Goal: Task Accomplishment & Management: Manage account settings

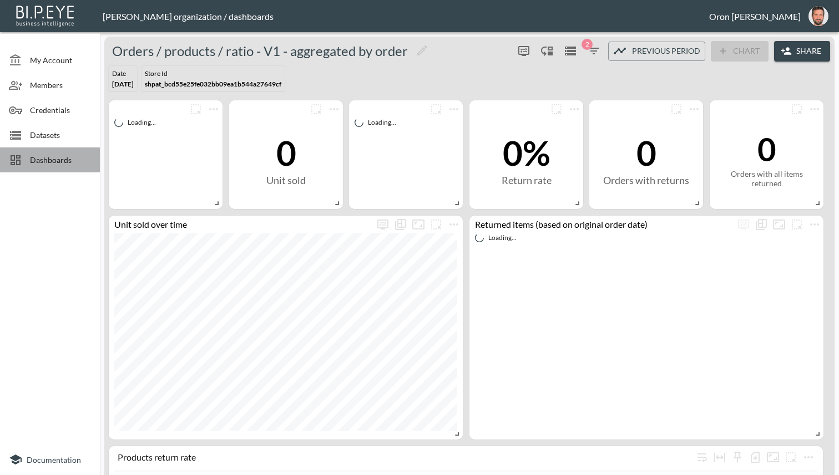
click at [48, 155] on span "Dashboards" at bounding box center [60, 160] width 61 height 12
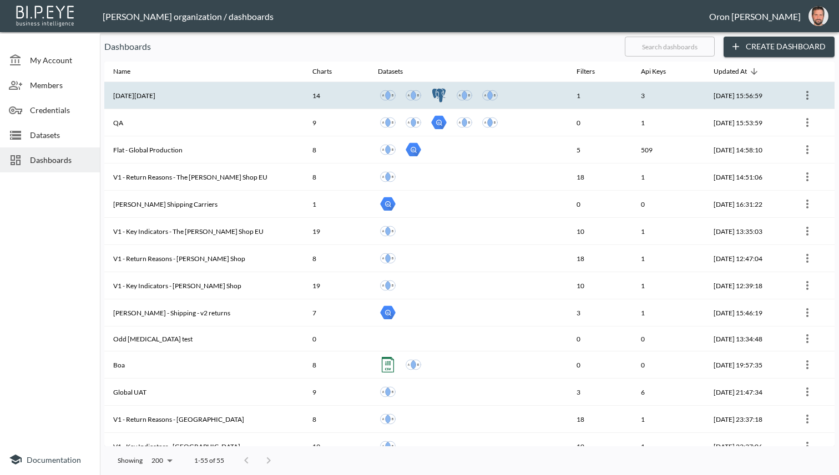
click at [130, 98] on th "[DATE][DATE]" at bounding box center [203, 95] width 199 height 27
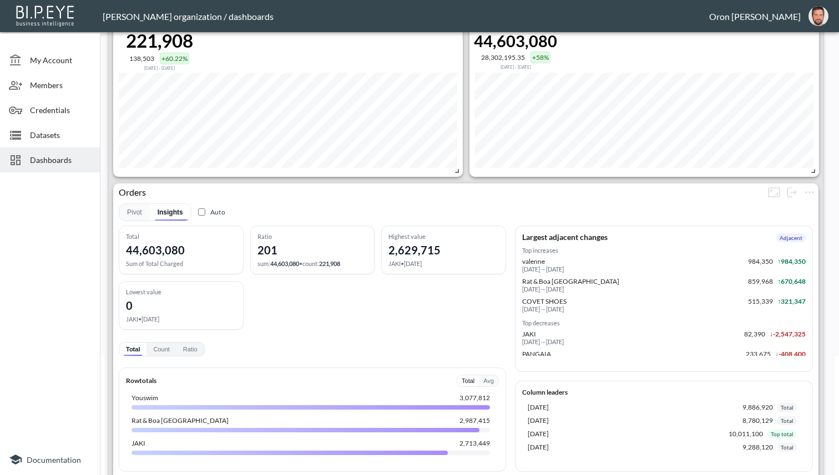
scroll to position [121, 0]
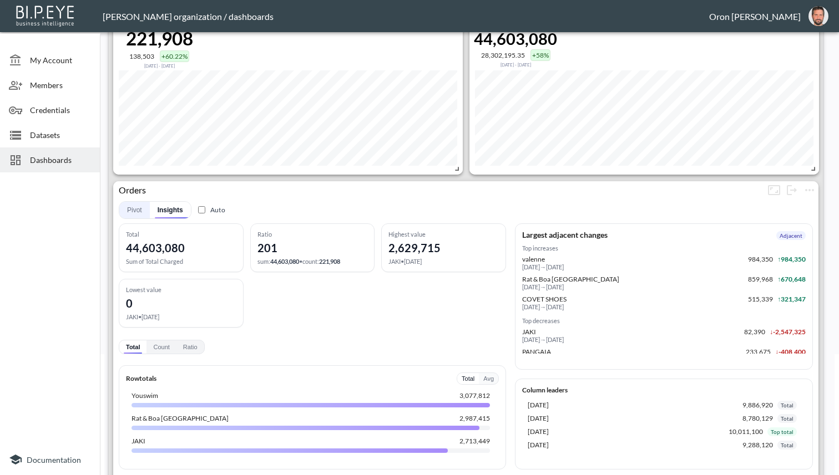
click at [140, 214] on button "Pivot" at bounding box center [134, 210] width 31 height 17
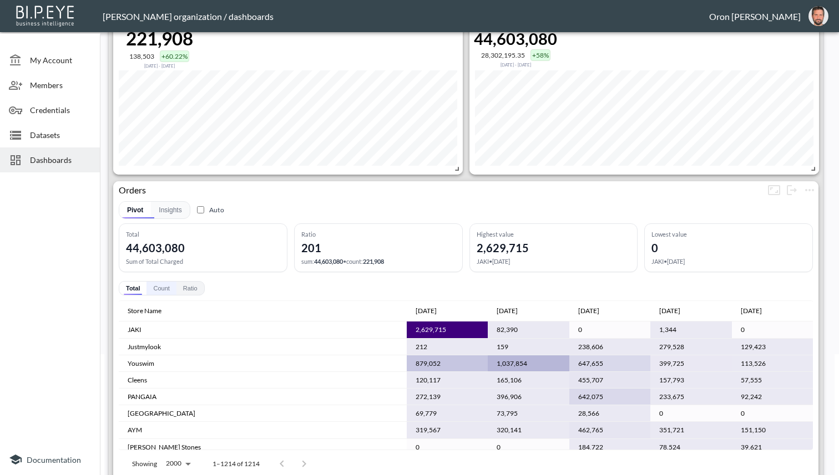
click at [167, 287] on button "Count" at bounding box center [160, 288] width 29 height 13
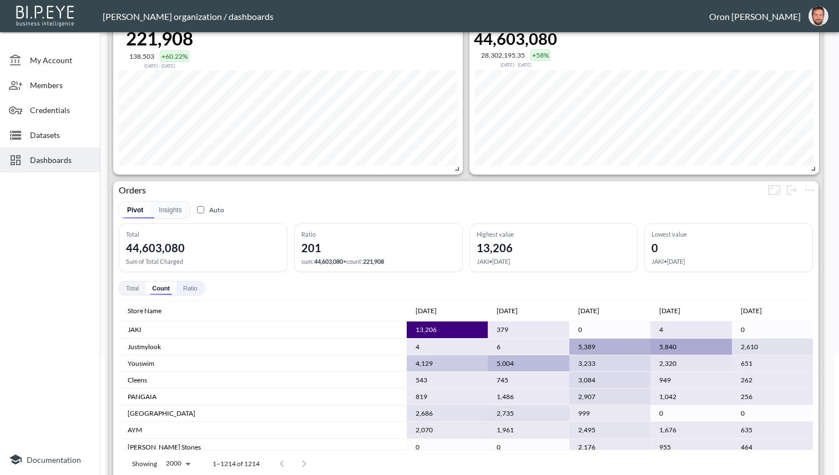
click at [194, 287] on button "Ratio" at bounding box center [190, 288] width 28 height 13
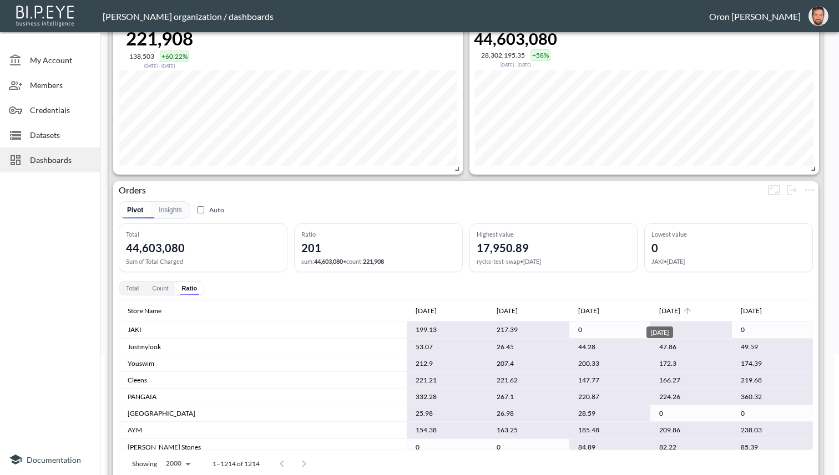
click at [664, 311] on div "[DATE]" at bounding box center [669, 311] width 21 height 13
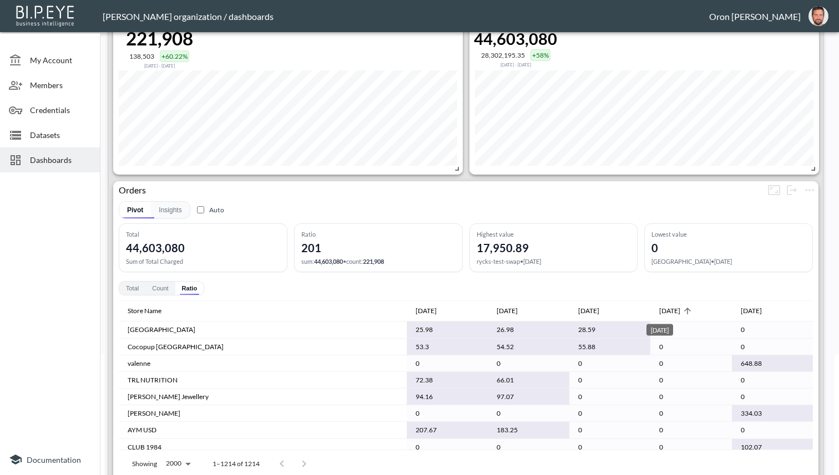
click at [664, 311] on div "[DATE]" at bounding box center [669, 311] width 21 height 13
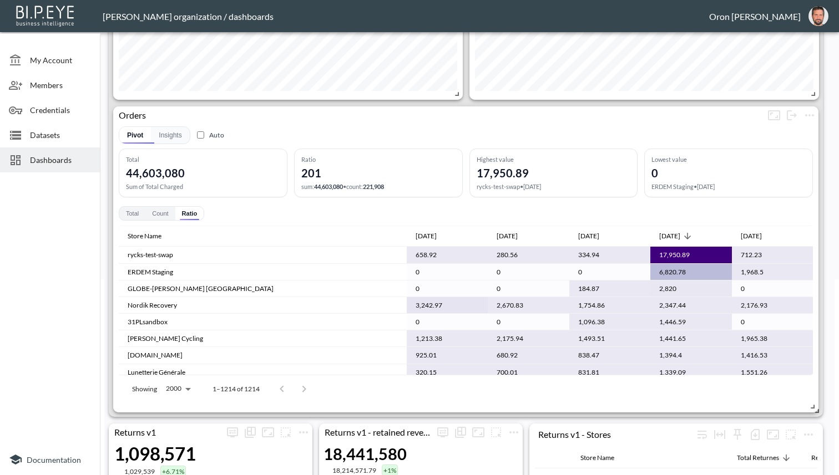
scroll to position [204, 0]
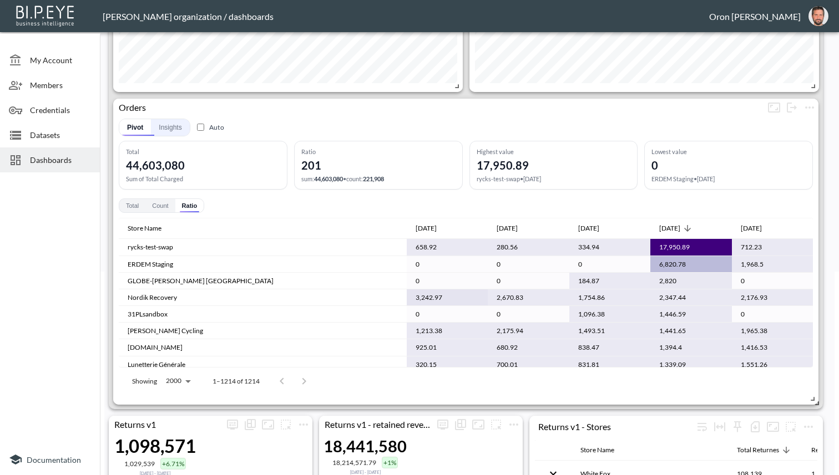
click at [164, 131] on button "Insights" at bounding box center [170, 127] width 38 height 17
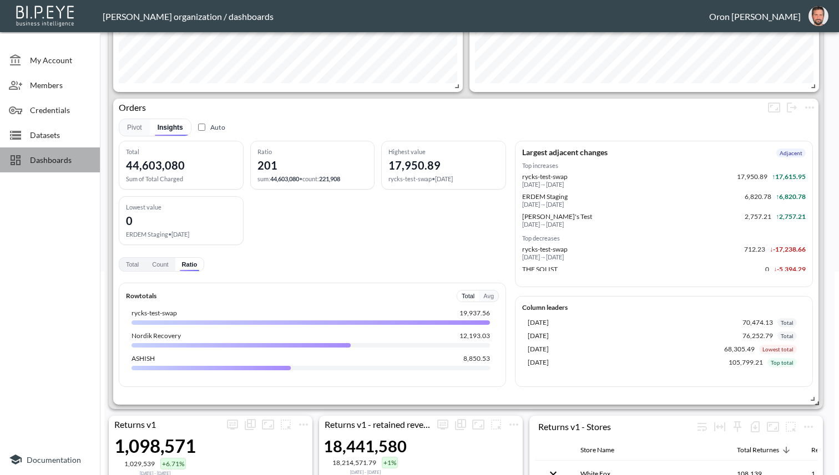
click at [58, 160] on span "Dashboards" at bounding box center [60, 160] width 61 height 12
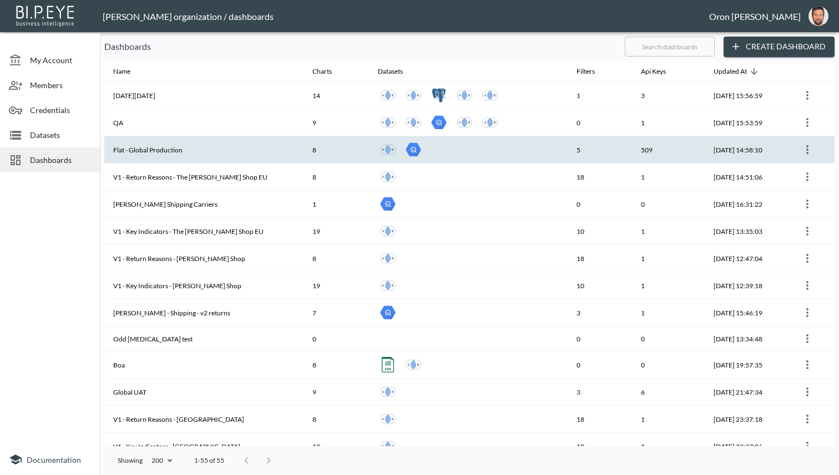
click at [175, 148] on th "Flat - Global Production" at bounding box center [203, 149] width 199 height 27
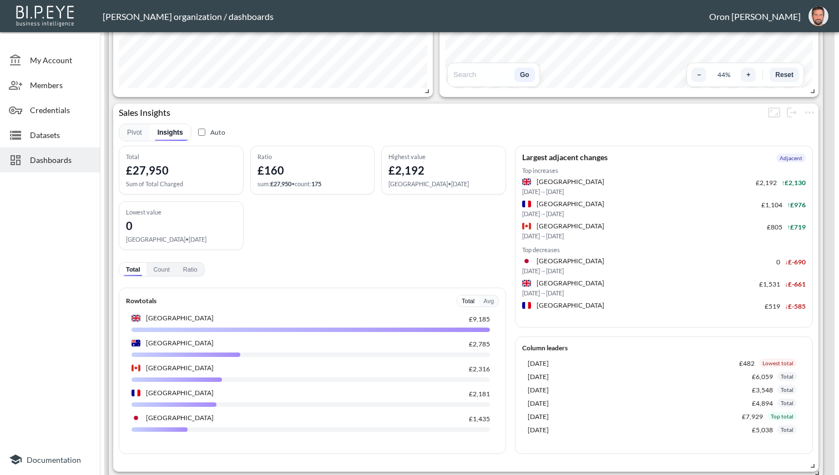
scroll to position [490, 0]
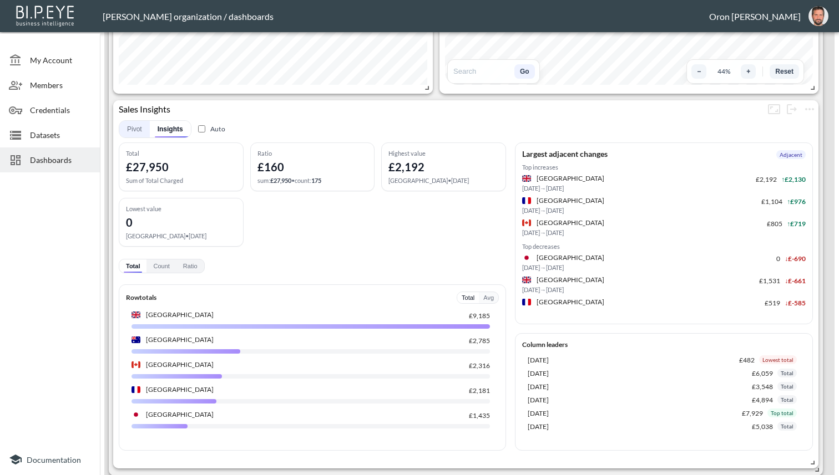
click at [130, 130] on button "Pivot" at bounding box center [134, 129] width 31 height 17
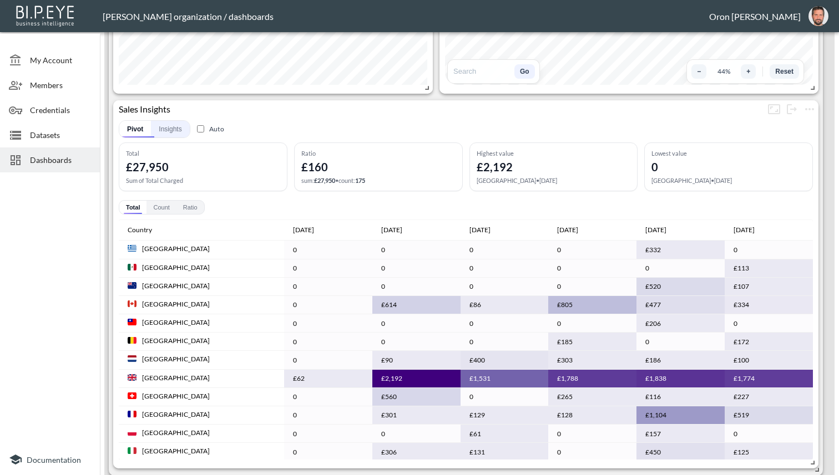
click at [173, 131] on button "Insights" at bounding box center [170, 129] width 38 height 17
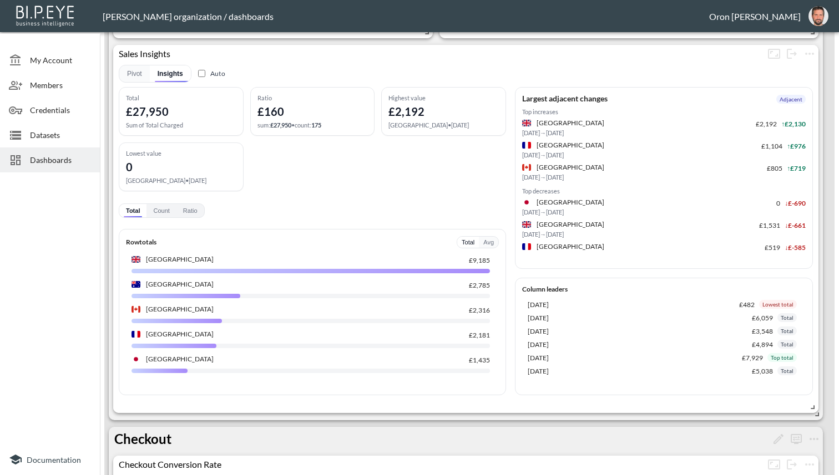
scroll to position [545, 0]
click at [129, 77] on button "Pivot" at bounding box center [134, 75] width 31 height 17
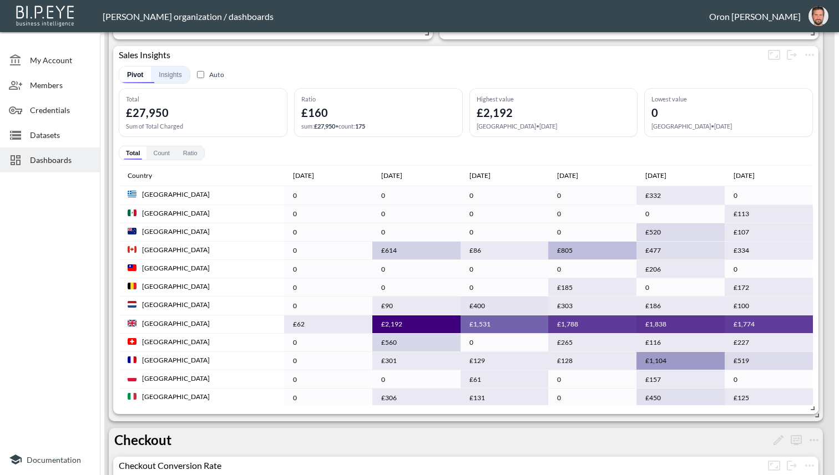
click at [168, 78] on button "Insights" at bounding box center [170, 75] width 38 height 17
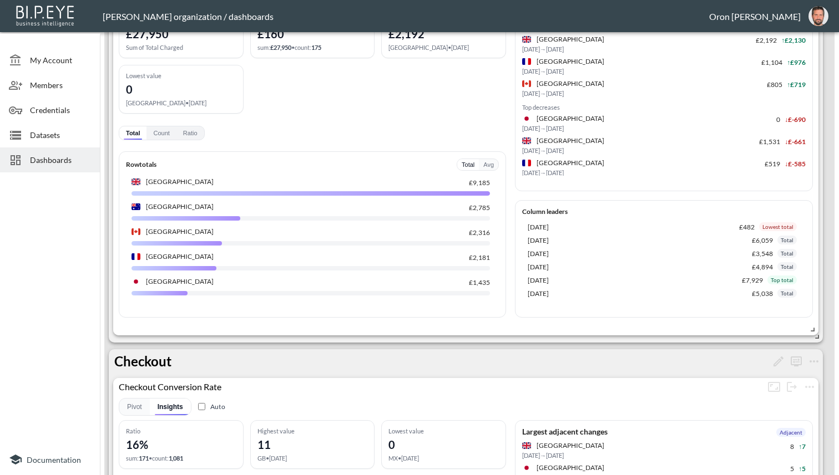
scroll to position [560, 0]
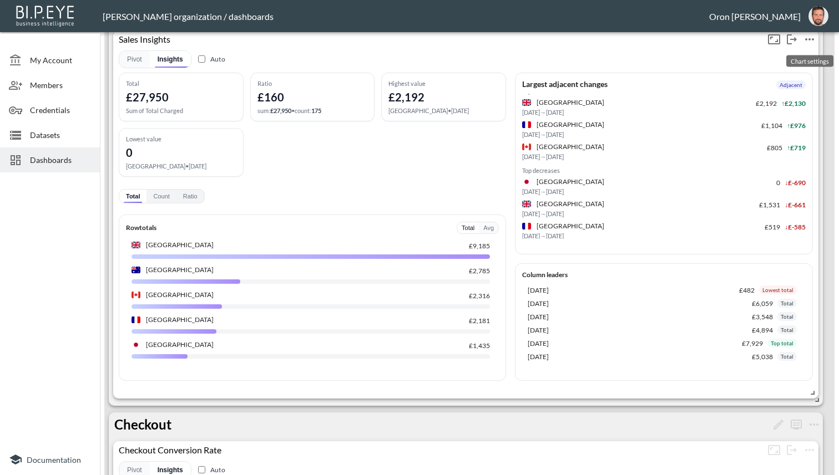
click at [808, 35] on icon "more" at bounding box center [809, 39] width 13 height 13
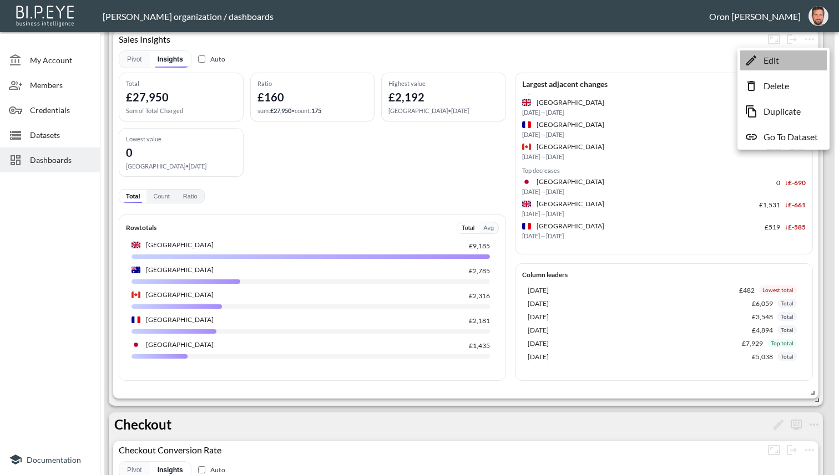
click at [785, 62] on li "Edit" at bounding box center [783, 60] width 87 height 20
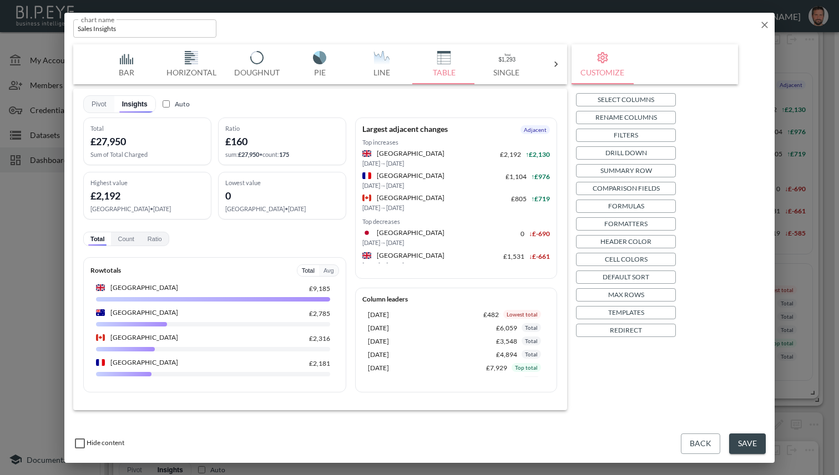
click at [639, 310] on p "Templates" at bounding box center [626, 313] width 36 height 12
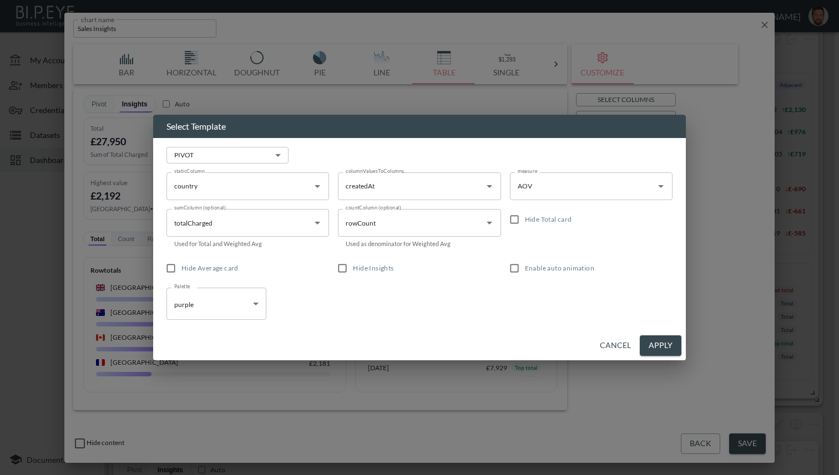
click at [531, 275] on label "Enable auto animation" at bounding box center [584, 268] width 160 height 21
click at [525, 275] on input "Enable auto animation" at bounding box center [514, 268] width 21 height 21
checkbox input "true"
click at [667, 339] on button "Apply" at bounding box center [661, 346] width 42 height 21
checkbox input "true"
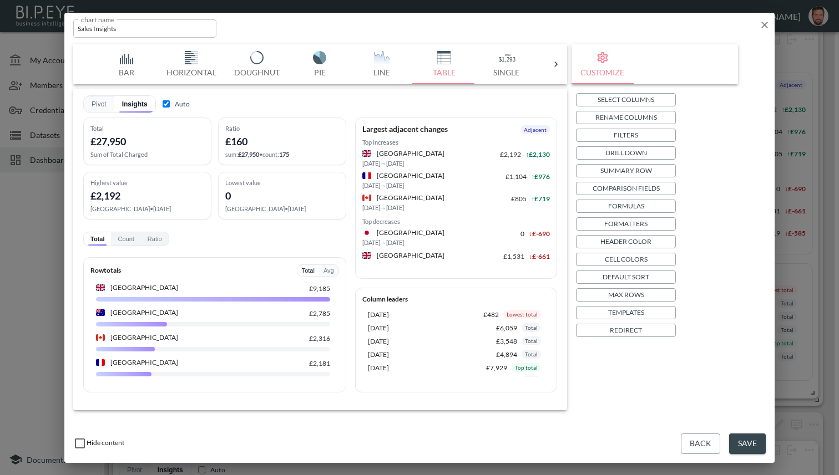
click at [753, 437] on button "Save" at bounding box center [747, 444] width 37 height 21
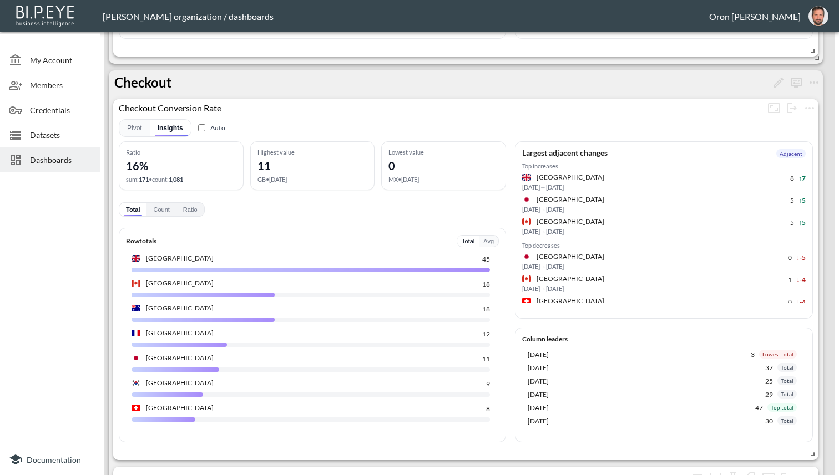
scroll to position [906, 0]
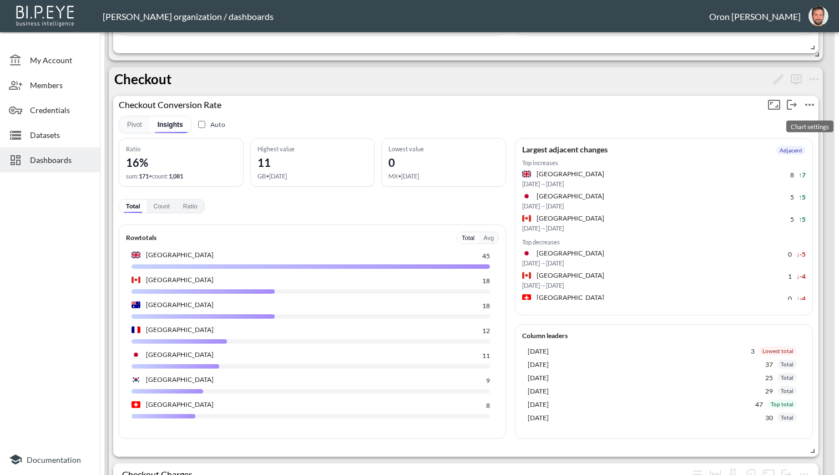
click at [808, 100] on icon "more" at bounding box center [809, 104] width 13 height 13
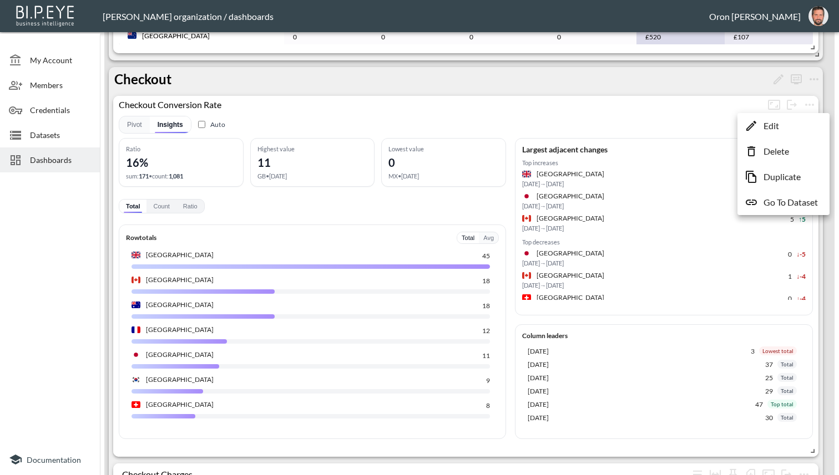
click at [782, 126] on li "Edit" at bounding box center [783, 126] width 87 height 20
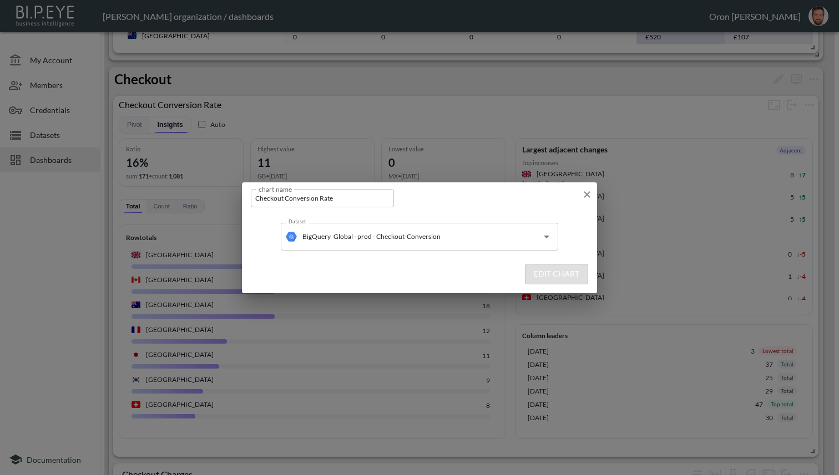
scroll to position [908, 0]
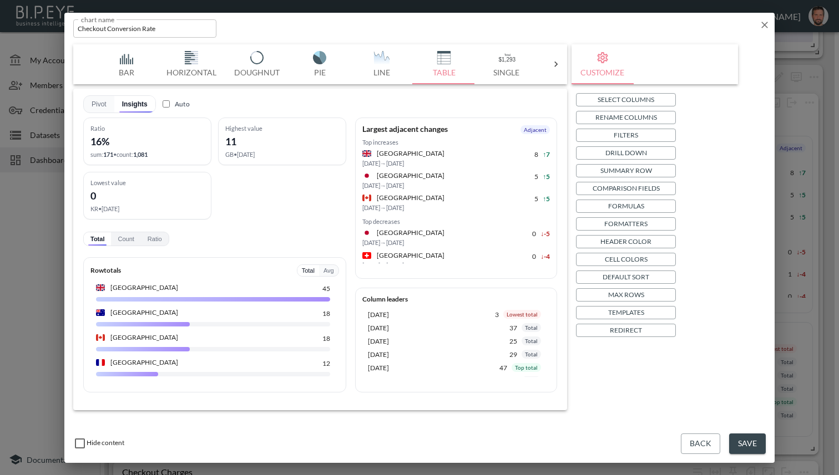
click at [632, 315] on p "Templates" at bounding box center [626, 313] width 36 height 12
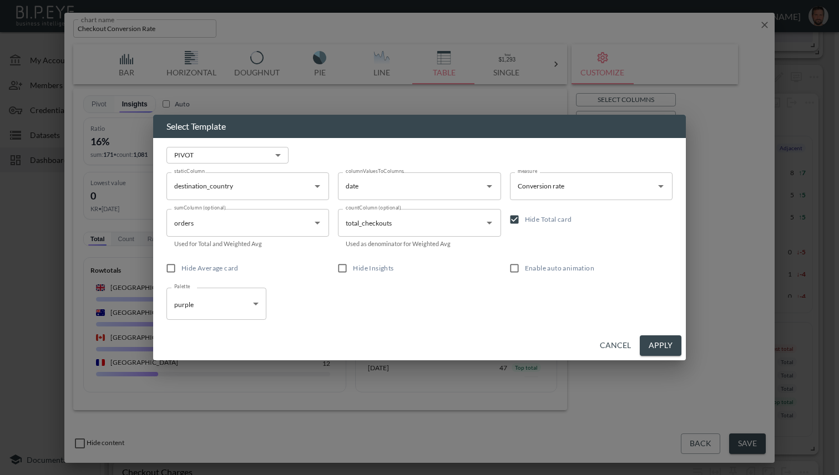
click at [552, 222] on span "Hide Total card" at bounding box center [548, 219] width 47 height 8
click at [525, 222] on input "Hide Total card" at bounding box center [514, 219] width 21 height 21
click at [552, 222] on span "Hide Total card" at bounding box center [548, 219] width 47 height 8
click at [525, 222] on input "Hide Total card" at bounding box center [514, 219] width 21 height 21
checkbox input "true"
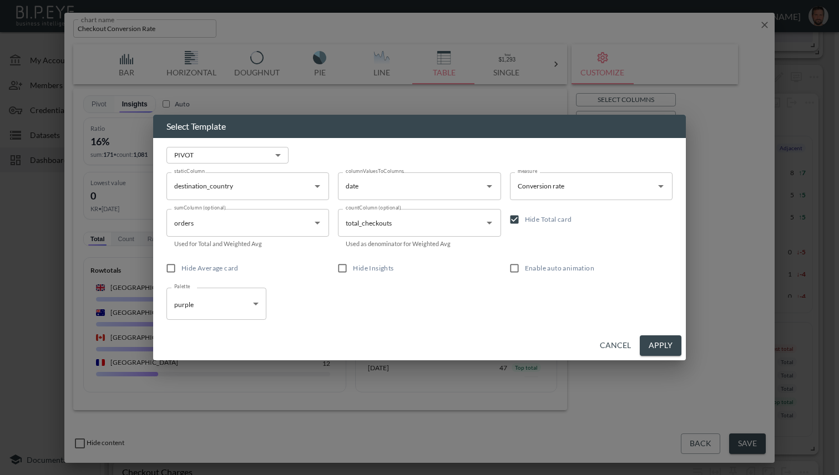
click at [553, 267] on span "Enable auto animation" at bounding box center [559, 268] width 69 height 8
click at [525, 267] on input "Enable auto animation" at bounding box center [514, 268] width 21 height 21
checkbox input "true"
click at [660, 340] on button "Apply" at bounding box center [661, 346] width 42 height 21
checkbox input "true"
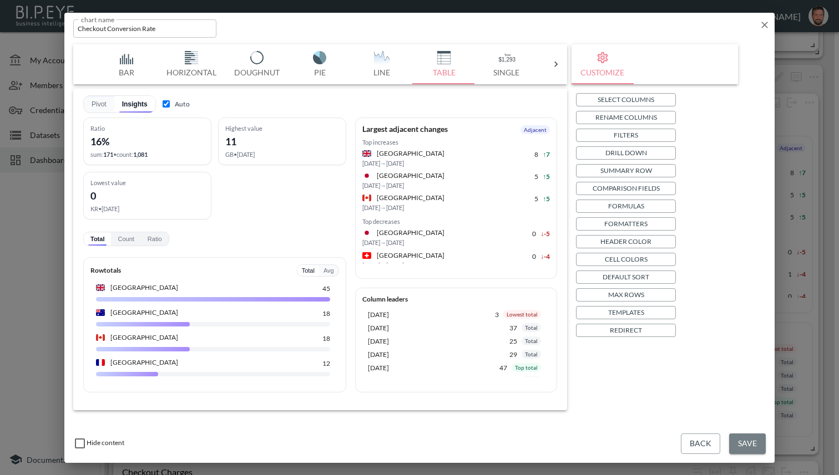
click at [759, 443] on button "Save" at bounding box center [747, 444] width 37 height 21
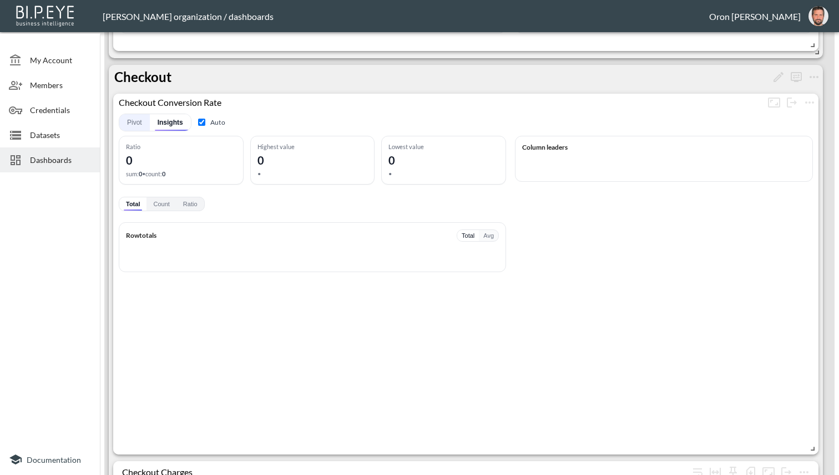
click at [132, 120] on button "Pivot" at bounding box center [134, 122] width 31 height 17
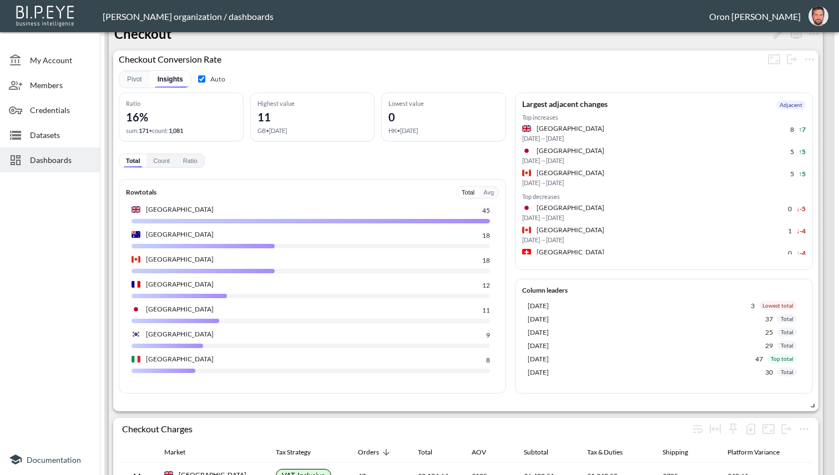
scroll to position [11, 0]
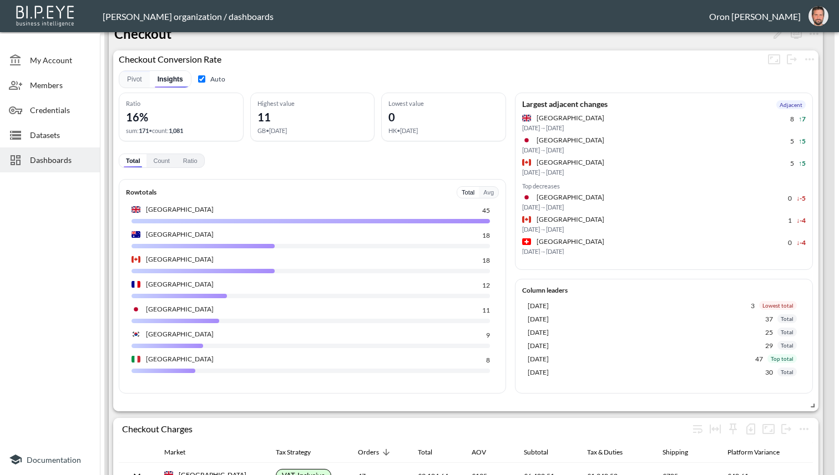
click at [811, 186] on div "Largest adjacent changes Adjacent Top increases United Kingdom 8 ↑ 7 Apr 2025 →…" at bounding box center [664, 182] width 298 height 178
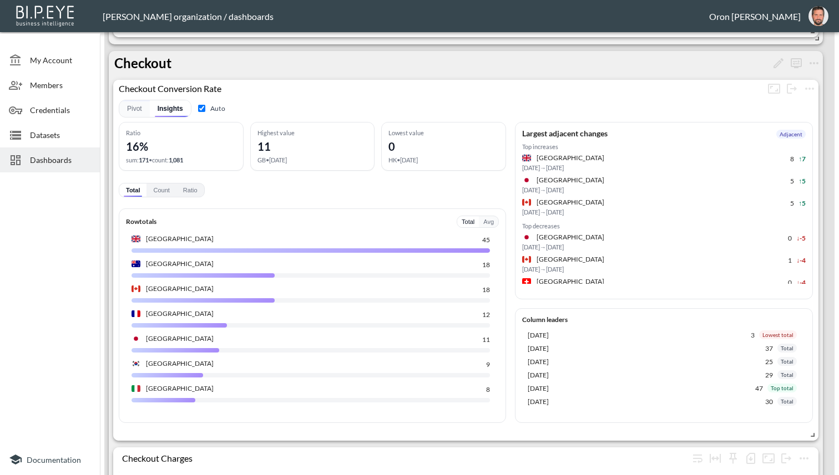
scroll to position [6, 0]
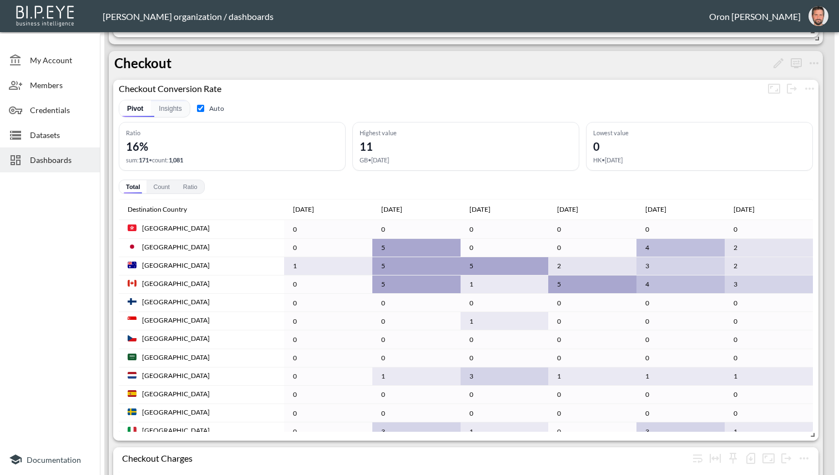
click at [205, 108] on label "Auto" at bounding box center [209, 108] width 29 height 11
click at [204, 108] on input "Auto" at bounding box center [200, 108] width 7 height 7
checkbox input "false"
click at [178, 108] on button "Insights" at bounding box center [170, 108] width 38 height 17
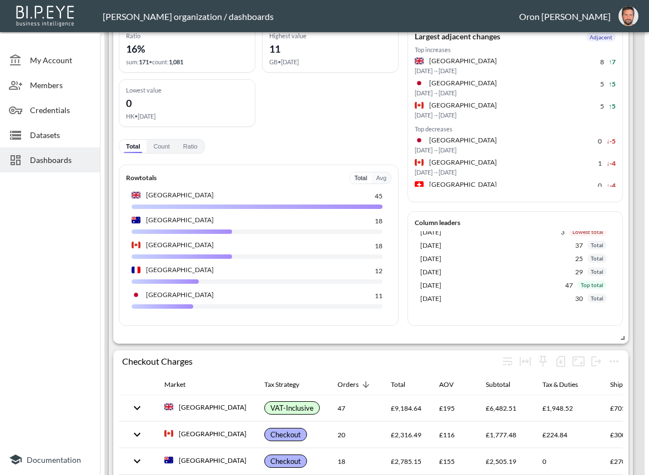
scroll to position [1030, 0]
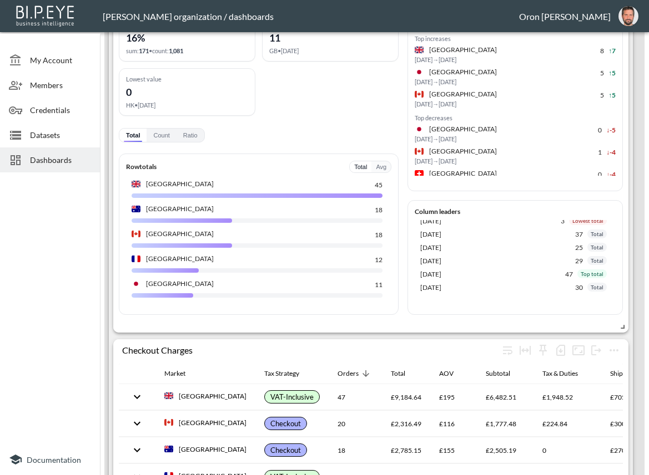
click at [521, 154] on div "[GEOGRAPHIC_DATA]" at bounding box center [477, 152] width 127 height 11
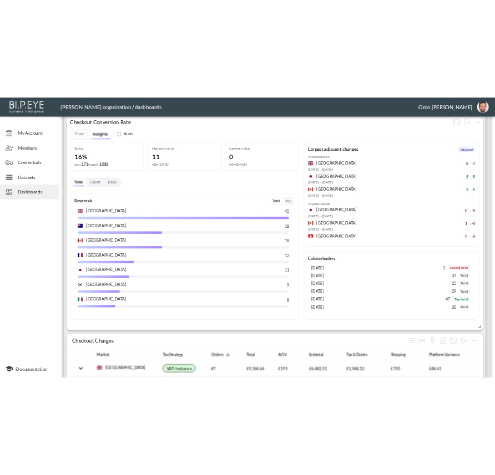
scroll to position [966, 0]
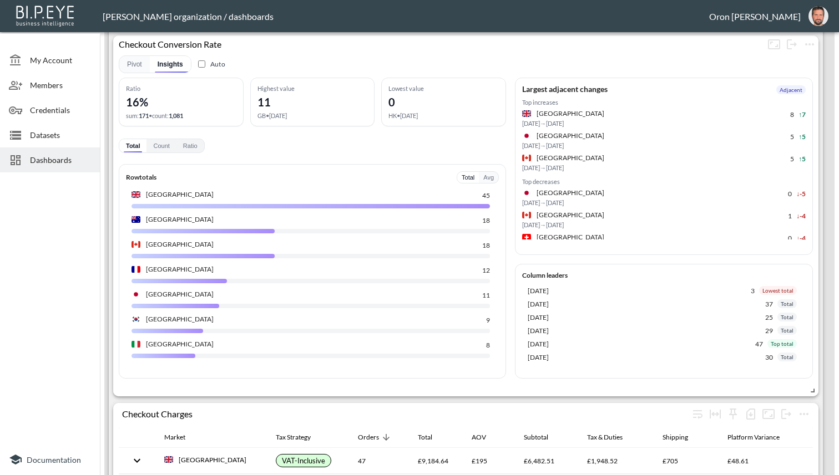
click at [721, 133] on div "[GEOGRAPHIC_DATA]" at bounding box center [628, 136] width 212 height 11
drag, startPoint x: 732, startPoint y: 120, endPoint x: 736, endPoint y: 144, distance: 24.2
click at [736, 146] on div "United Kingdom 8 ↑ 7 Apr 2025 → May 2025 Japan 5 ↑ 5 Apr 2025 → May 2025 Canada…" at bounding box center [664, 140] width 284 height 63
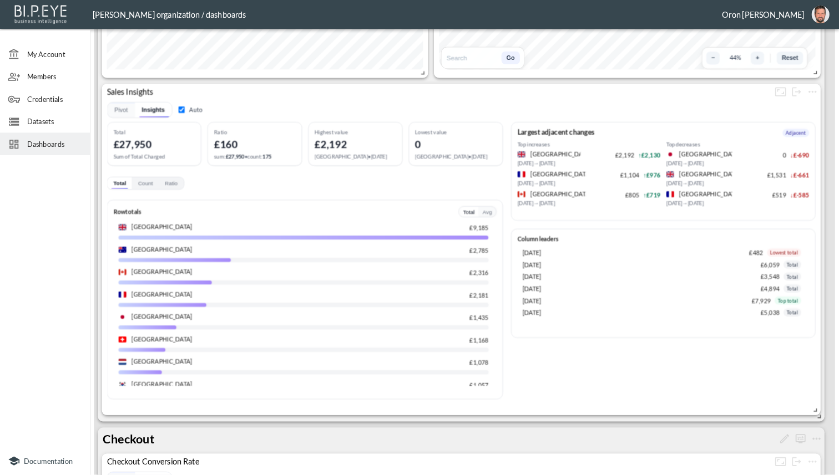
scroll to position [498, 0]
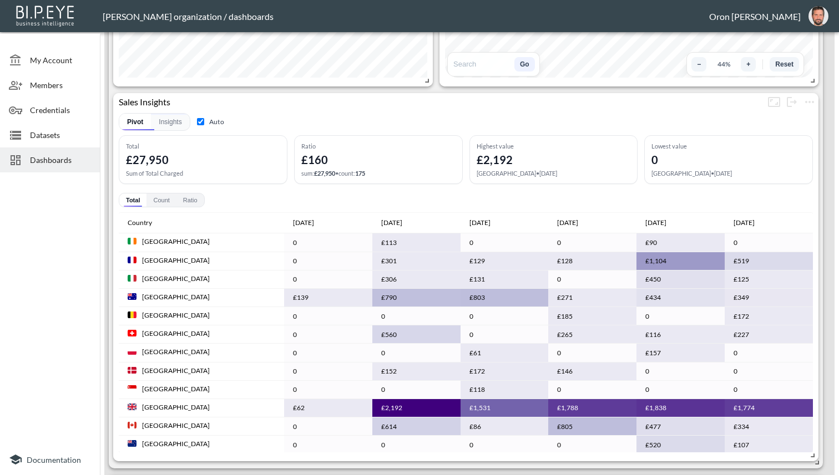
click at [199, 123] on input "Auto" at bounding box center [200, 121] width 7 height 7
checkbox input "false"
click at [175, 123] on button "Insights" at bounding box center [170, 122] width 38 height 17
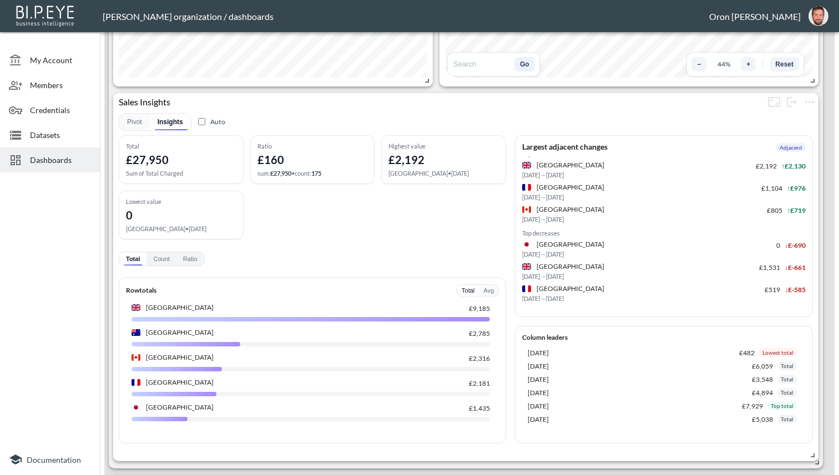
scroll to position [0, 0]
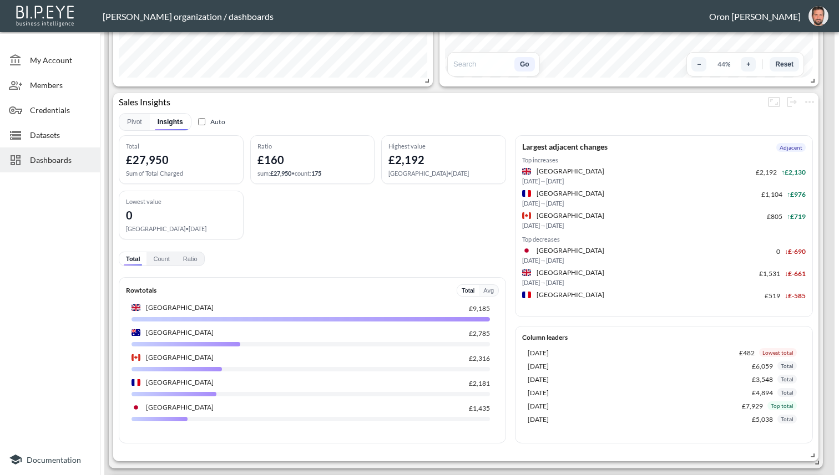
click at [549, 333] on div "Column leaders" at bounding box center [664, 337] width 284 height 8
copy div "Column leaders"
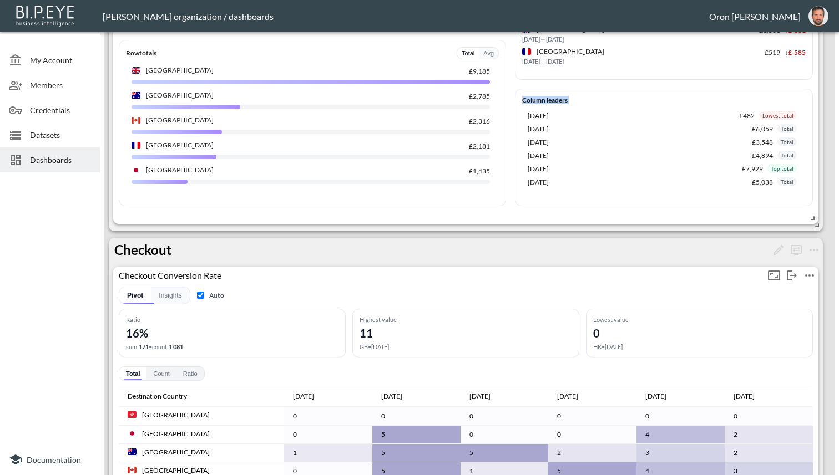
scroll to position [729, 0]
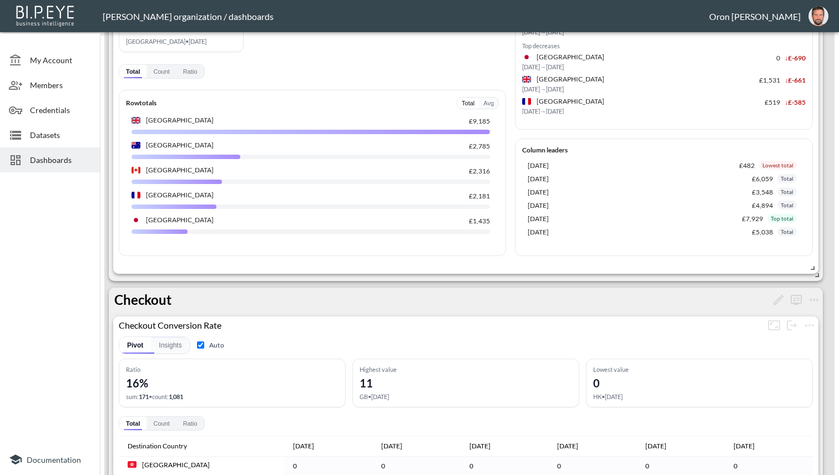
scroll to position [509, 0]
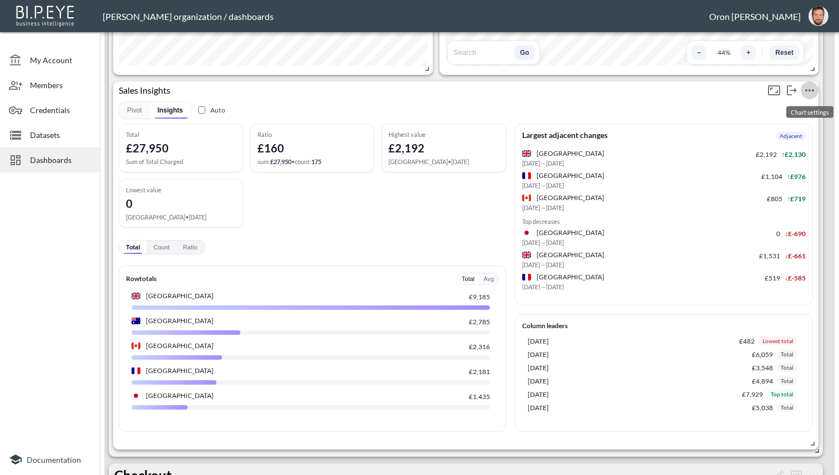
click at [807, 87] on icon "more" at bounding box center [809, 90] width 13 height 13
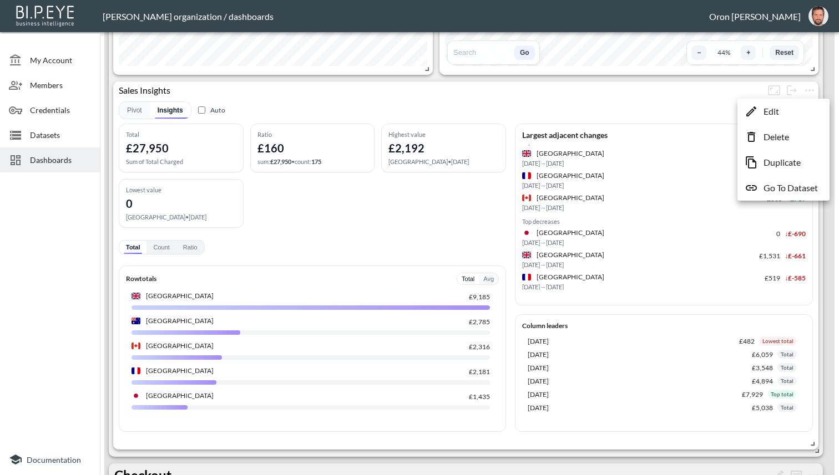
click at [796, 112] on li "Edit" at bounding box center [783, 112] width 87 height 20
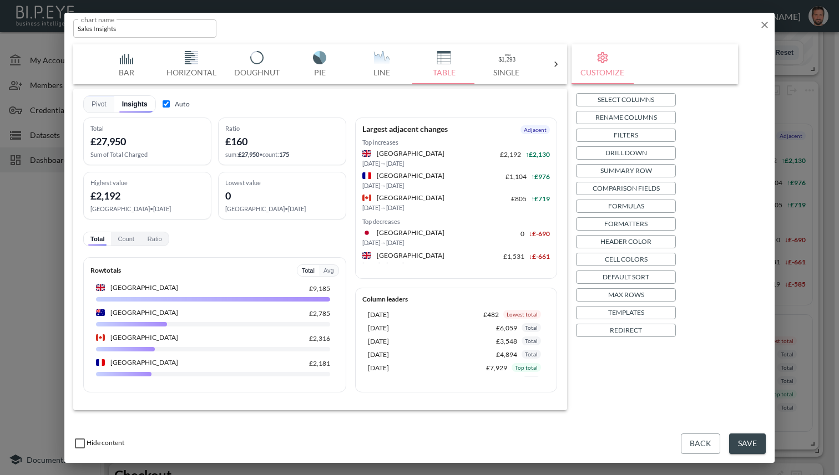
click at [617, 310] on p "Templates" at bounding box center [626, 313] width 36 height 12
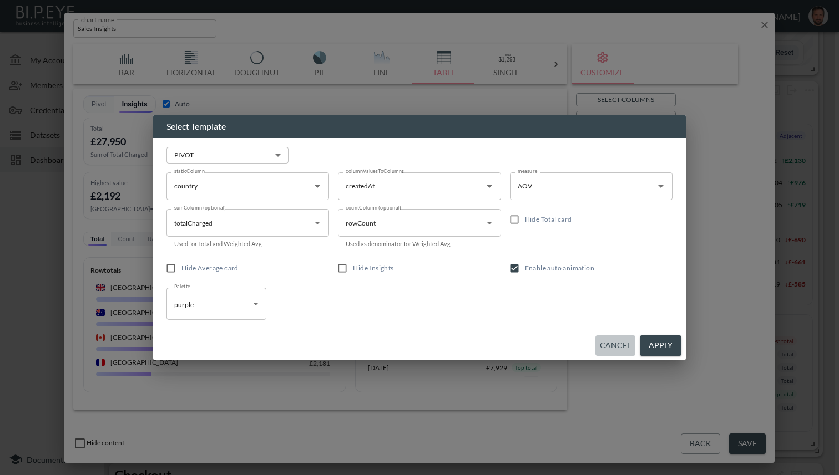
click at [624, 348] on button "Cancel" at bounding box center [615, 346] width 40 height 21
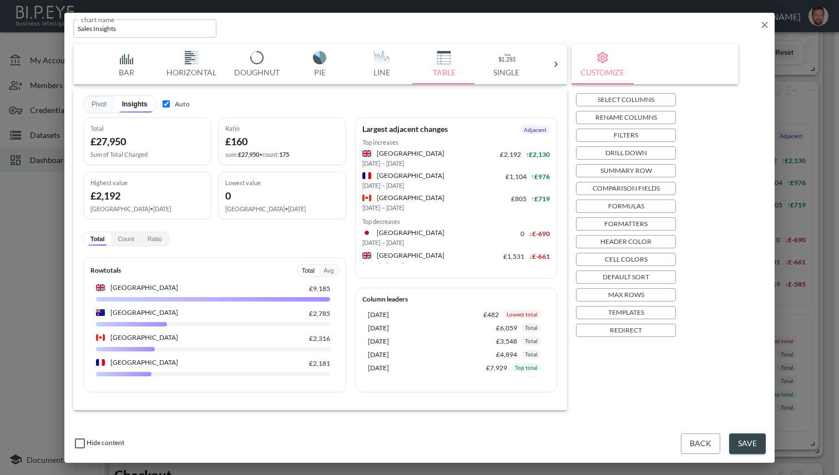
click at [767, 18] on div "chart name Sales Insights chart name" at bounding box center [419, 26] width 710 height 27
click at [763, 26] on icon "button" at bounding box center [764, 25] width 7 height 7
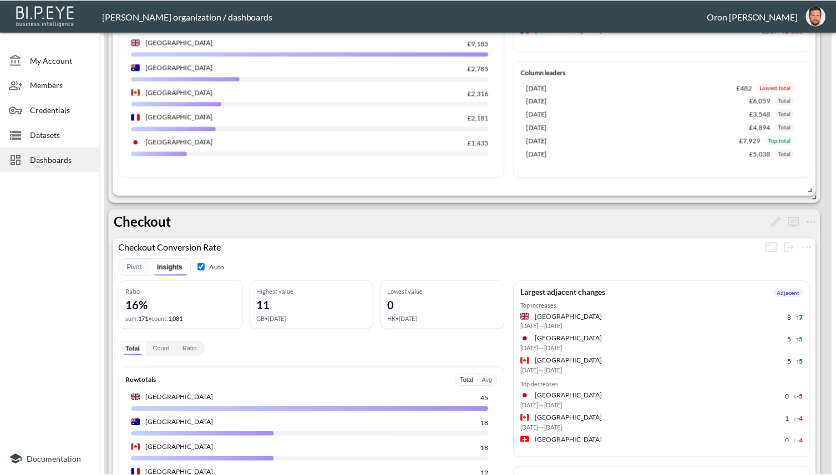
scroll to position [553, 0]
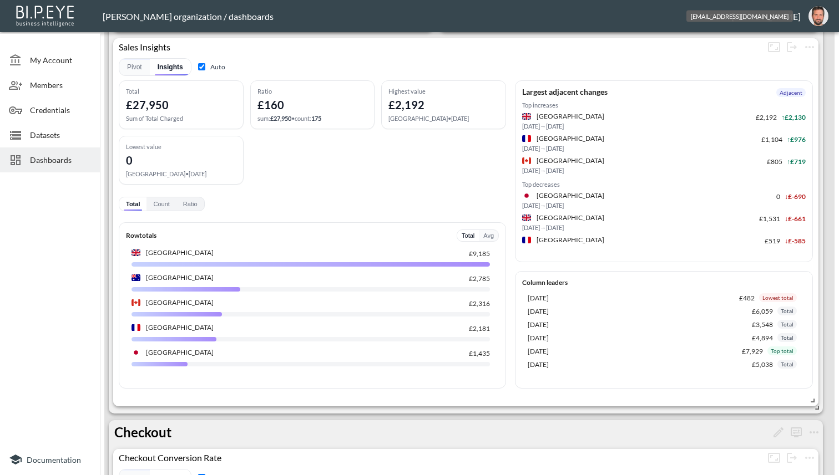
click at [818, 19] on img "oron@bipeye.com" at bounding box center [818, 16] width 20 height 20
click at [798, 42] on li "Switch Organization" at bounding box center [789, 44] width 95 height 20
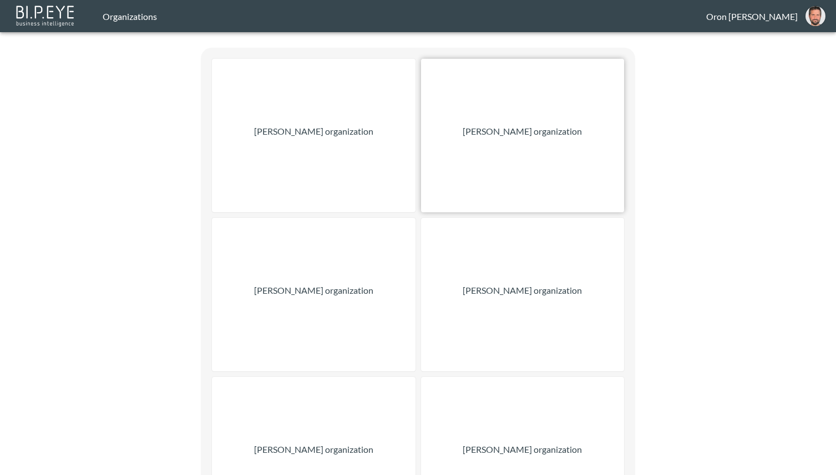
click at [475, 122] on div "Gonzalo Vallejos organization" at bounding box center [523, 136] width 204 height 154
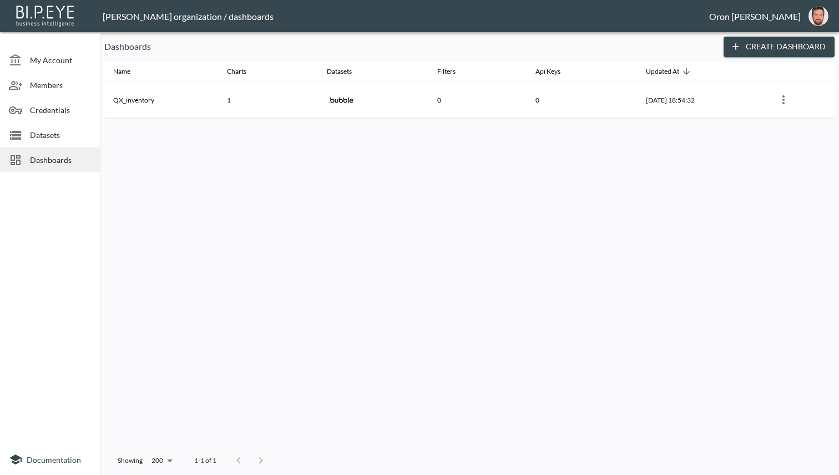
click at [52, 130] on span "Datasets" at bounding box center [60, 135] width 61 height 12
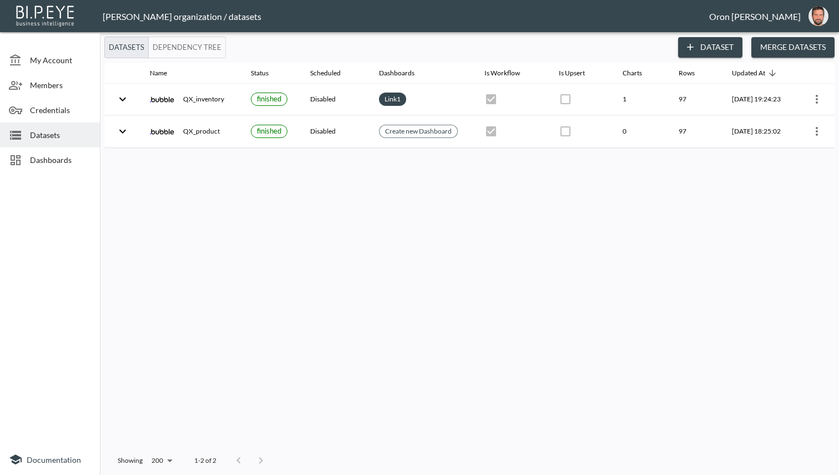
click at [60, 160] on span "Dashboards" at bounding box center [60, 160] width 61 height 12
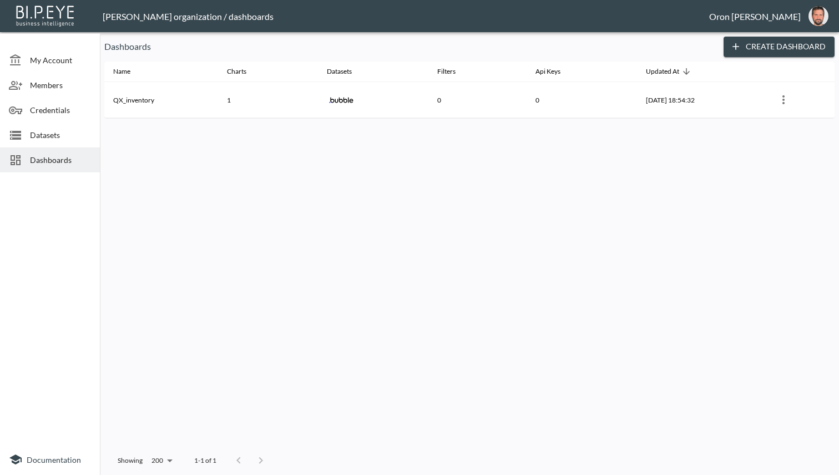
click at [50, 139] on span "Datasets" at bounding box center [60, 135] width 61 height 12
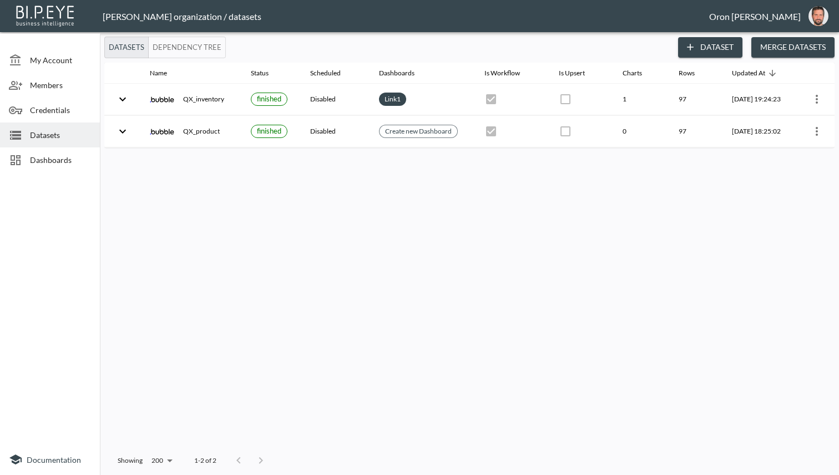
click at [53, 159] on span "Dashboards" at bounding box center [60, 160] width 61 height 12
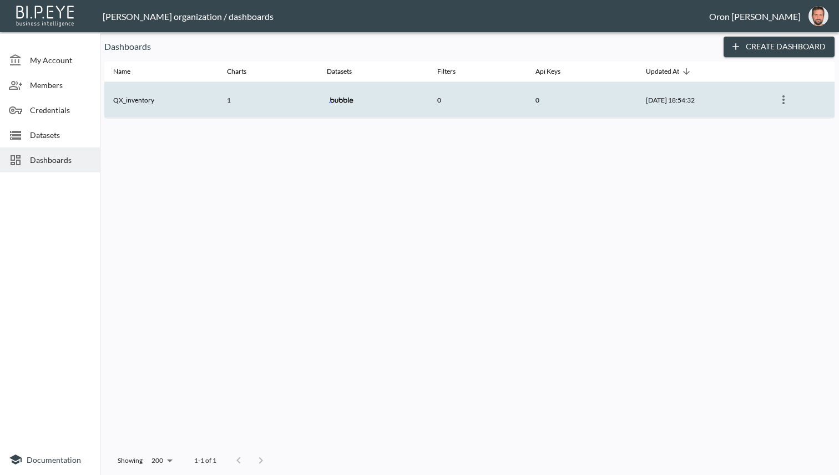
click at [190, 88] on th "QX_inventory" at bounding box center [161, 100] width 114 height 36
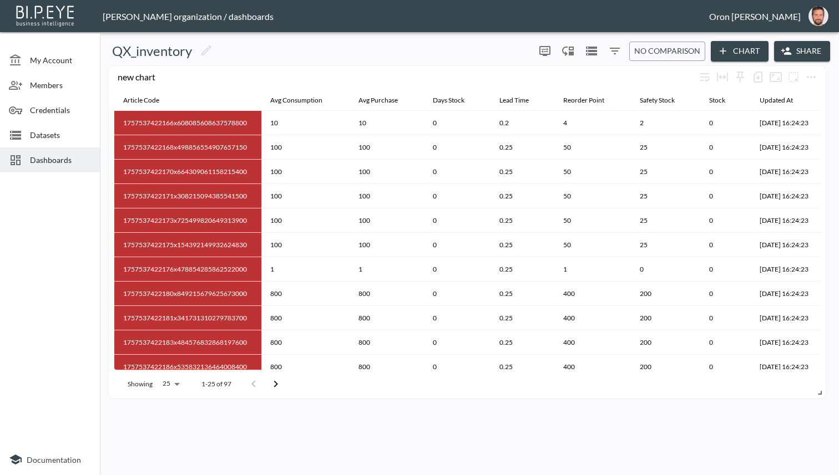
click at [55, 139] on span "Datasets" at bounding box center [60, 135] width 61 height 12
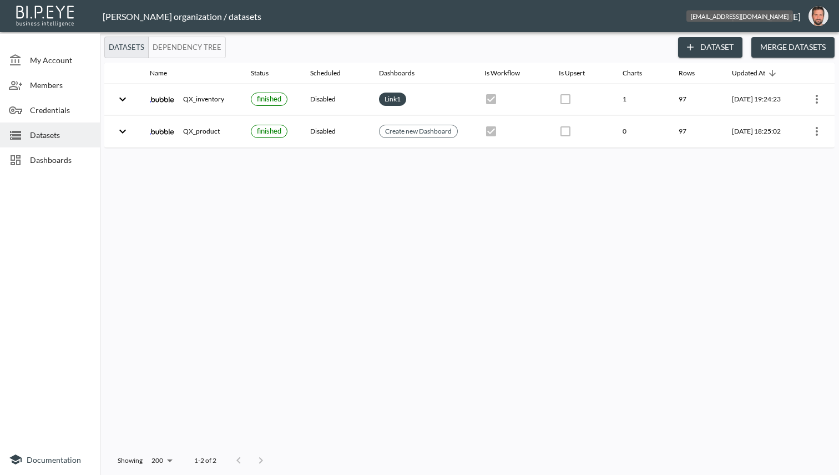
click at [818, 15] on img "oron@bipeye.com" at bounding box center [818, 16] width 20 height 20
click at [798, 41] on li "Switch Organization" at bounding box center [789, 44] width 95 height 20
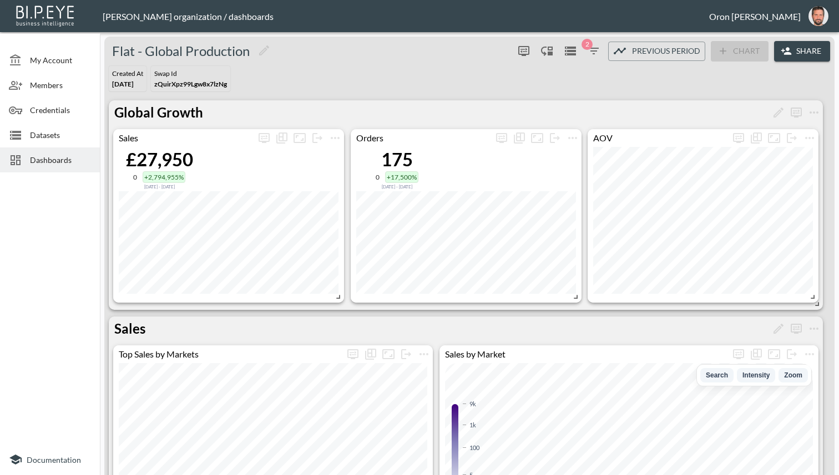
click at [46, 152] on div "Dashboards" at bounding box center [50, 160] width 100 height 25
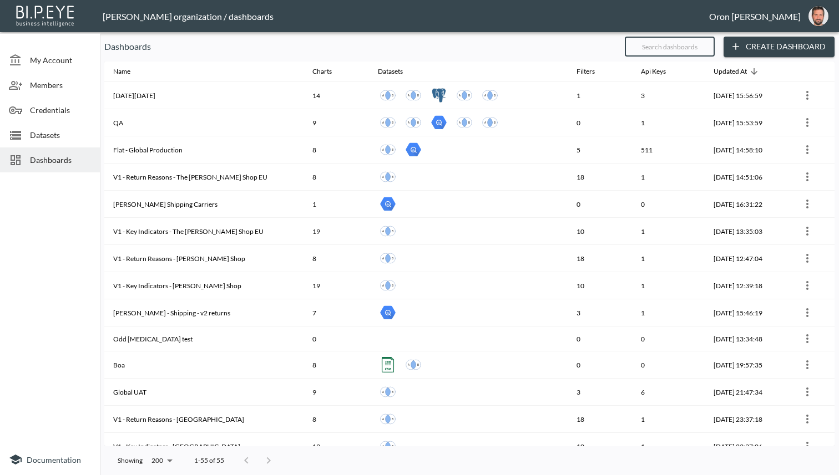
click at [670, 52] on input "text" at bounding box center [670, 47] width 90 height 28
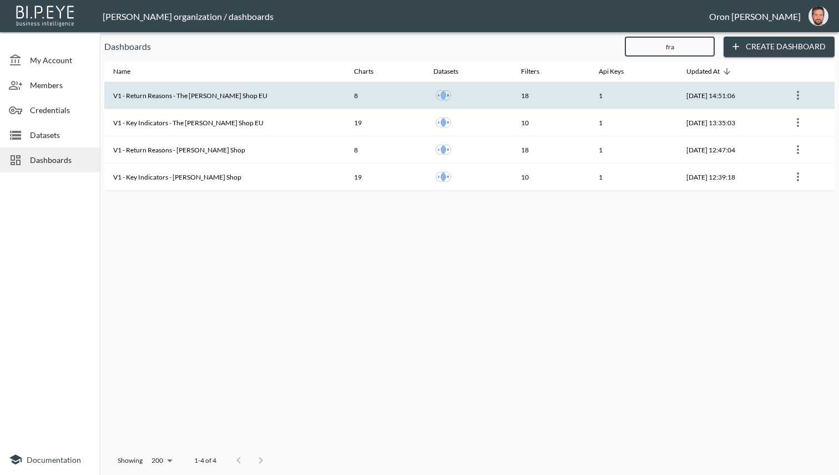
type input "fra"
click at [272, 100] on th "V1 - Return Reasons - The [PERSON_NAME] Shop EU" at bounding box center [224, 95] width 241 height 27
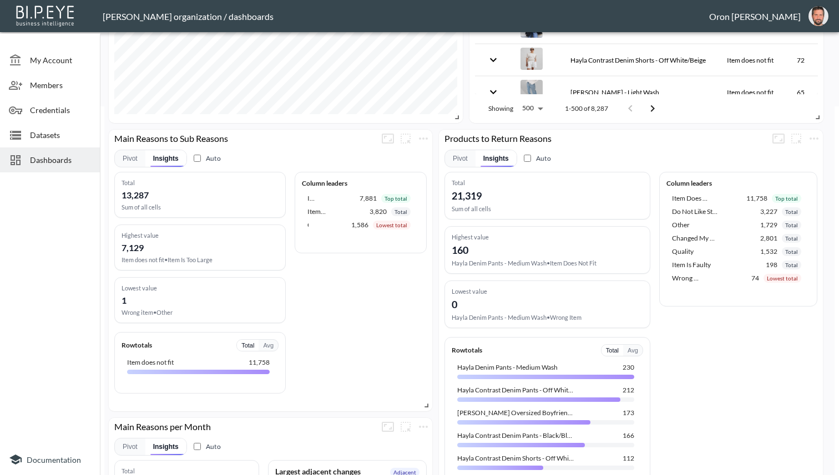
scroll to position [330, 0]
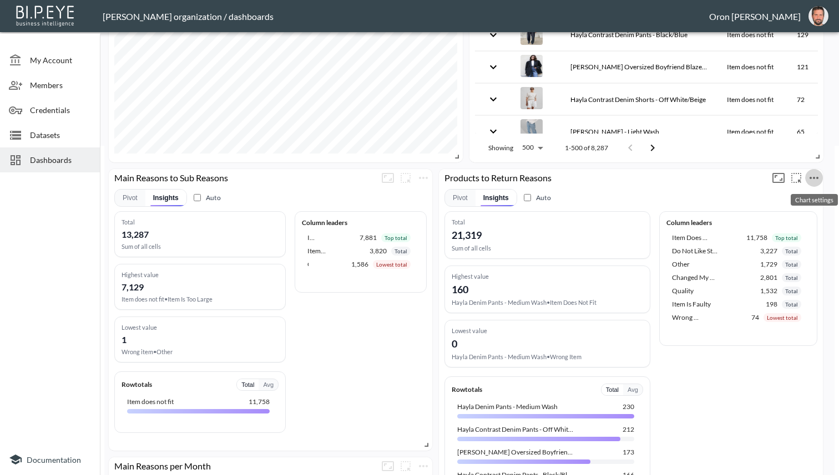
click at [816, 176] on icon "more" at bounding box center [813, 177] width 13 height 13
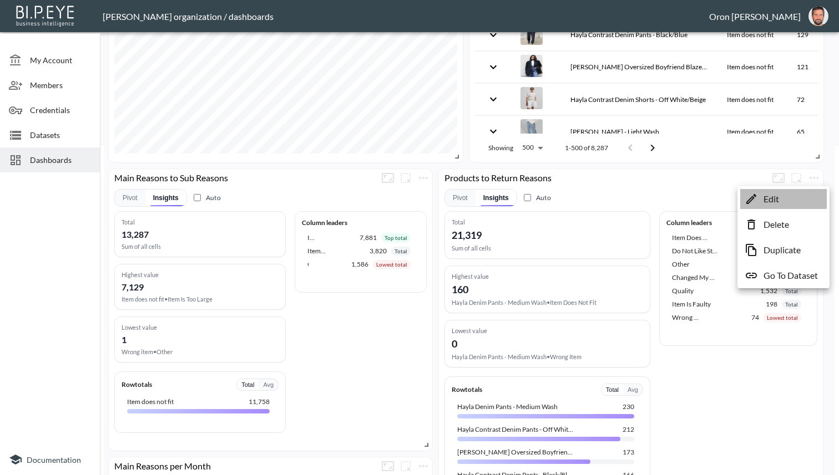
click at [790, 196] on li "Edit" at bounding box center [783, 199] width 87 height 20
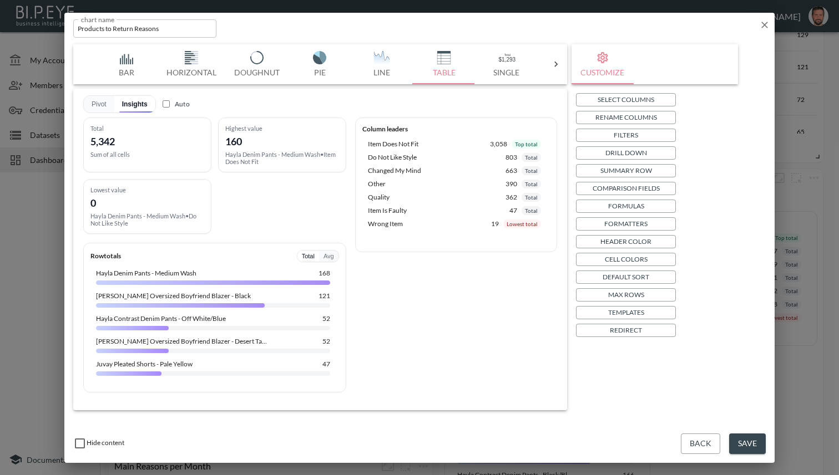
click at [632, 314] on p "Templates" at bounding box center [626, 313] width 36 height 12
checkbox input "true"
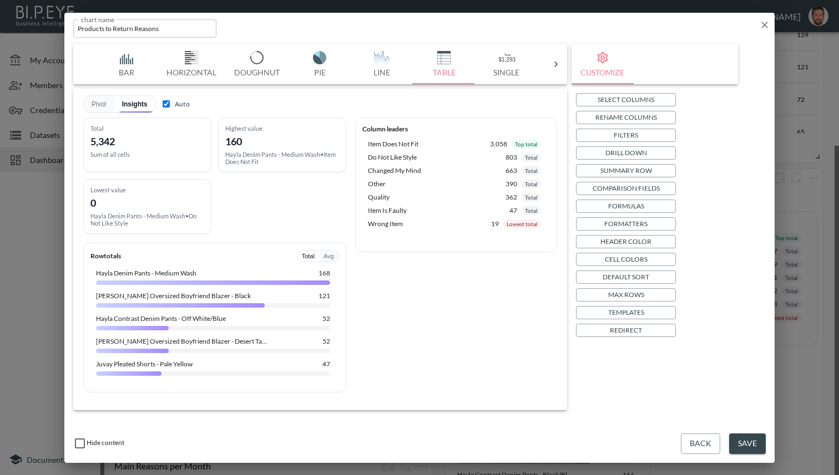
checkbox input "true"
click at [755, 446] on button "Save" at bounding box center [747, 444] width 37 height 21
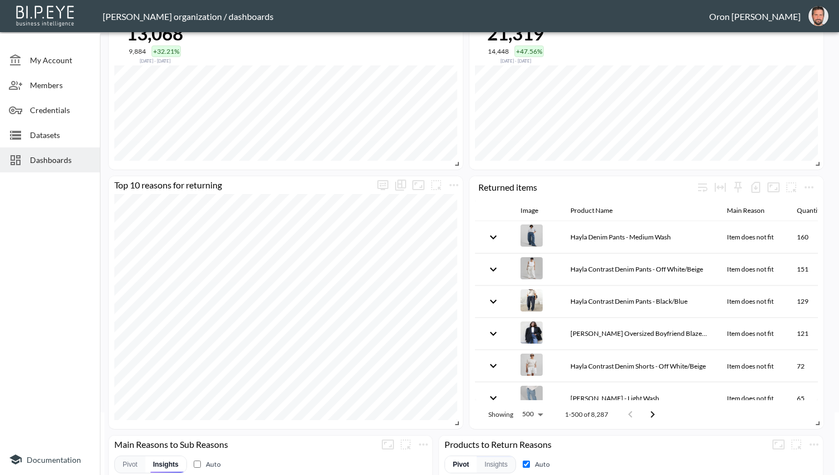
scroll to position [0, 0]
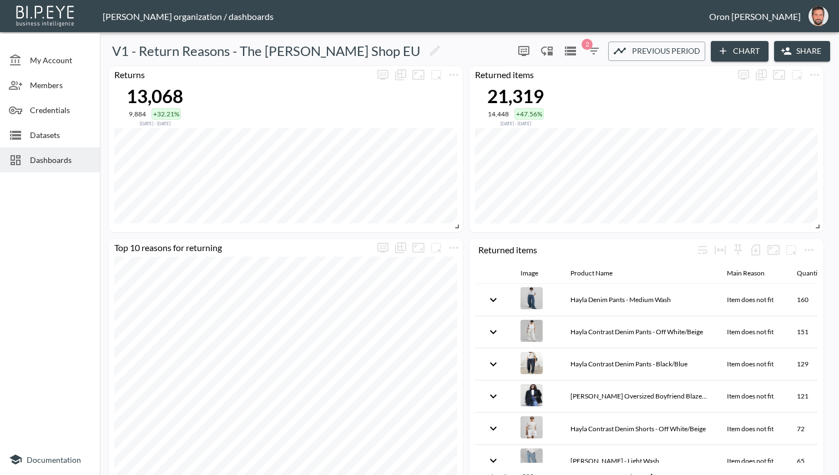
click at [60, 167] on div "Dashboards" at bounding box center [50, 160] width 100 height 25
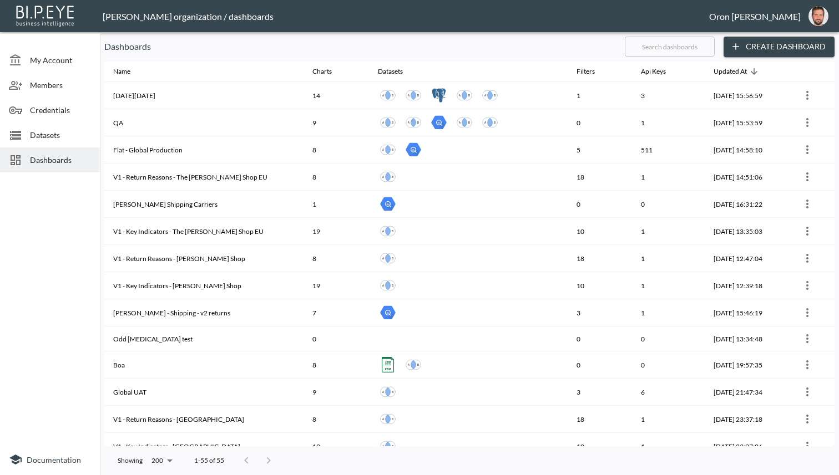
click at [42, 158] on span "Dashboards" at bounding box center [60, 160] width 61 height 12
click at [646, 48] on input "text" at bounding box center [670, 47] width 90 height 28
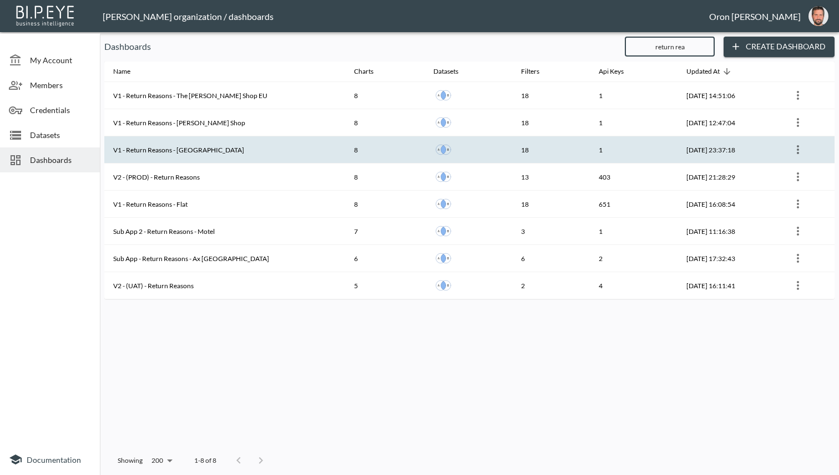
type input "return rea"
click at [215, 152] on th "V1 - Return Reasons - [GEOGRAPHIC_DATA]" at bounding box center [224, 149] width 241 height 27
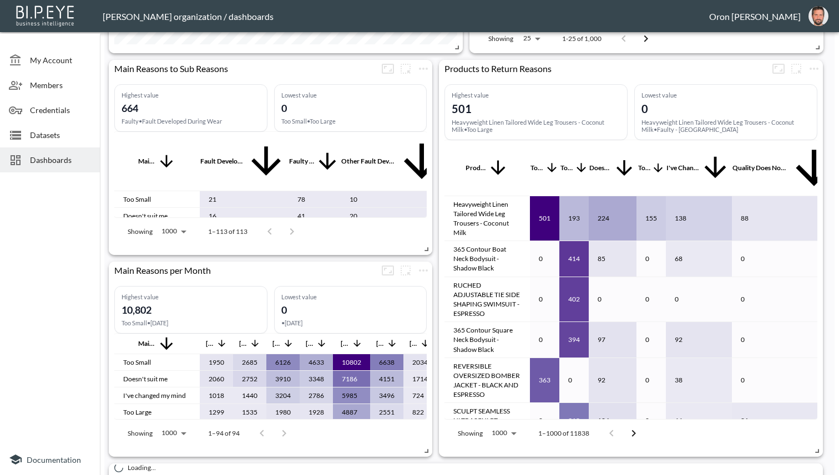
scroll to position [478, 0]
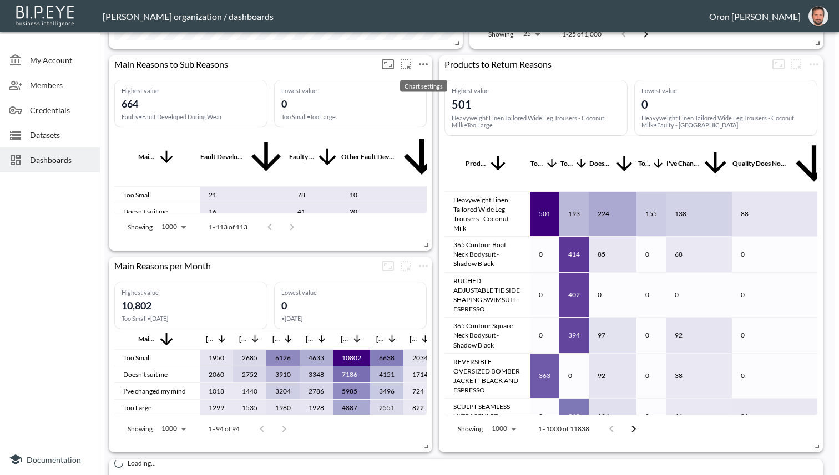
click at [426, 65] on icon "more" at bounding box center [423, 64] width 13 height 13
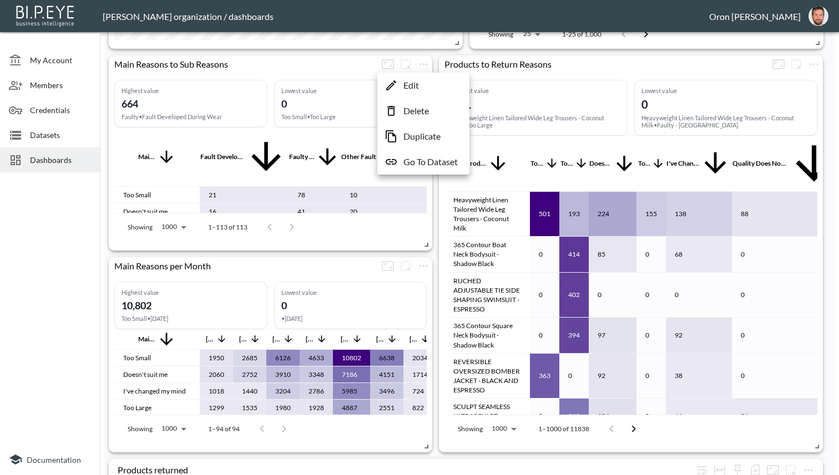
click at [815, 65] on div at bounding box center [419, 237] width 839 height 475
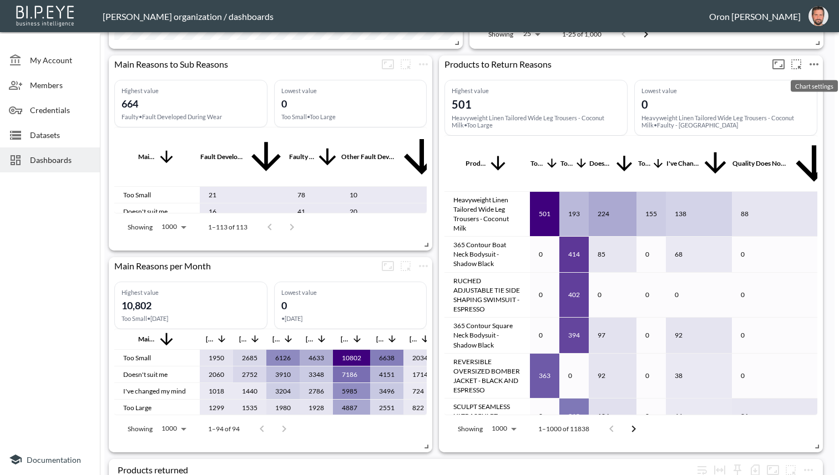
click at [814, 63] on icon "more" at bounding box center [813, 64] width 9 height 2
click at [799, 82] on li "Edit" at bounding box center [783, 85] width 87 height 20
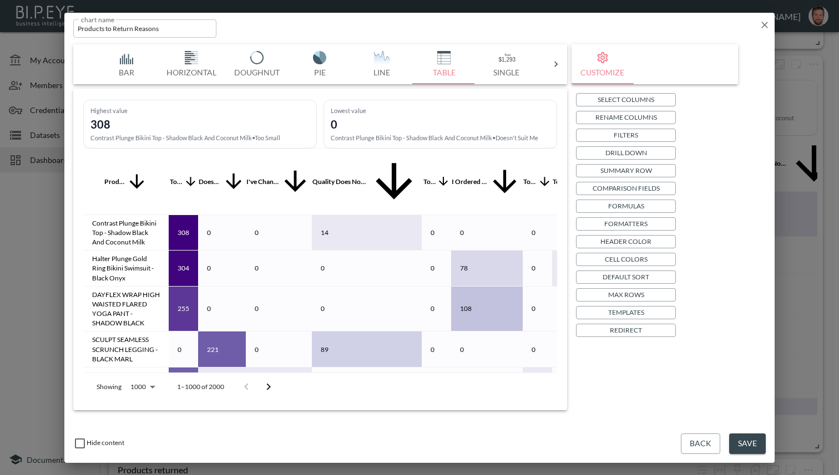
click at [627, 313] on p "Templates" at bounding box center [626, 313] width 36 height 12
checkbox input "true"
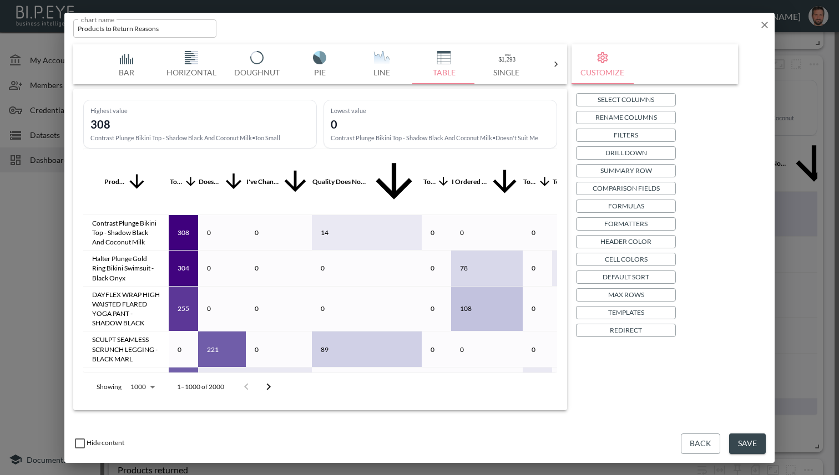
checkbox input "false"
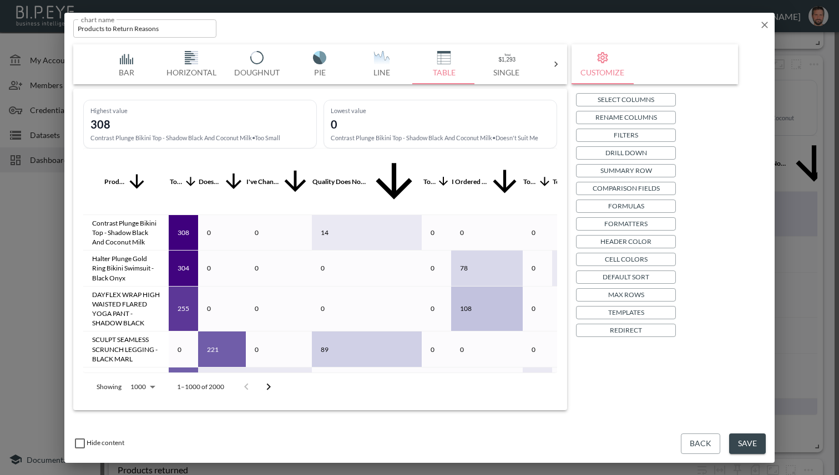
checkbox input "false"
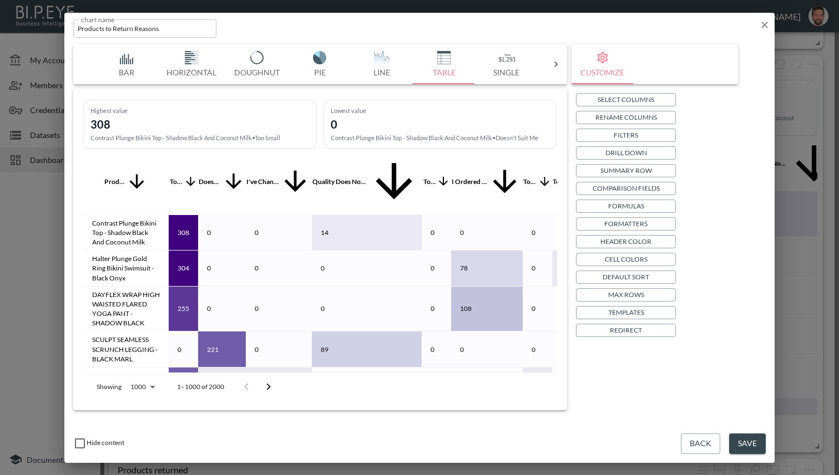
checkbox input "true"
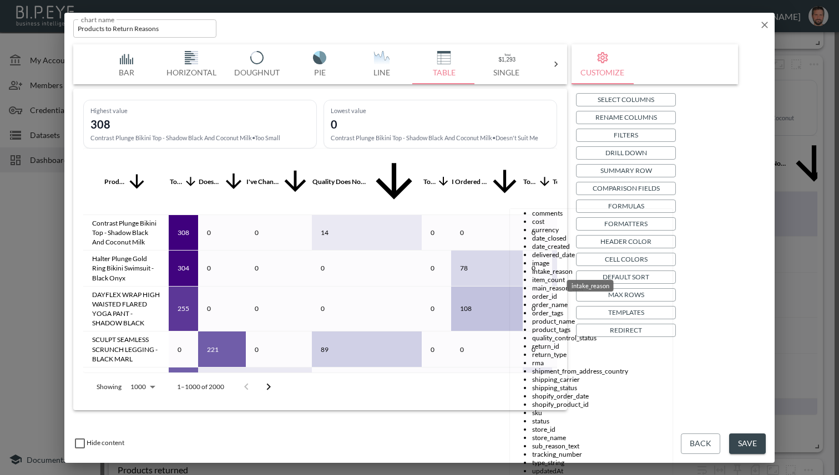
scroll to position [67, 0]
click at [554, 276] on li "item_count" at bounding box center [602, 280] width 140 height 8
type input "item_count"
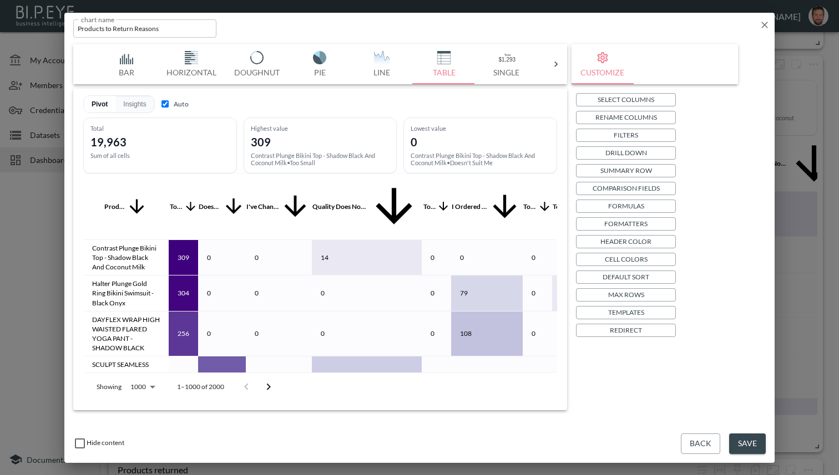
click at [748, 439] on button "Save" at bounding box center [747, 444] width 37 height 21
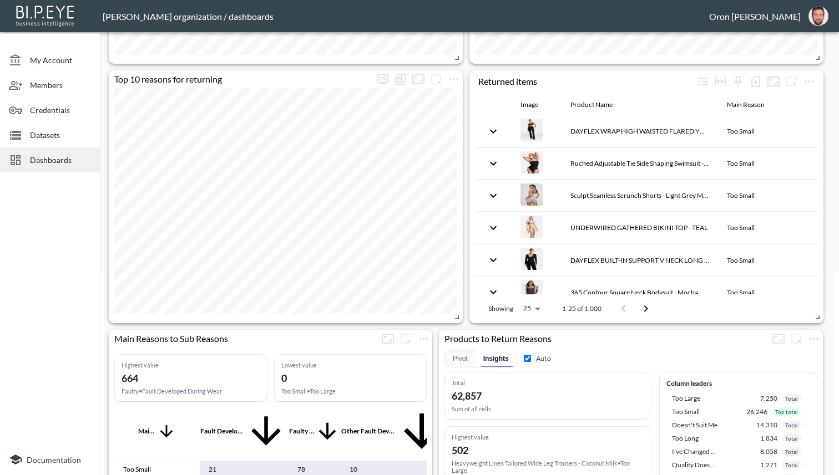
scroll to position [188, 0]
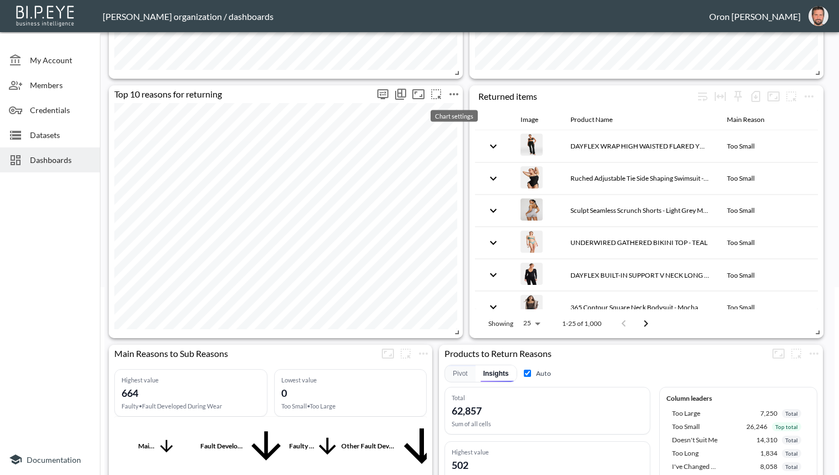
click at [456, 97] on icon "more" at bounding box center [453, 94] width 13 height 13
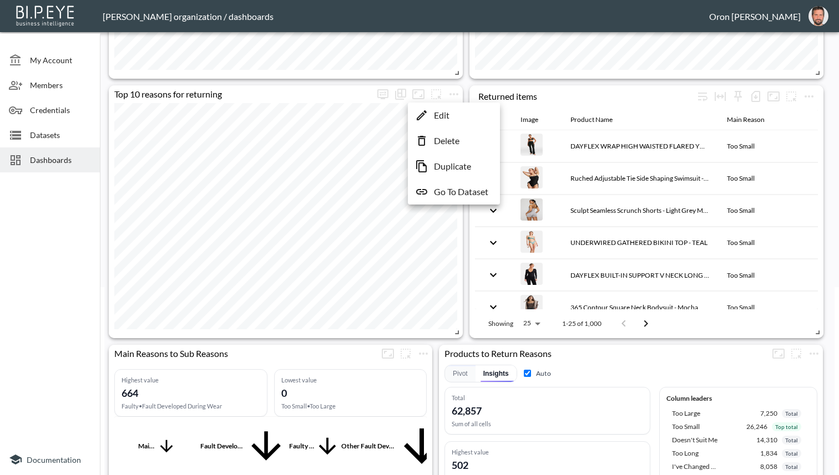
click at [453, 111] on li "Edit" at bounding box center [454, 115] width 87 height 20
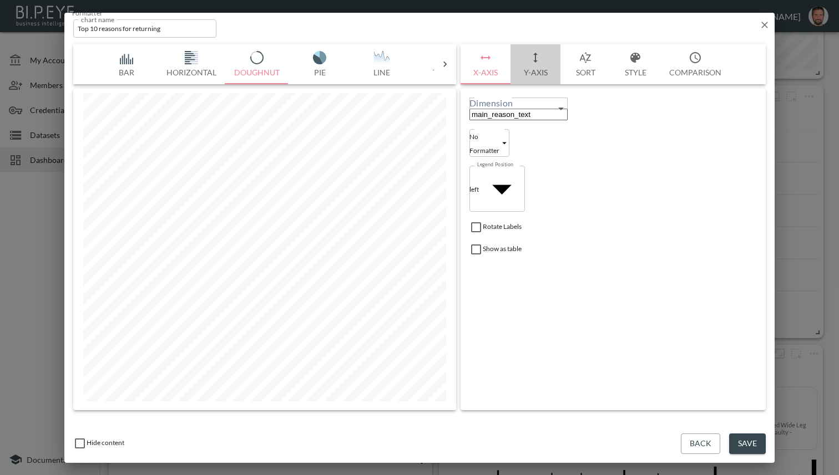
click at [534, 57] on icon "button" at bounding box center [535, 57] width 13 height 13
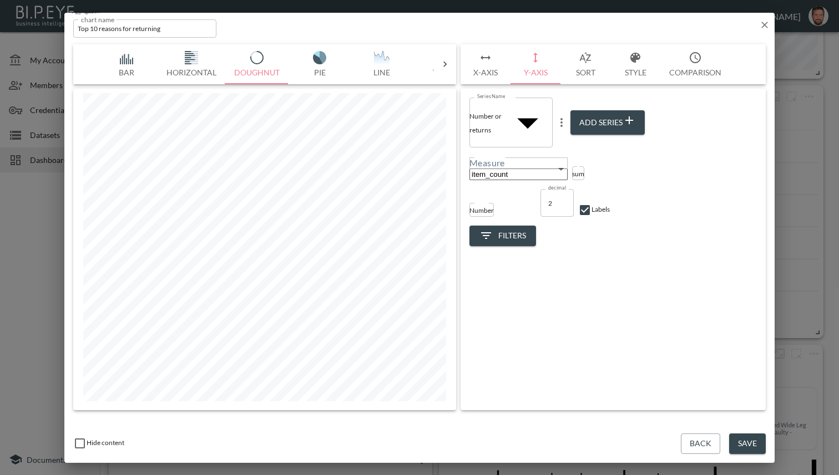
click at [763, 24] on icon "button" at bounding box center [764, 25] width 7 height 7
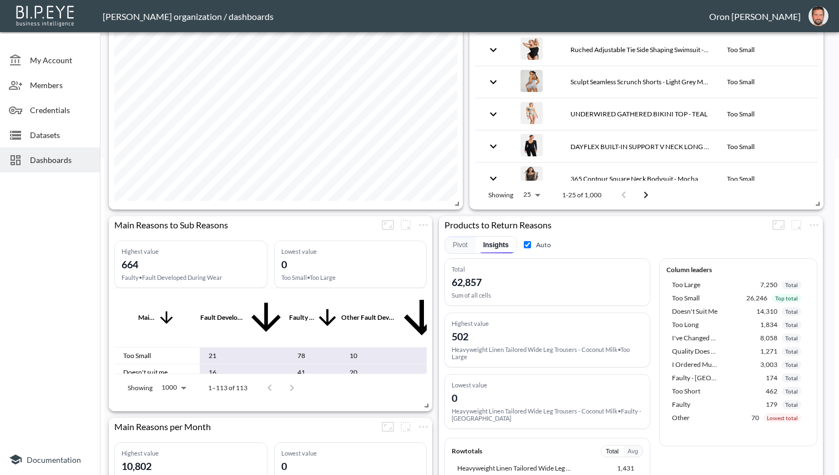
scroll to position [302, 0]
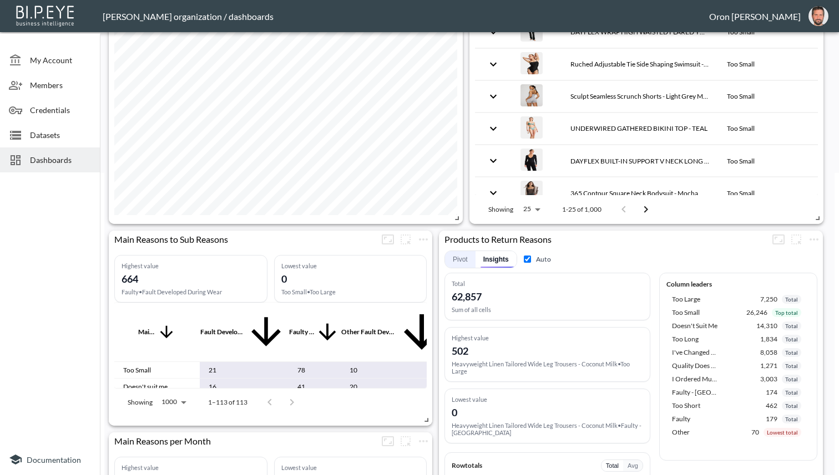
click at [462, 264] on button "Pivot" at bounding box center [460, 259] width 31 height 17
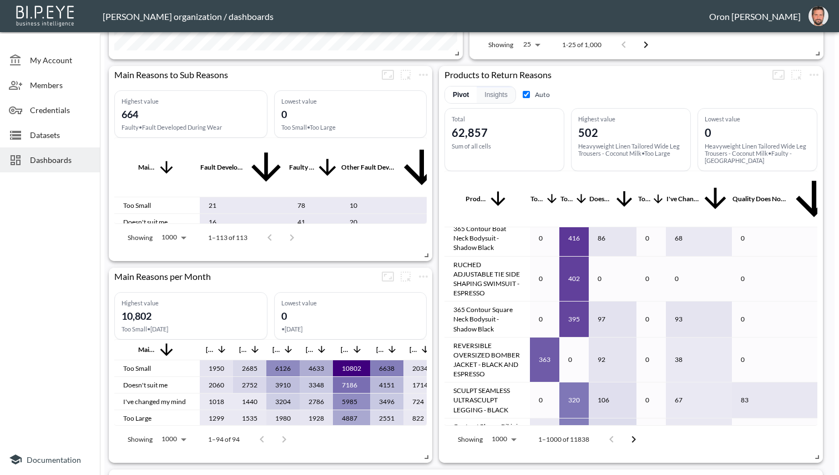
scroll to position [45, 0]
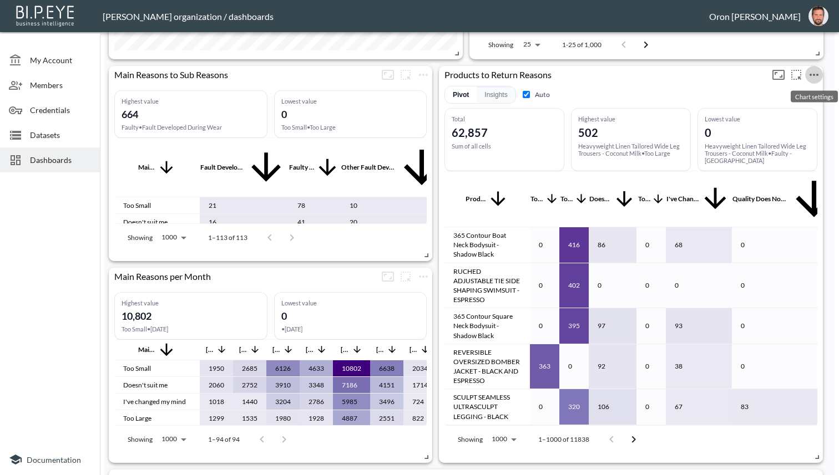
click at [817, 74] on icon "more" at bounding box center [813, 75] width 9 height 2
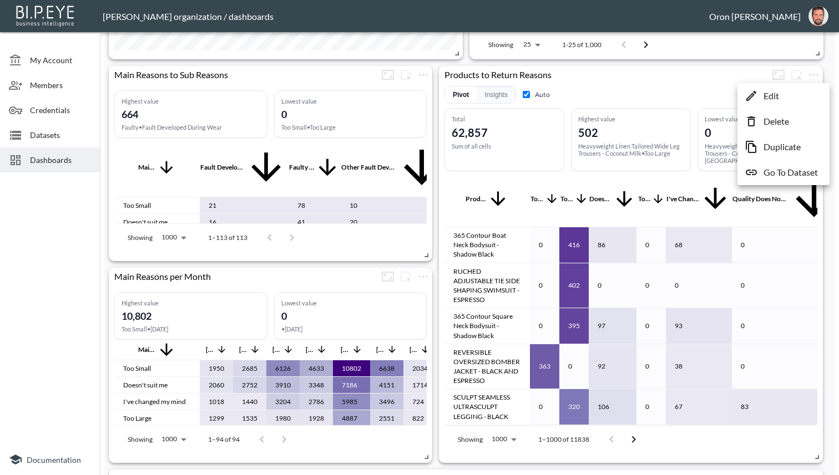
click at [802, 90] on li "Edit" at bounding box center [783, 96] width 87 height 20
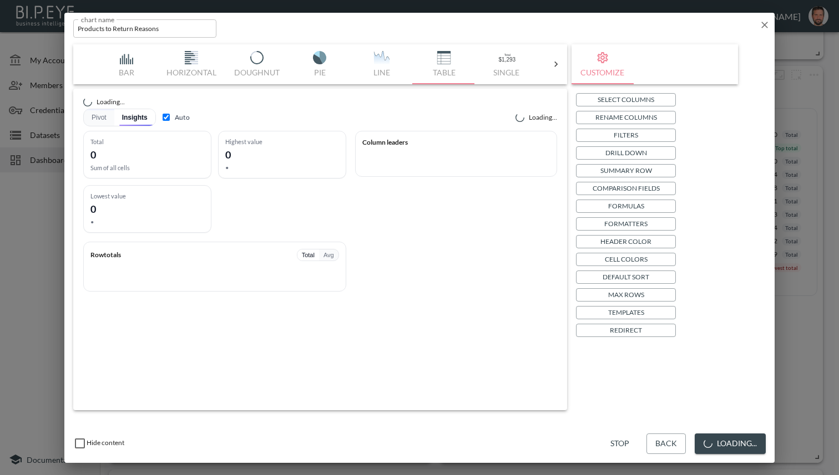
click at [635, 272] on p "Default Sort" at bounding box center [626, 277] width 47 height 12
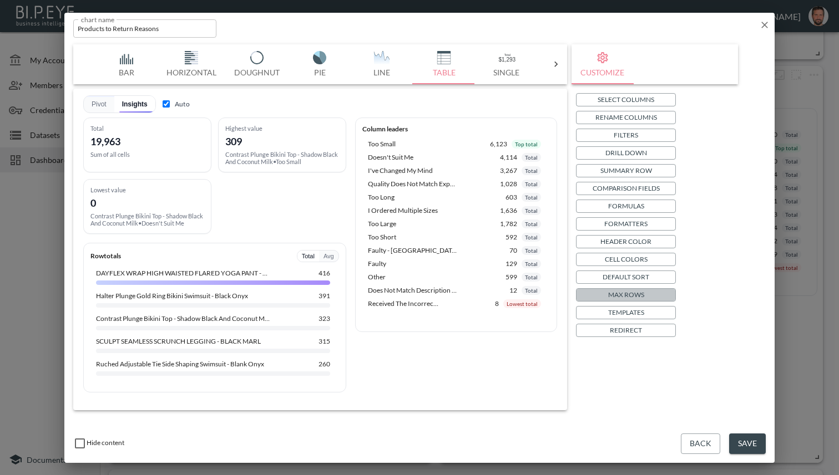
click at [635, 292] on p "Max Rows" at bounding box center [626, 295] width 36 height 12
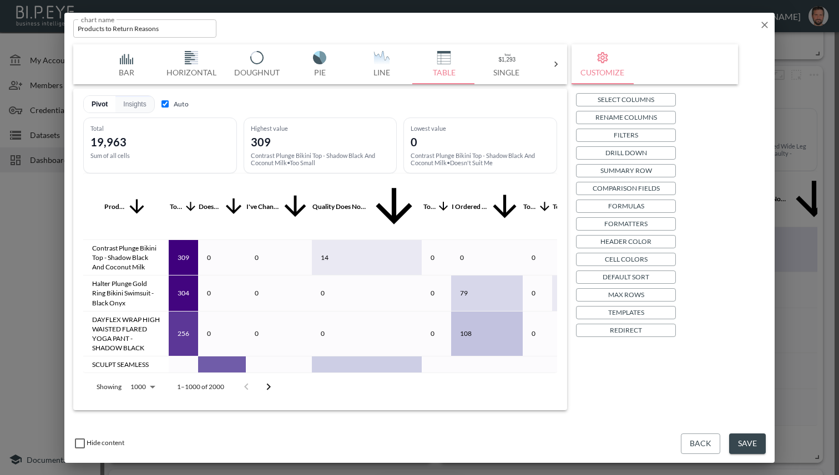
click at [485, 224] on body "BI.P.EYE, Interactive Analytics Dashboards - app Zach Bailet organization / das…" at bounding box center [419, 237] width 839 height 475
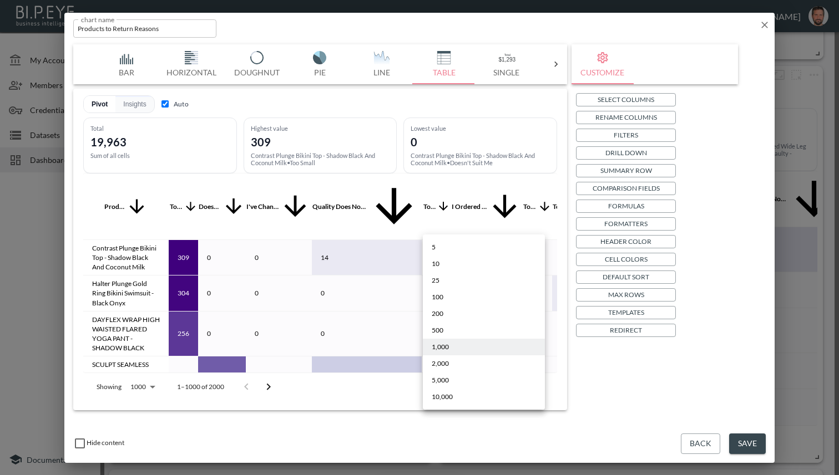
click at [466, 402] on li "10,000" at bounding box center [484, 397] width 122 height 17
type input "10000"
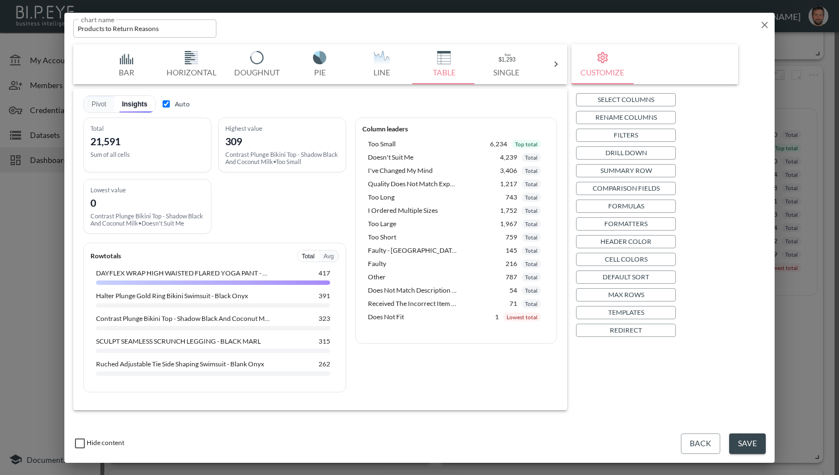
click at [759, 442] on button "Save" at bounding box center [747, 444] width 37 height 21
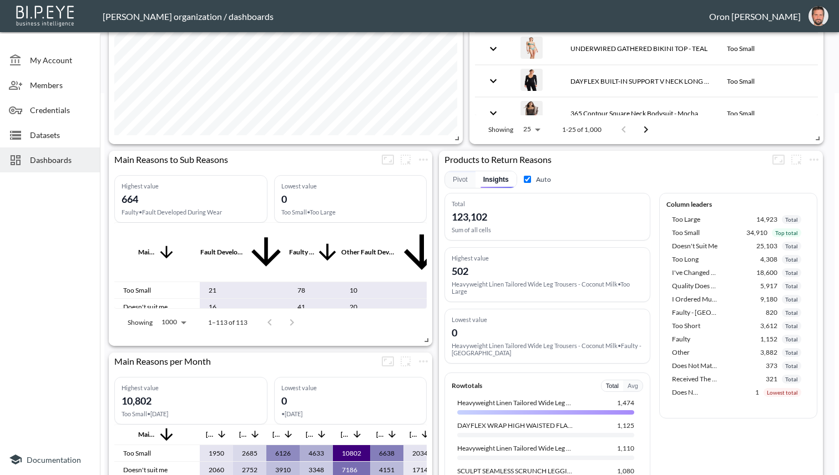
scroll to position [301, 0]
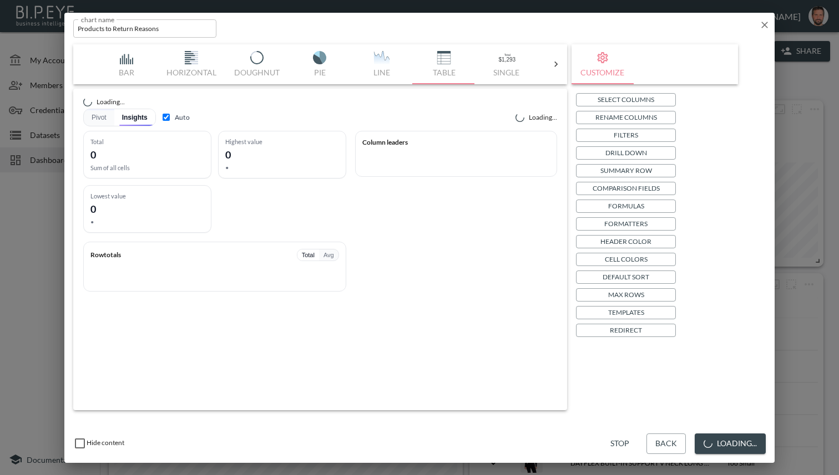
scroll to position [225, 0]
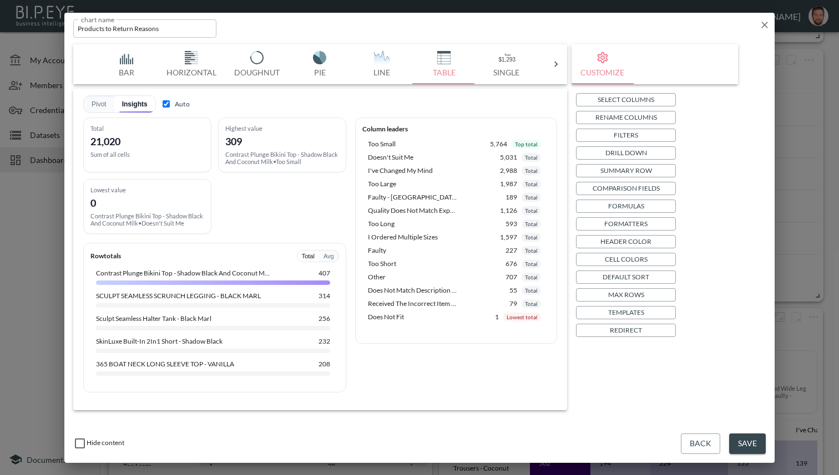
click at [635, 314] on p "Templates" at bounding box center [626, 313] width 36 height 12
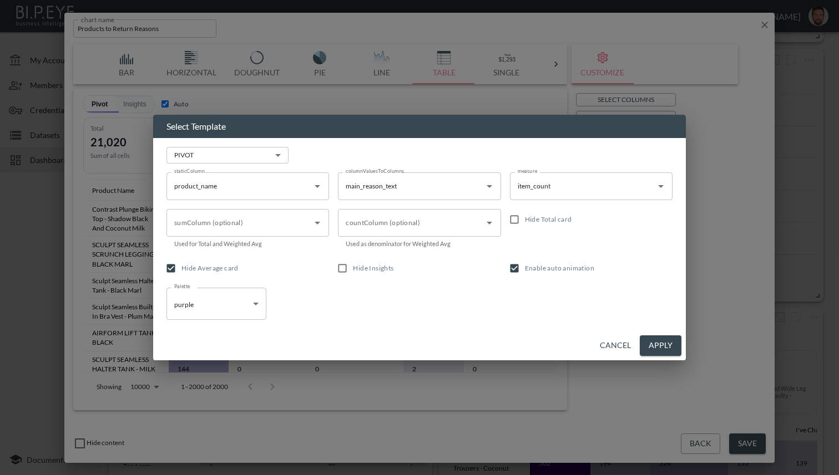
click at [531, 224] on span "Hide Total card" at bounding box center [548, 220] width 47 height 10
click at [525, 224] on input "Hide Total card" at bounding box center [514, 219] width 21 height 21
checkbox input "true"
click at [661, 342] on button "Apply" at bounding box center [661, 346] width 42 height 21
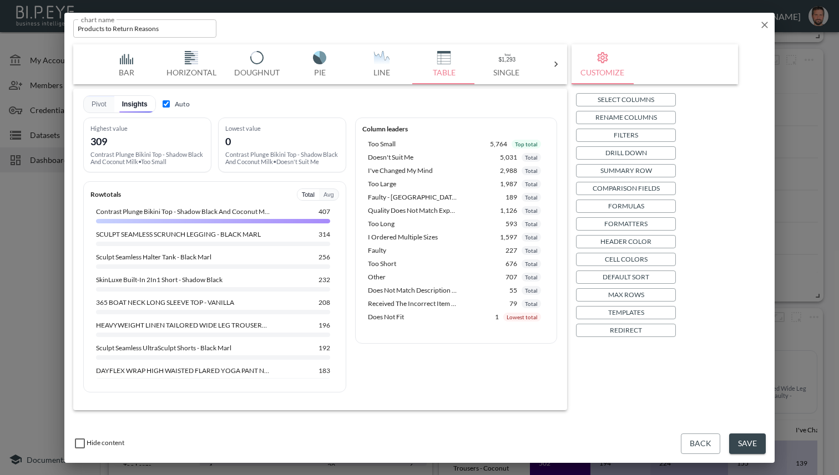
click at [745, 437] on button "Save" at bounding box center [747, 444] width 37 height 21
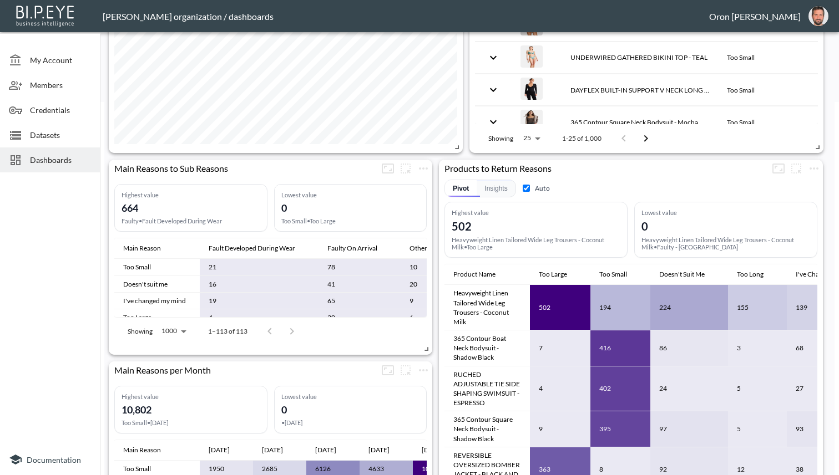
scroll to position [373, 0]
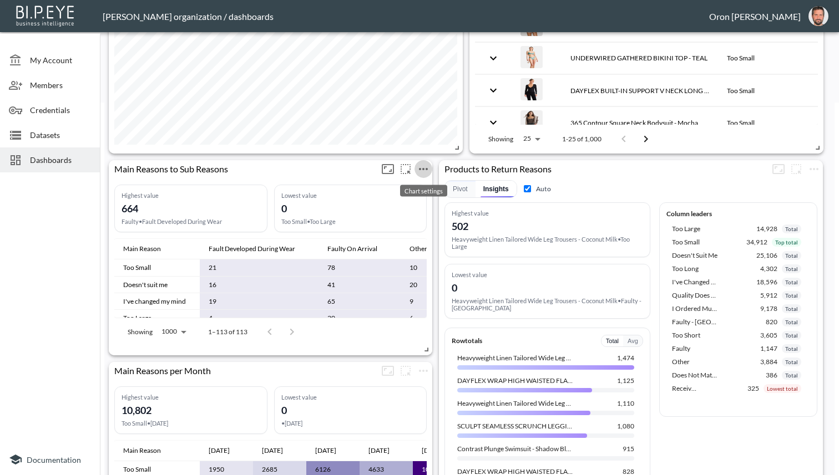
click at [426, 167] on icon "more" at bounding box center [423, 169] width 13 height 13
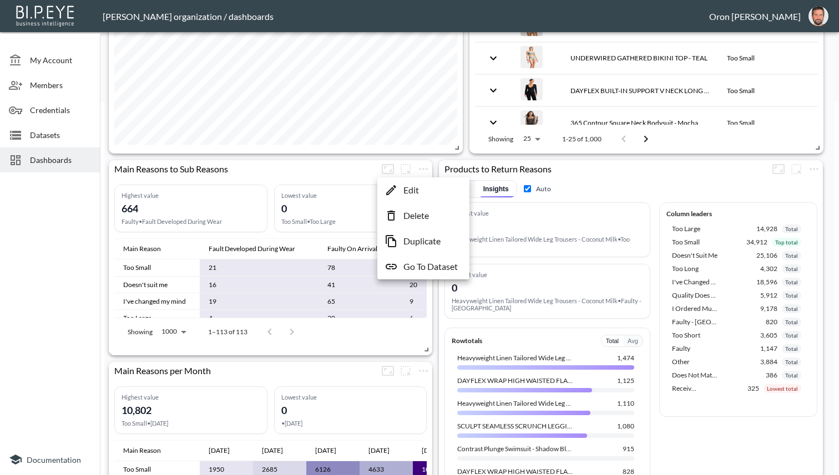
click at [415, 188] on p "Edit" at bounding box center [411, 190] width 16 height 13
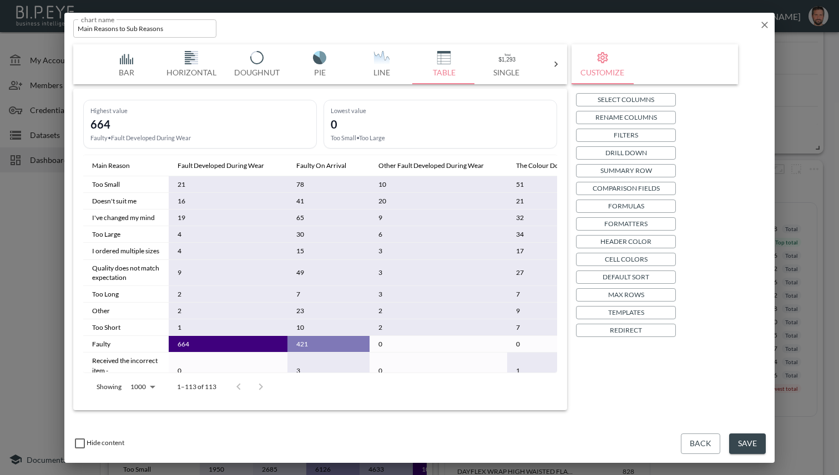
click at [626, 311] on p "Templates" at bounding box center [626, 313] width 36 height 12
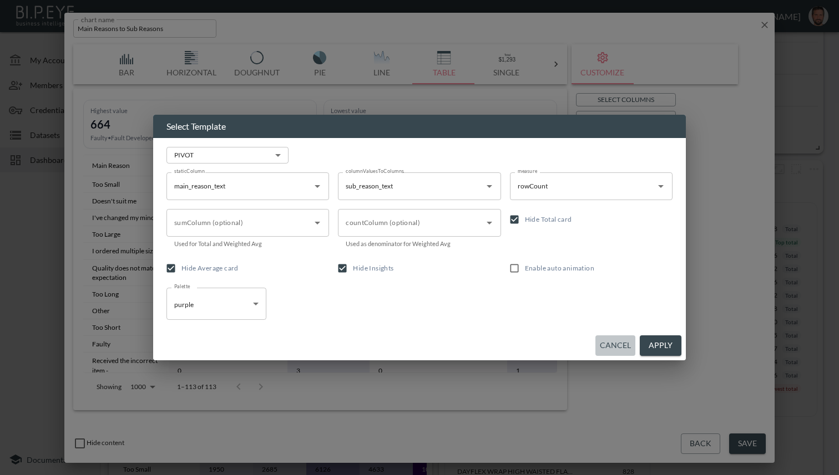
click at [604, 337] on button "Cancel" at bounding box center [615, 346] width 40 height 21
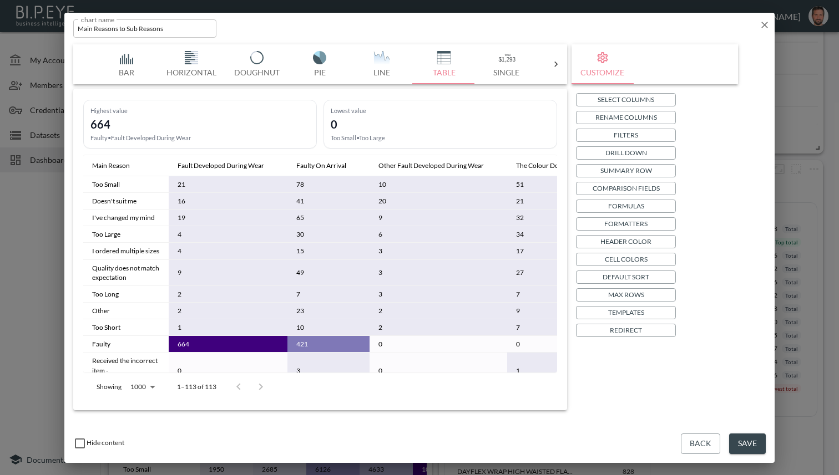
click at [619, 284] on button "Default Sort" at bounding box center [626, 277] width 100 height 13
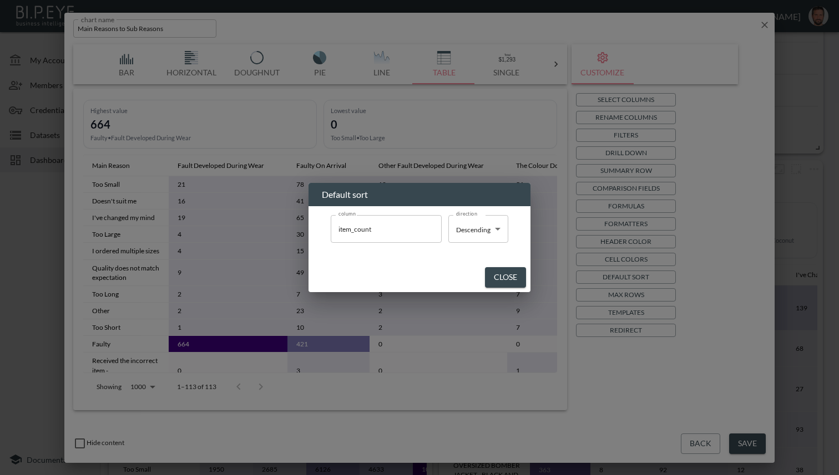
click at [503, 279] on button "Close" at bounding box center [505, 277] width 41 height 21
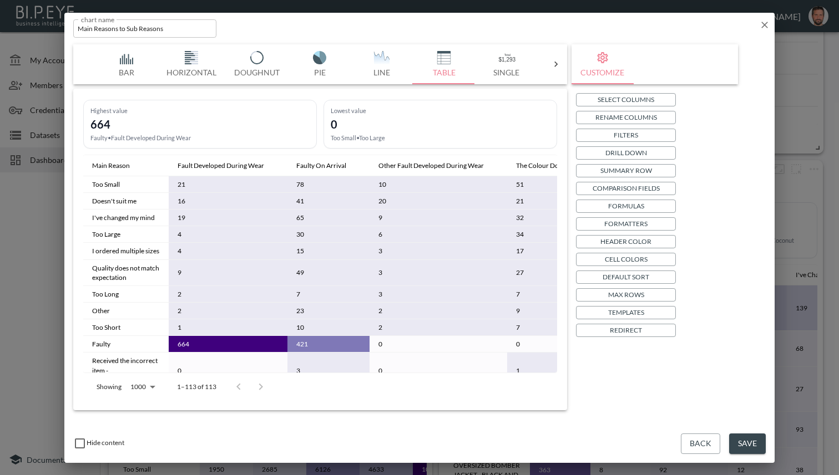
click at [591, 295] on button "Max Rows" at bounding box center [626, 295] width 100 height 13
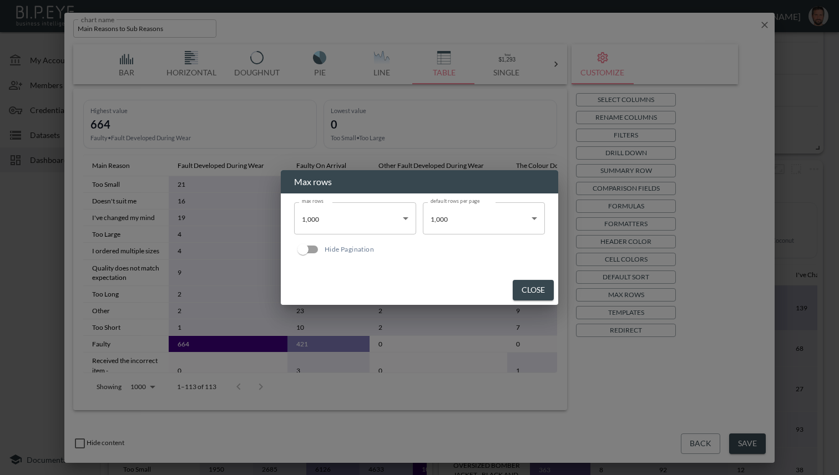
click at [320, 250] on input "Hide Pagination" at bounding box center [302, 249] width 63 height 21
checkbox input "true"
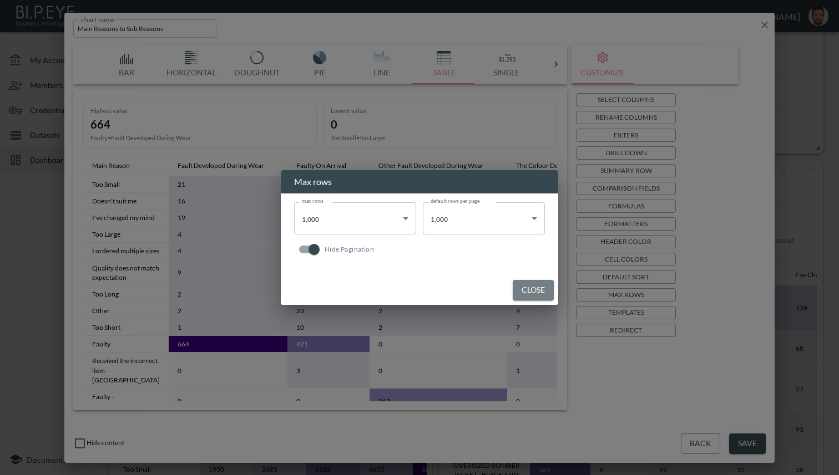
click at [528, 291] on button "Close" at bounding box center [533, 290] width 41 height 21
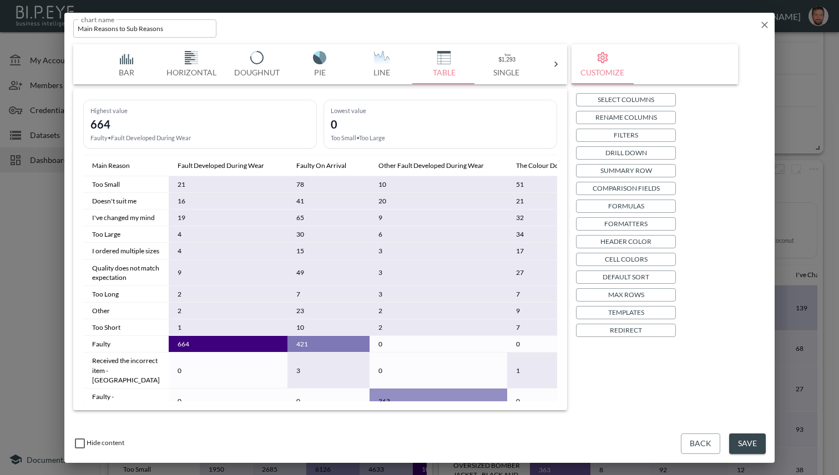
click at [742, 439] on button "Save" at bounding box center [747, 444] width 37 height 21
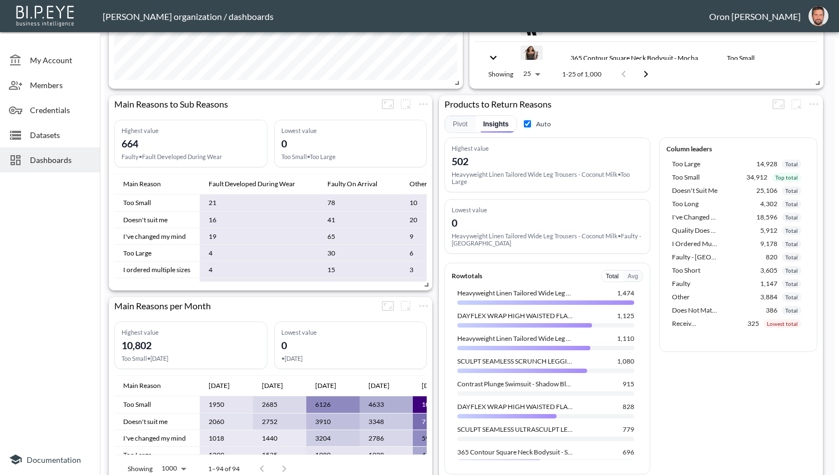
scroll to position [439, 0]
click at [426, 305] on icon "more" at bounding box center [423, 304] width 13 height 13
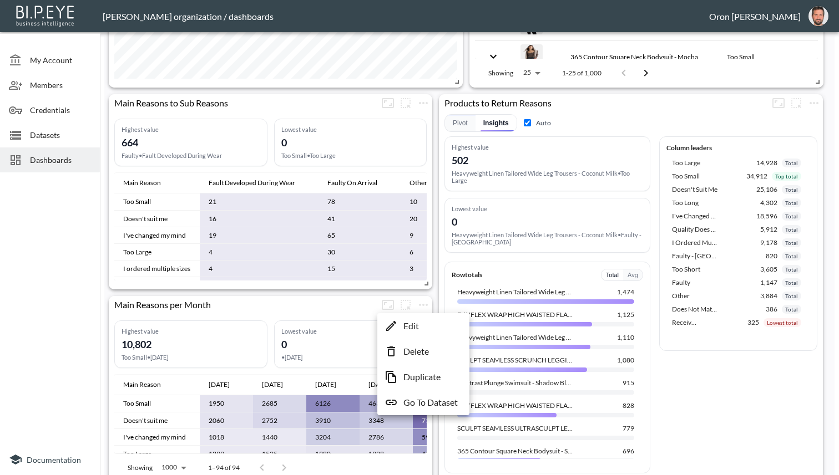
click at [423, 320] on li "Edit" at bounding box center [423, 326] width 87 height 20
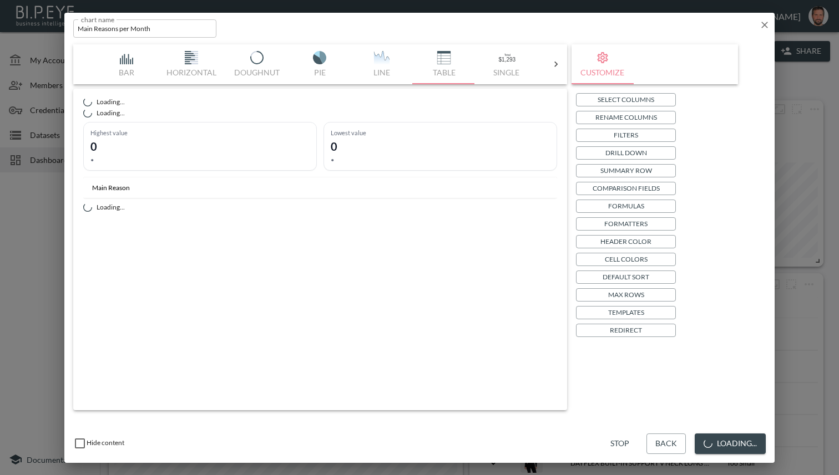
scroll to position [439, 0]
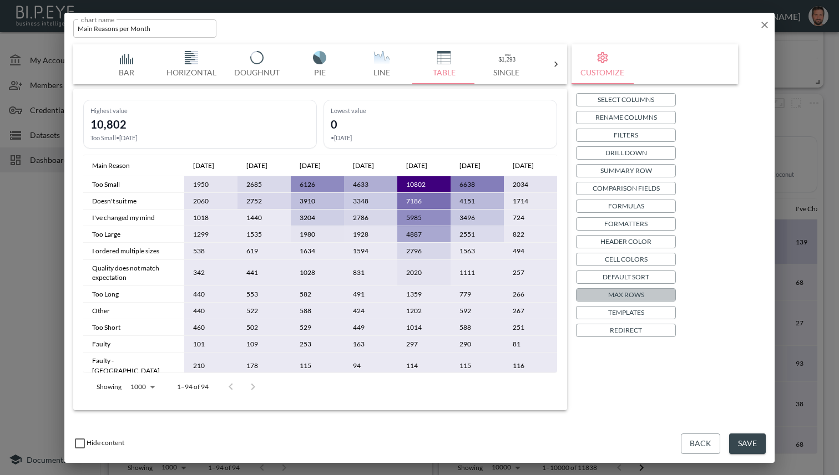
click at [658, 293] on button "Max Rows" at bounding box center [626, 295] width 100 height 13
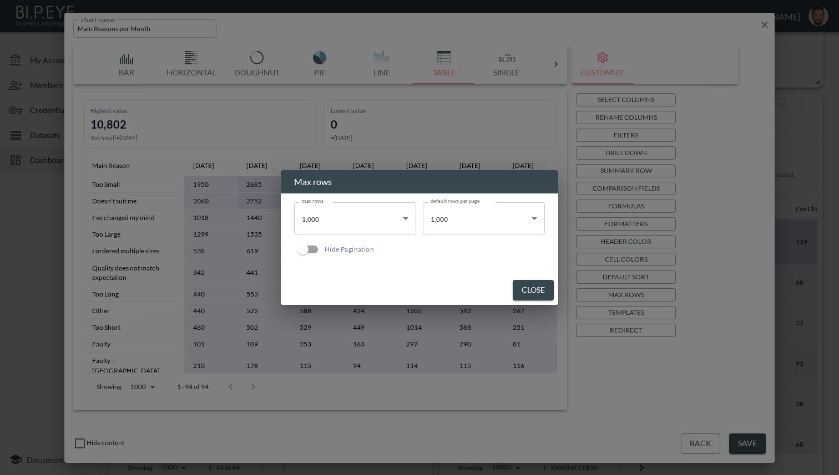
click at [308, 247] on input "Hide Pagination" at bounding box center [302, 249] width 63 height 21
checkbox input "true"
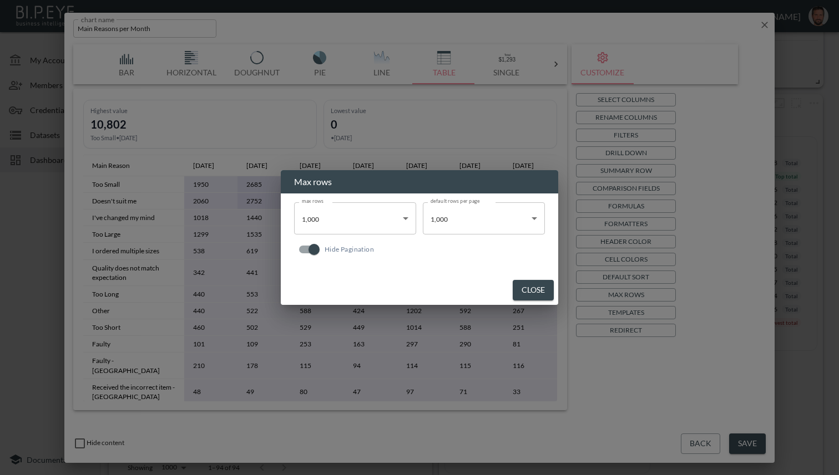
click at [534, 286] on button "Close" at bounding box center [533, 290] width 41 height 21
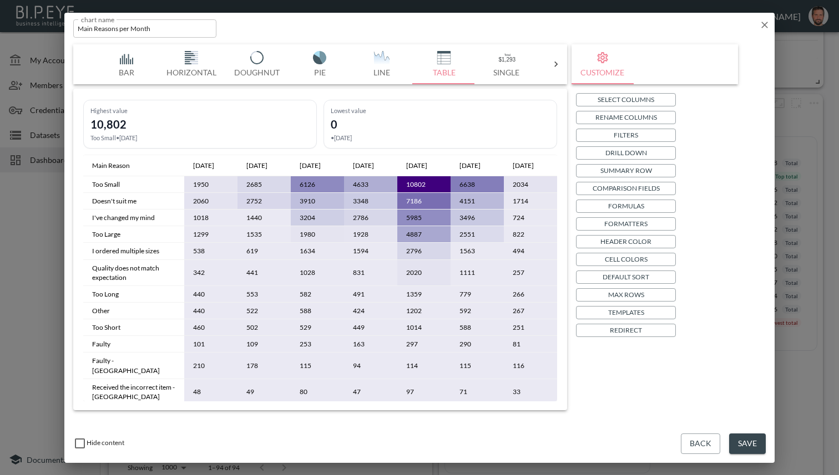
click at [744, 439] on button "Save" at bounding box center [747, 444] width 37 height 21
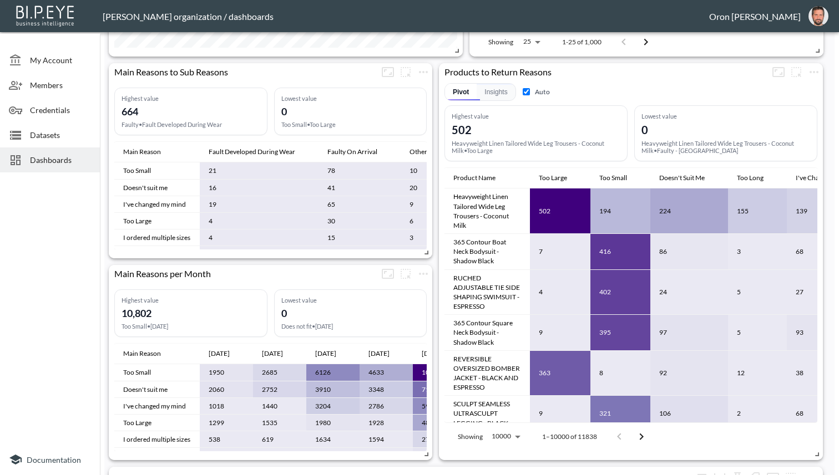
scroll to position [470, 0]
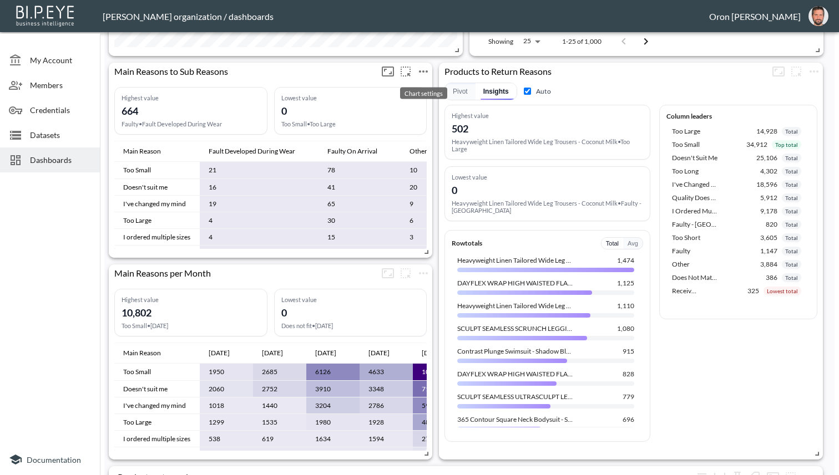
click at [427, 69] on icon "more" at bounding box center [423, 71] width 13 height 13
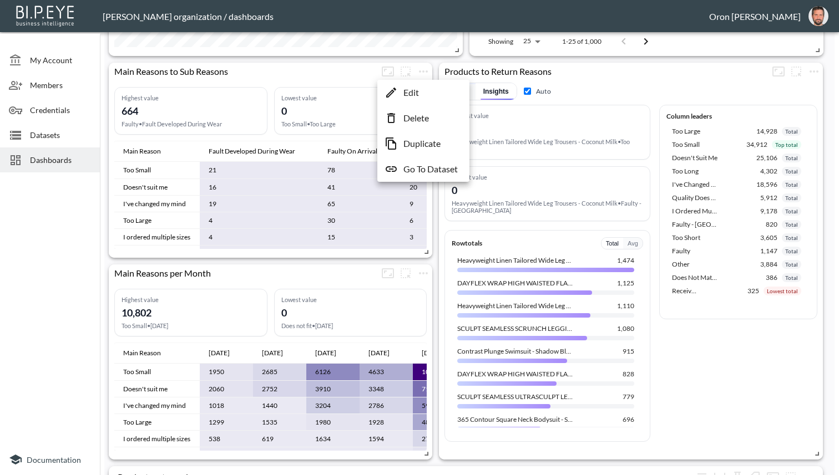
click at [416, 89] on p "Edit" at bounding box center [411, 92] width 16 height 13
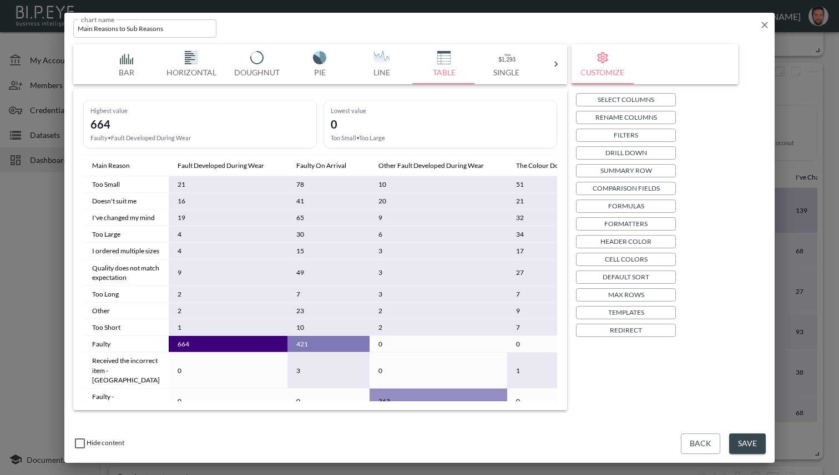
click at [768, 23] on icon "button" at bounding box center [764, 24] width 11 height 11
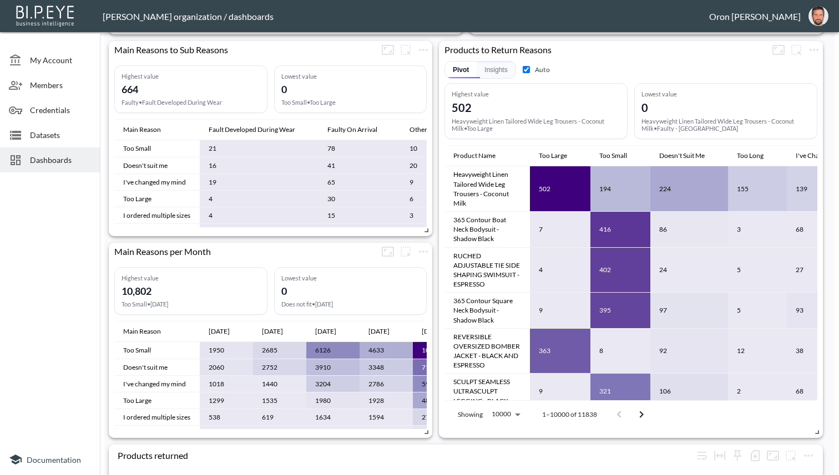
scroll to position [493, 0]
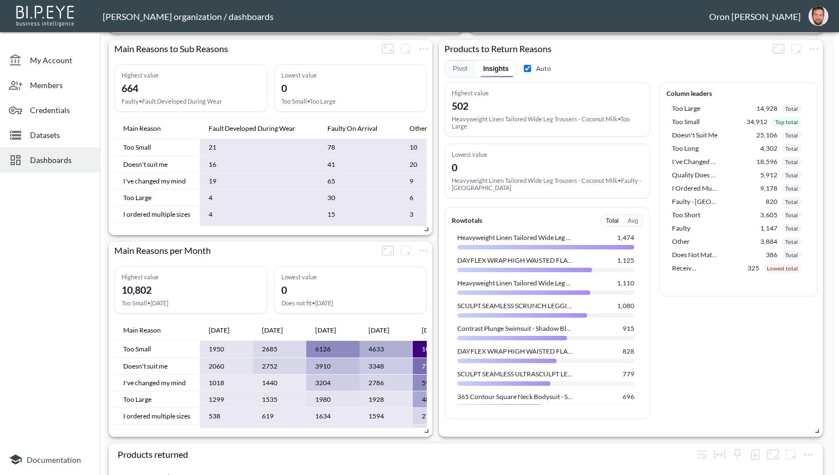
click at [513, 414] on div "Row totals Total Avg Heavyweight Linen Tailored Wide Leg Trousers - Coconut Mil…" at bounding box center [547, 314] width 206 height 212
click at [460, 76] on button "Pivot" at bounding box center [460, 68] width 31 height 17
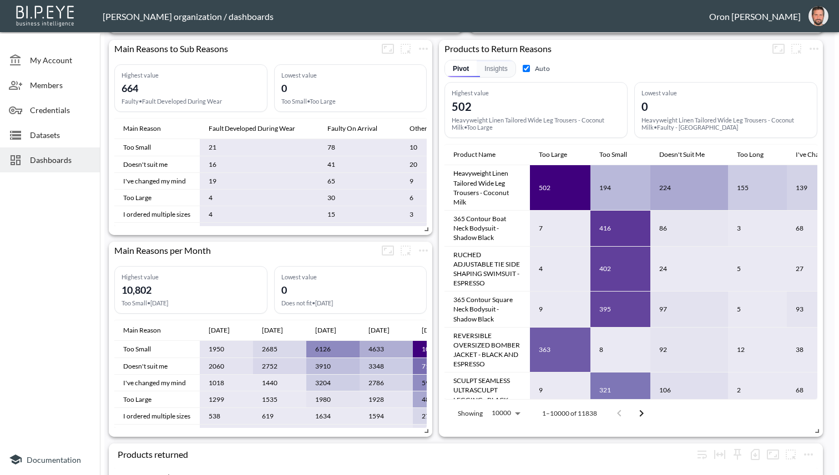
click at [505, 413] on body "BI.P.EYE, Interactive Analytics Dashboards - app Zach Bailet organization / das…" at bounding box center [419, 237] width 839 height 475
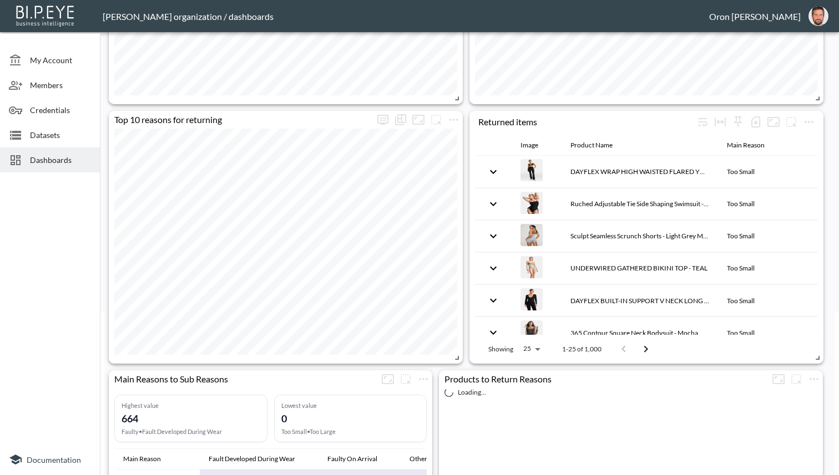
scroll to position [164, 0]
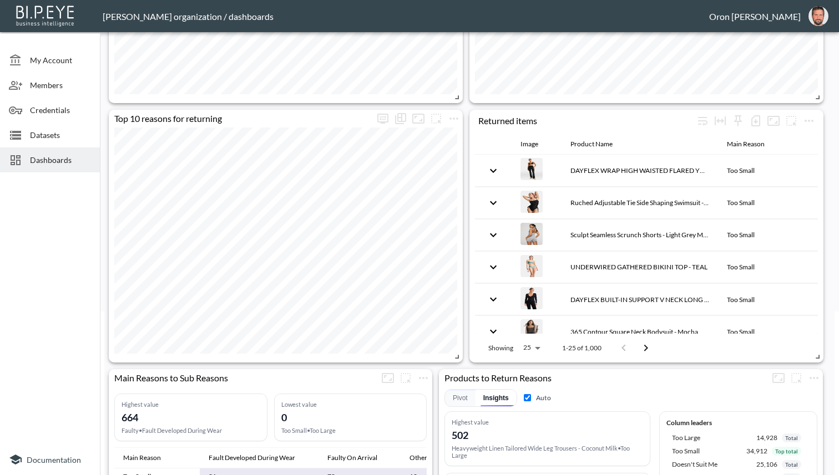
click at [63, 163] on span "Dashboards" at bounding box center [60, 160] width 61 height 12
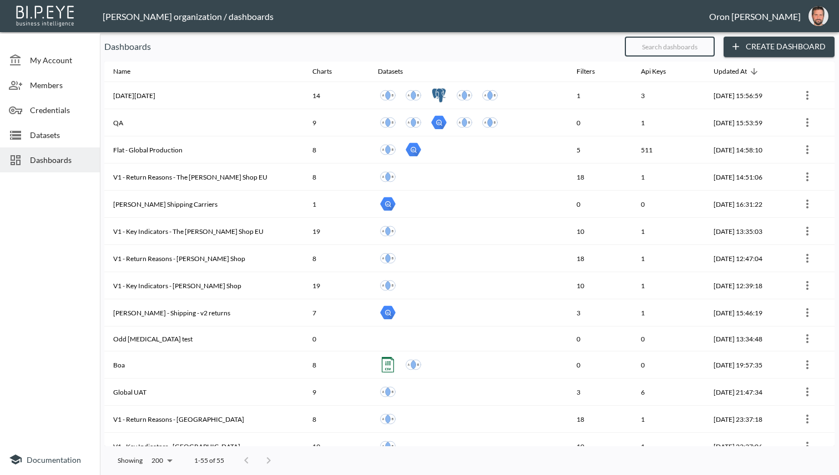
click at [654, 46] on input "text" at bounding box center [670, 47] width 90 height 28
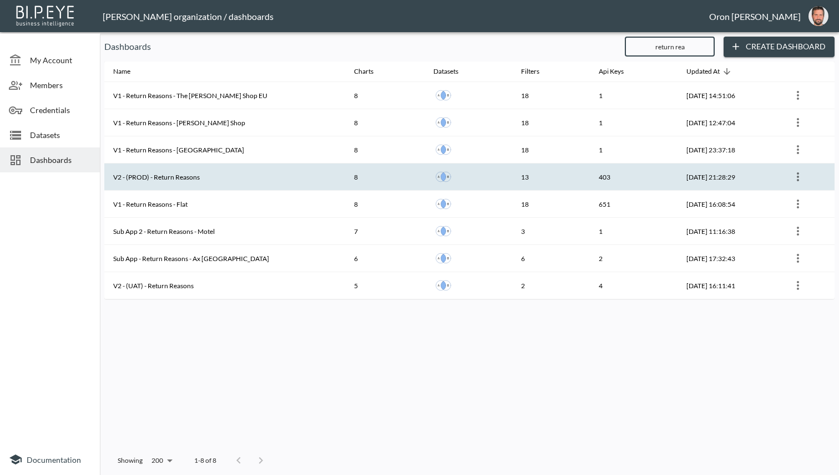
type input "return rea"
click at [246, 179] on th "V2 - (PROD) - Return Reasons" at bounding box center [224, 177] width 241 height 27
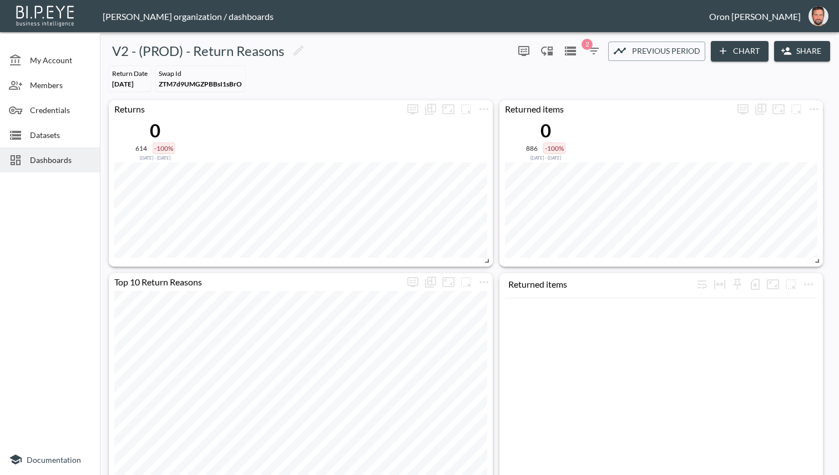
click at [593, 50] on icon "button" at bounding box center [593, 50] width 13 height 13
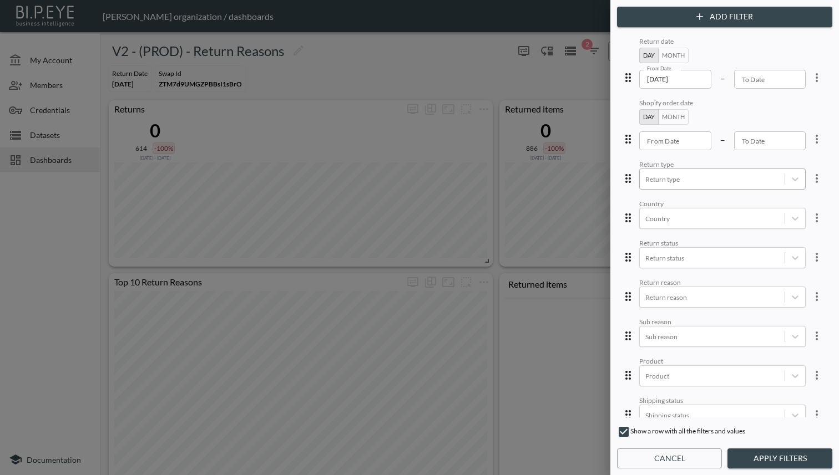
scroll to position [176, 0]
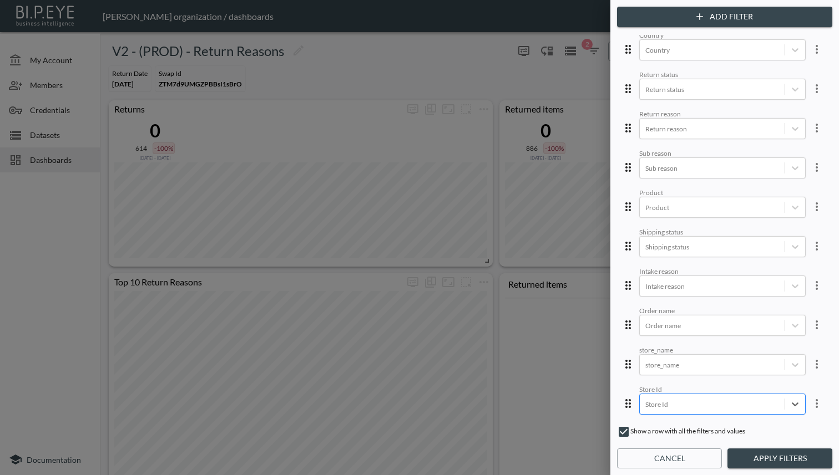
click at [781, 456] on button "Apply Filters" at bounding box center [779, 459] width 105 height 21
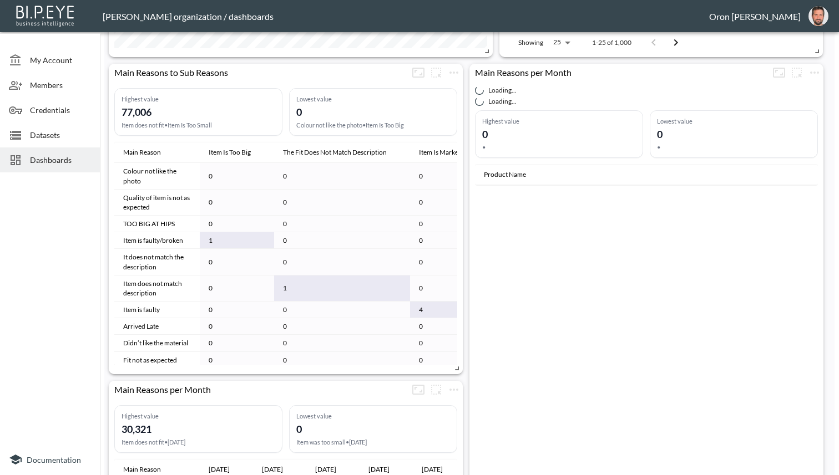
scroll to position [466, 0]
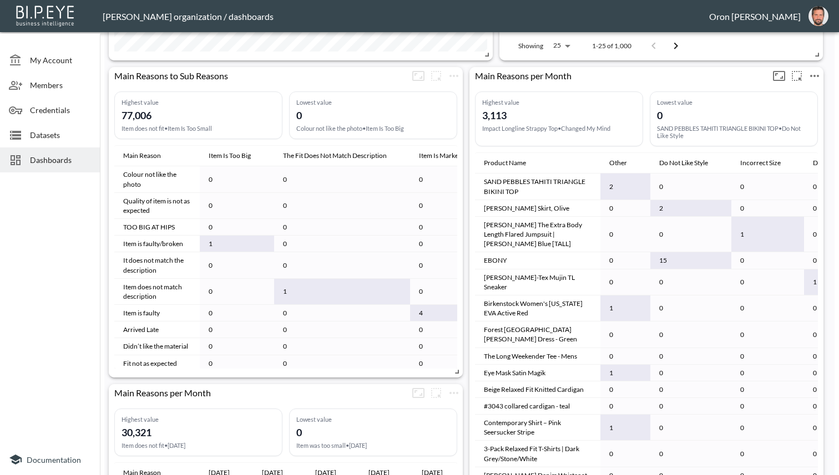
click at [814, 77] on icon "more" at bounding box center [814, 75] width 13 height 13
click at [837, 201] on div at bounding box center [419, 237] width 839 height 475
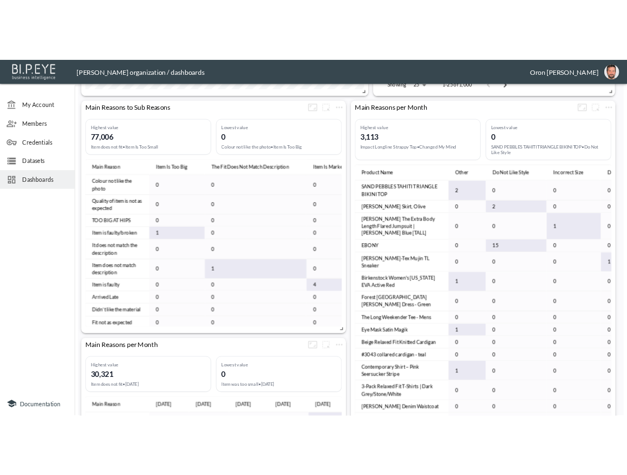
scroll to position [425, 0]
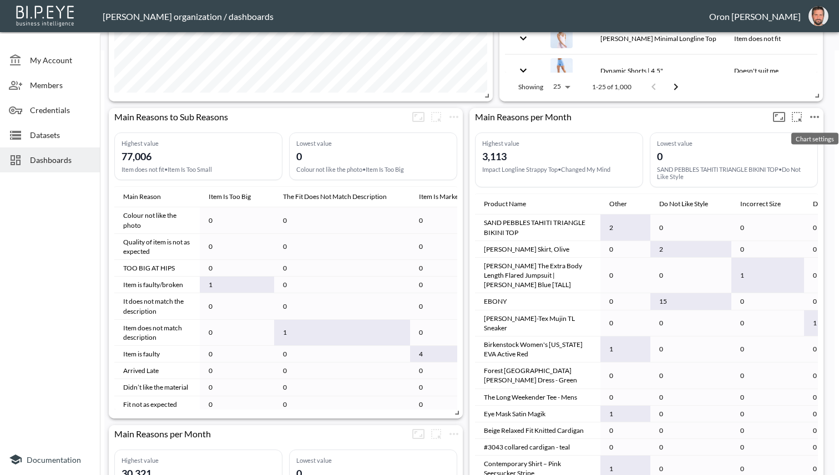
click at [812, 116] on icon "more" at bounding box center [814, 116] width 13 height 13
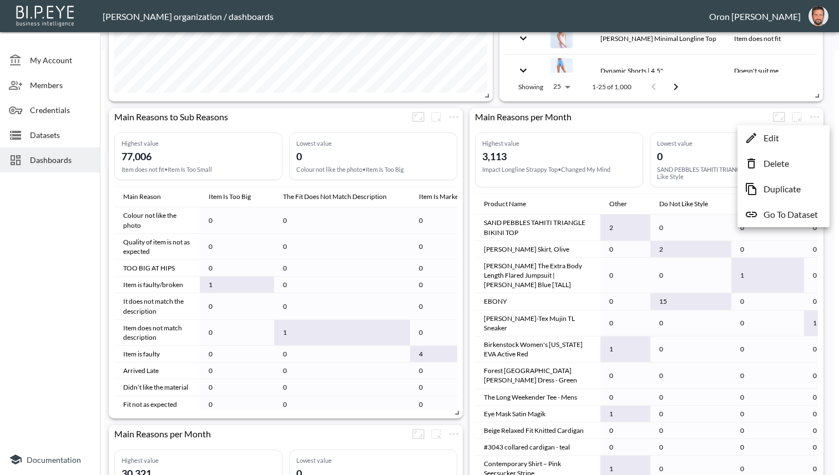
click at [801, 130] on li "Edit" at bounding box center [783, 138] width 87 height 20
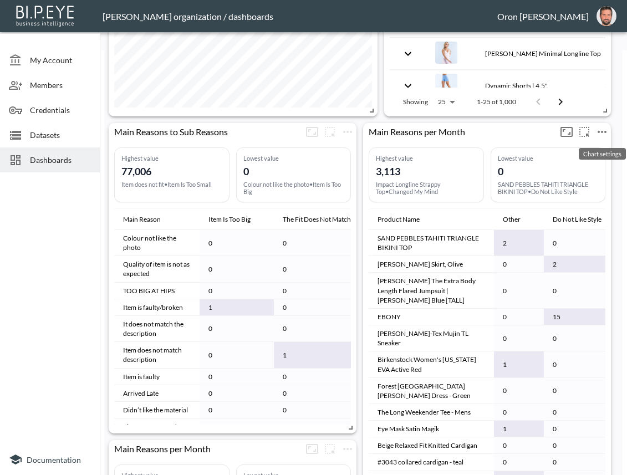
click at [601, 129] on icon "more" at bounding box center [602, 131] width 13 height 13
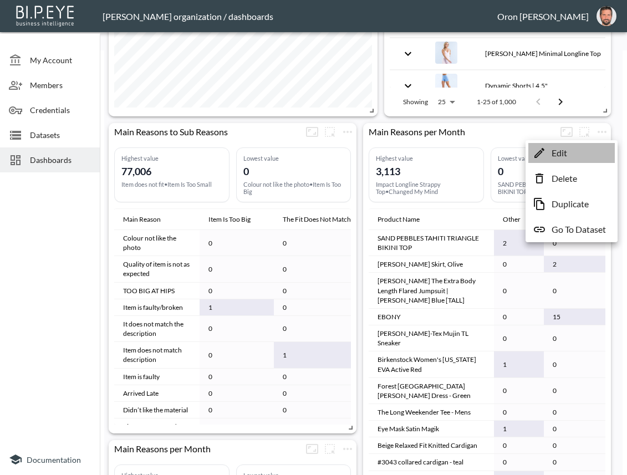
click at [593, 148] on li "Edit" at bounding box center [572, 153] width 87 height 20
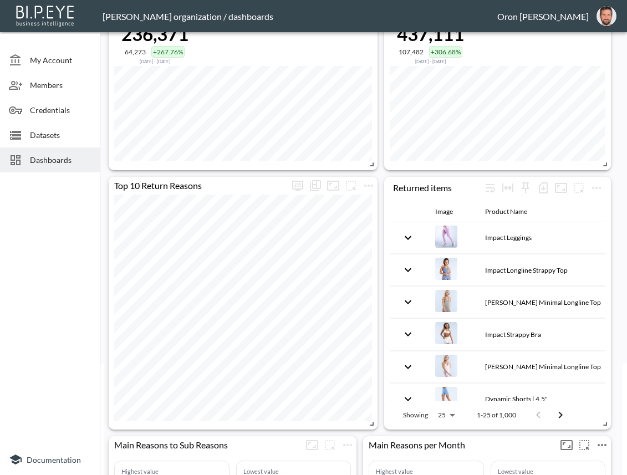
scroll to position [0, 0]
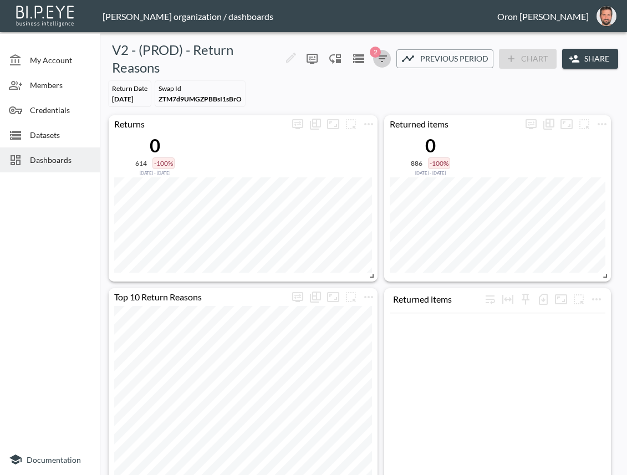
click at [373, 63] on button "2" at bounding box center [382, 59] width 18 height 18
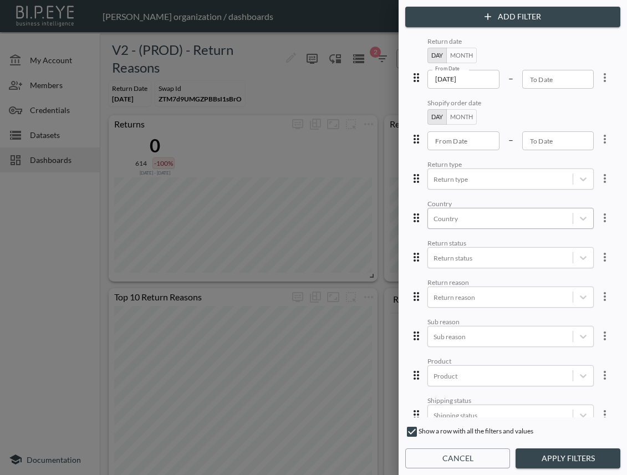
scroll to position [176, 0]
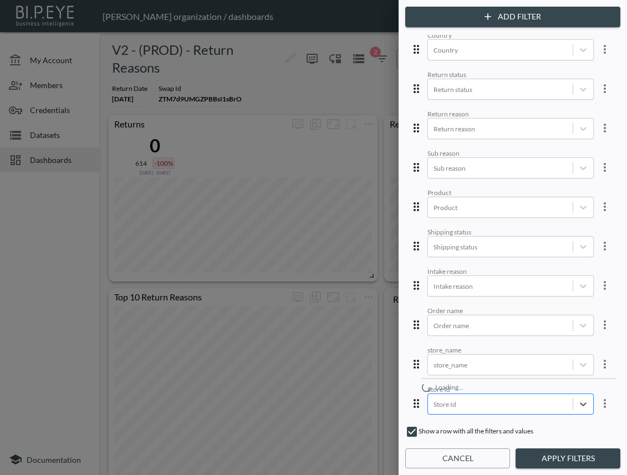
click at [534, 390] on body "BI.P.EYE, Interactive Analytics Dashboards - app [PERSON_NAME] organization / d…" at bounding box center [313, 237] width 627 height 475
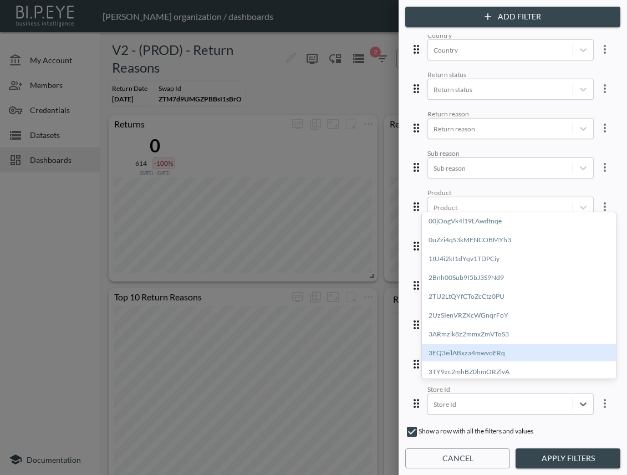
click at [527, 356] on div "3EQ3eilABxza4mwvoERq" at bounding box center [519, 353] width 194 height 17
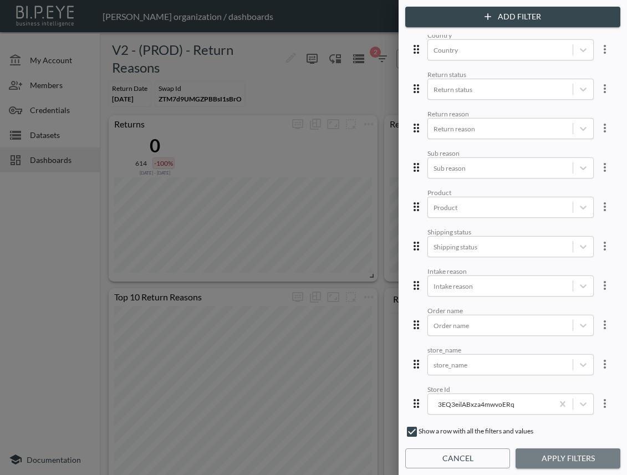
click at [589, 454] on button "Apply Filters" at bounding box center [568, 459] width 105 height 21
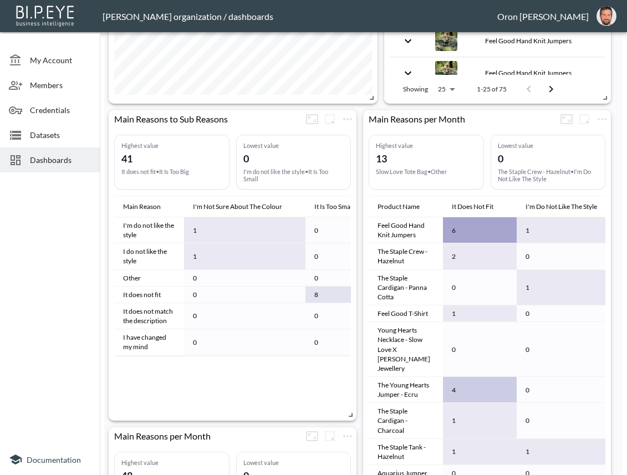
scroll to position [441, 0]
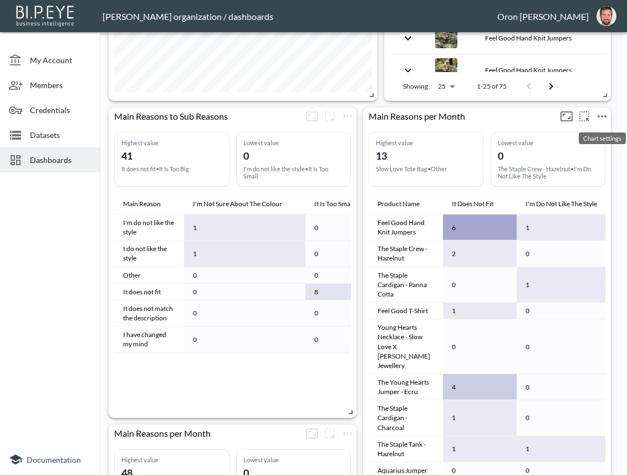
click at [606, 115] on icon "more" at bounding box center [602, 116] width 9 height 2
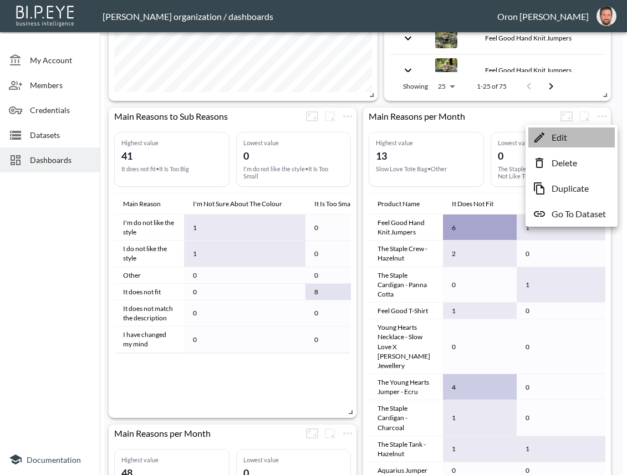
click at [594, 138] on li "Edit" at bounding box center [572, 138] width 87 height 20
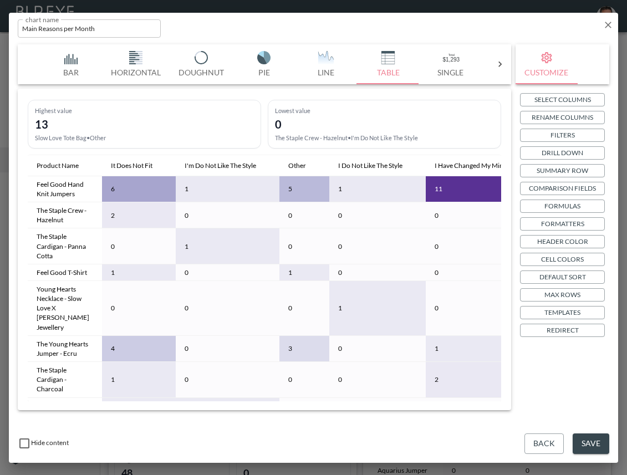
click at [571, 311] on p "Templates" at bounding box center [563, 313] width 36 height 12
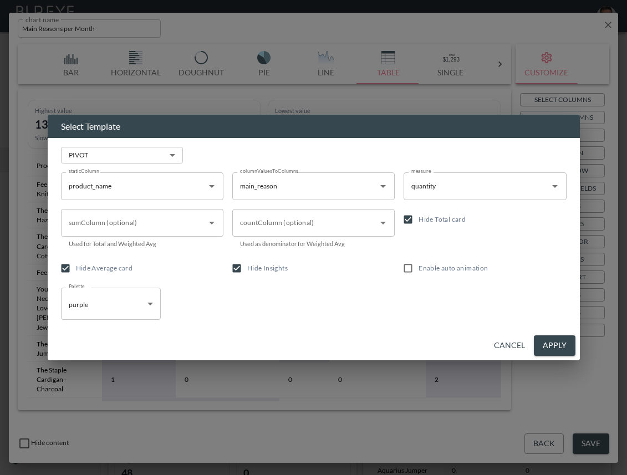
click at [413, 270] on input "Enable auto animation" at bounding box center [408, 268] width 21 height 21
checkbox input "true"
click at [279, 270] on span "Hide Insights" at bounding box center [267, 268] width 41 height 8
click at [247, 270] on input "Hide Insights" at bounding box center [236, 268] width 21 height 21
checkbox input "false"
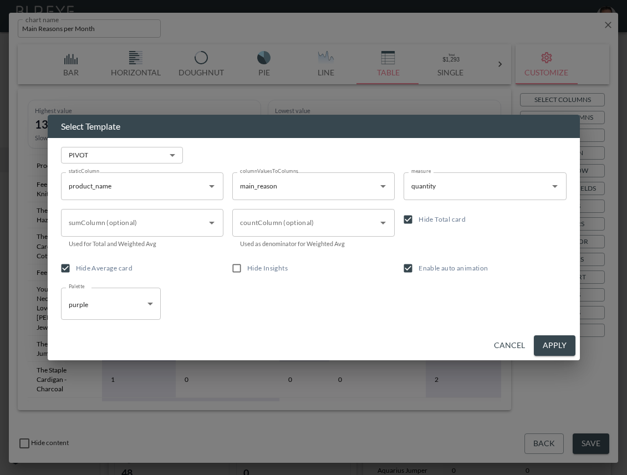
click at [553, 347] on button "Apply" at bounding box center [555, 346] width 42 height 21
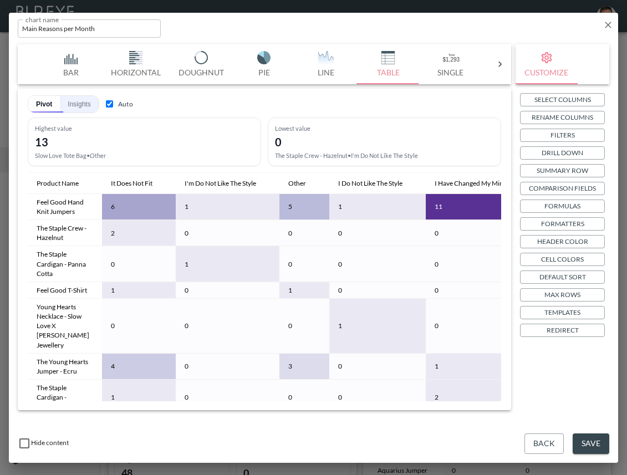
click at [75, 112] on button "Insights" at bounding box center [79, 104] width 38 height 17
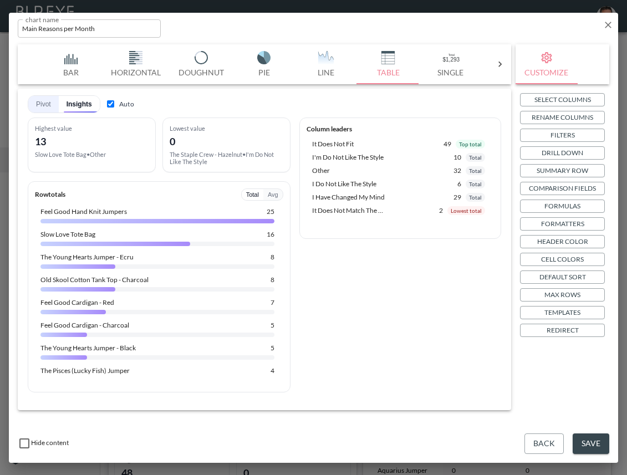
click at [43, 109] on button "Pivot" at bounding box center [43, 104] width 31 height 17
click at [108, 105] on input "Auto" at bounding box center [110, 103] width 7 height 7
checkbox input "false"
click at [44, 106] on button "Pivot" at bounding box center [43, 104] width 31 height 17
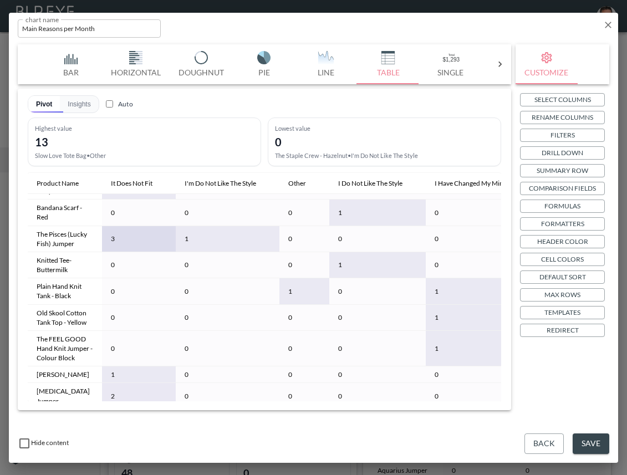
scroll to position [856, 0]
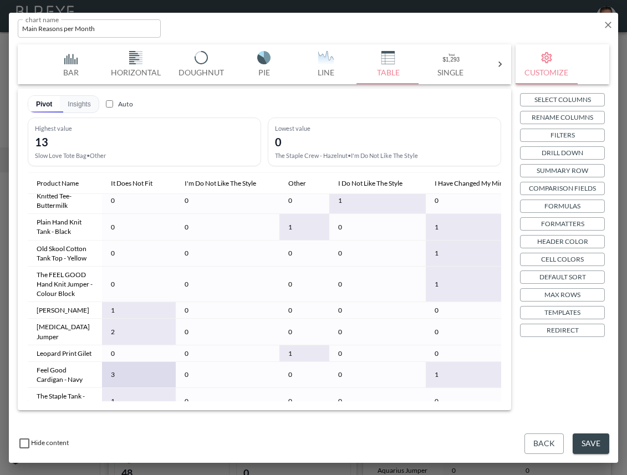
click at [591, 293] on button "Max Rows" at bounding box center [562, 295] width 85 height 13
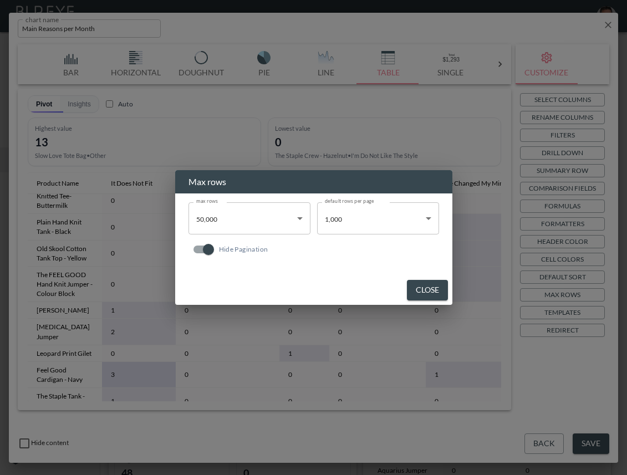
click at [355, 217] on body "BI.P.EYE, Interactive Analytics Dashboards - app [PERSON_NAME] organization / d…" at bounding box center [313, 237] width 627 height 475
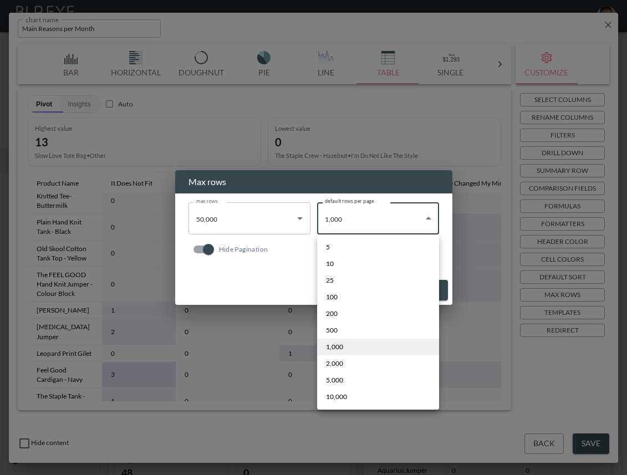
click at [348, 395] on li "10,000" at bounding box center [378, 397] width 122 height 17
type input "10000"
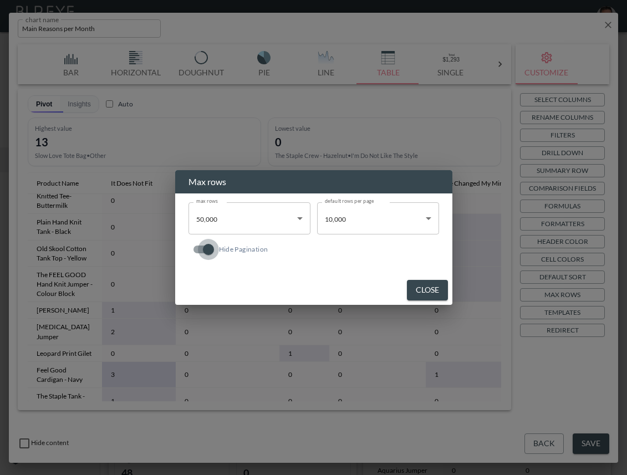
click at [210, 250] on input "Hide Pagination" at bounding box center [208, 249] width 63 height 21
click at [203, 250] on input "Hide Pagination" at bounding box center [197, 249] width 63 height 21
checkbox input "true"
click at [417, 291] on button "Close" at bounding box center [427, 290] width 41 height 21
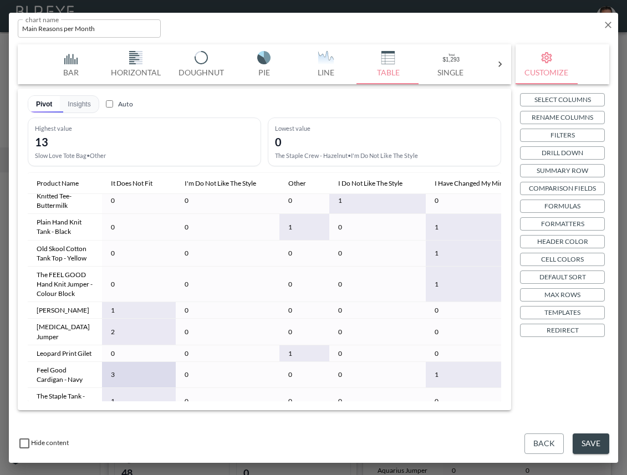
click at [561, 311] on p "Templates" at bounding box center [563, 313] width 36 height 12
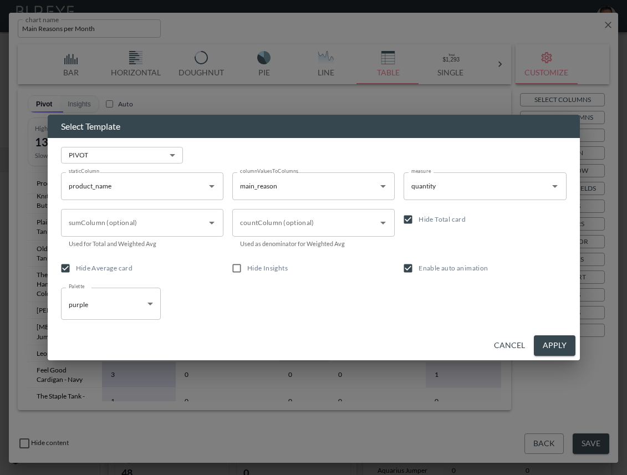
click at [424, 220] on span "Hide Total card" at bounding box center [442, 219] width 47 height 8
click at [419, 220] on input "Hide Total card" at bounding box center [408, 219] width 21 height 21
checkbox input "false"
click at [562, 345] on button "Apply" at bounding box center [555, 346] width 42 height 21
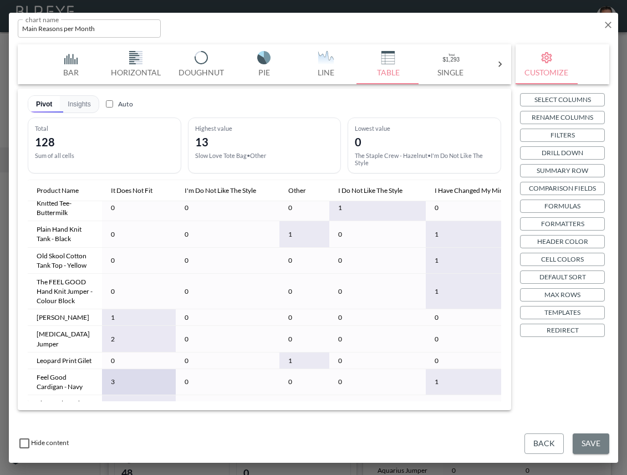
click at [593, 444] on button "Save" at bounding box center [591, 444] width 37 height 21
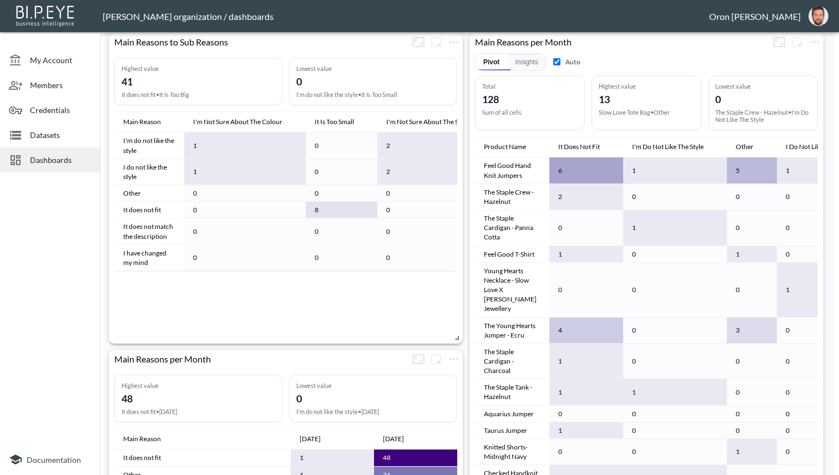
scroll to position [509, 0]
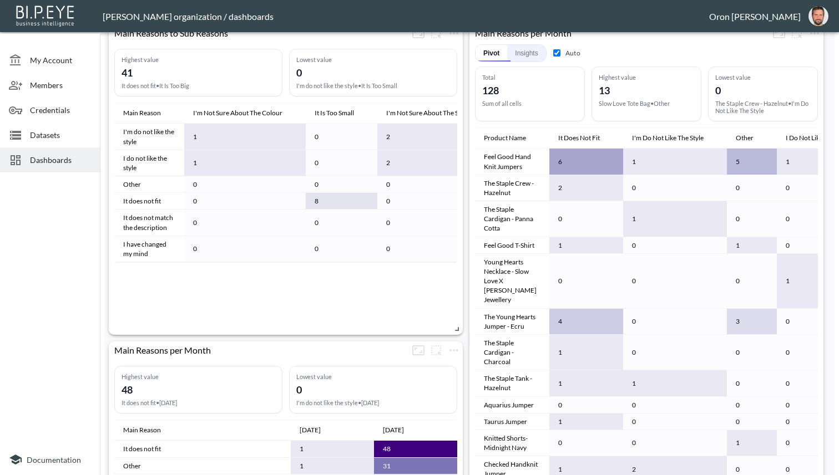
click at [537, 48] on button "Insights" at bounding box center [526, 53] width 38 height 17
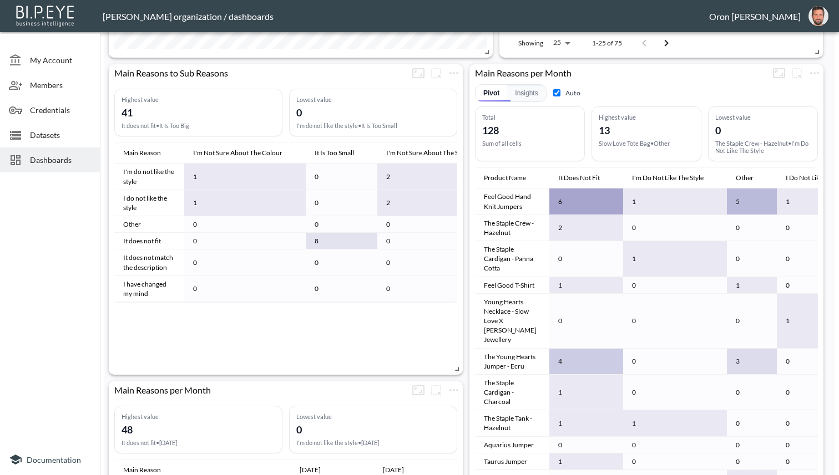
scroll to position [457, 0]
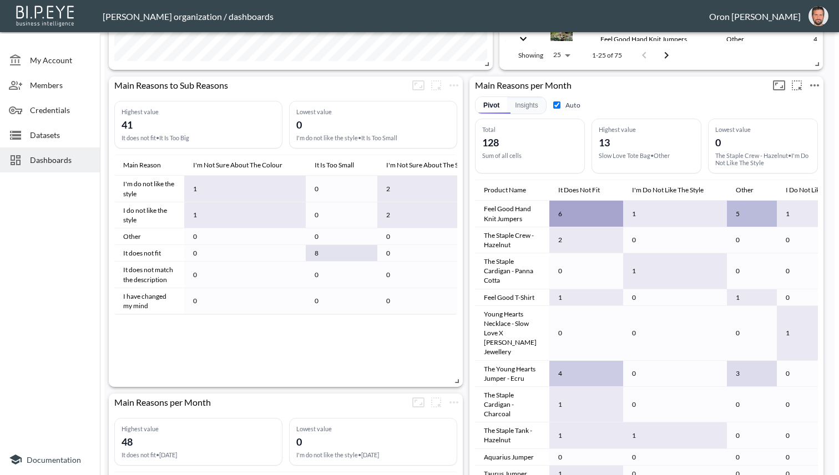
click at [627, 83] on icon "Fullscreen" at bounding box center [779, 85] width 12 height 10
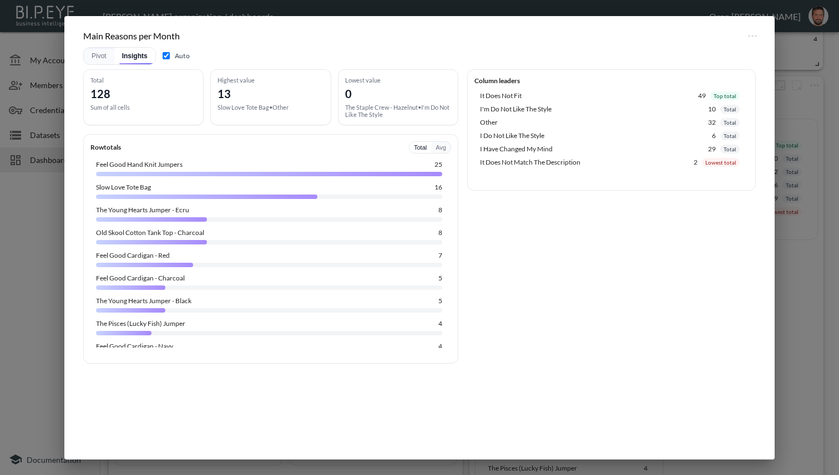
click at [627, 209] on div "Main Reasons per Month Pivot Insights Auto Total 128 Sum of all cells Highest v…" at bounding box center [419, 237] width 839 height 475
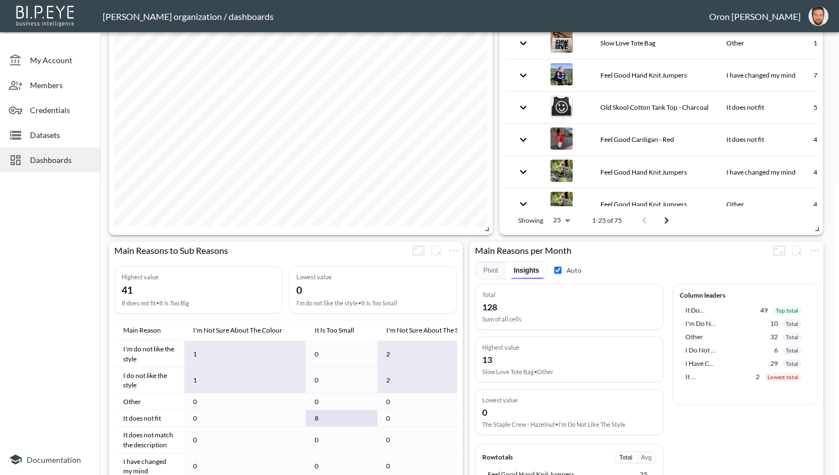
scroll to position [74, 0]
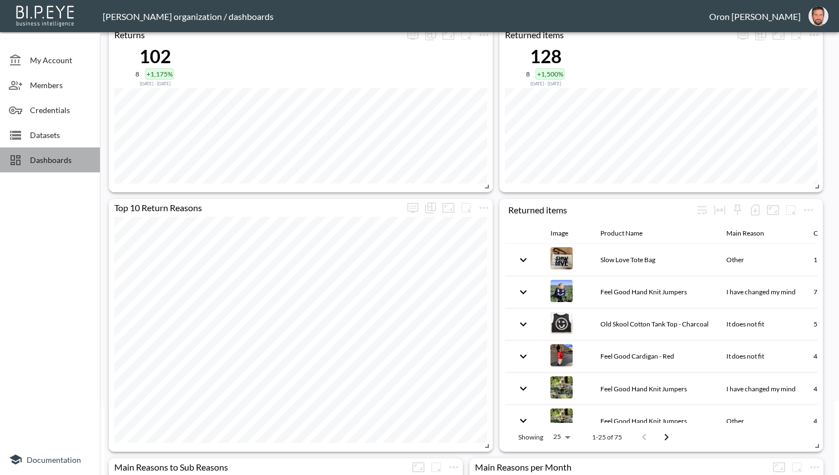
click at [41, 155] on span "Dashboards" at bounding box center [60, 160] width 61 height 12
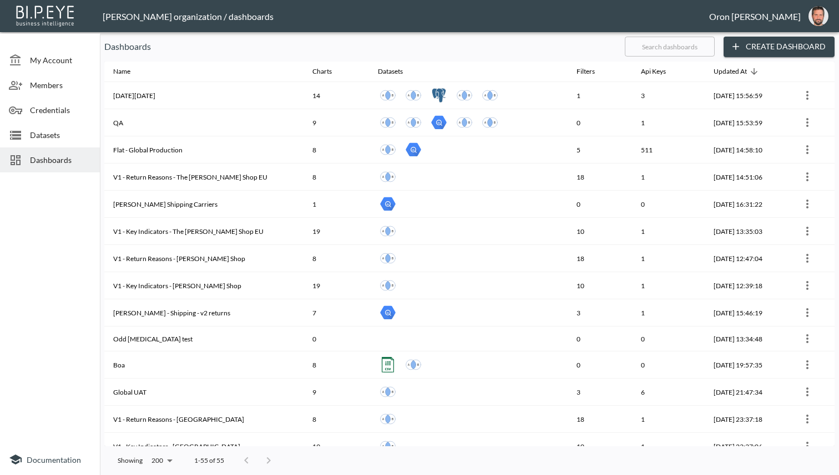
click at [627, 46] on input "text" at bounding box center [670, 47] width 90 height 28
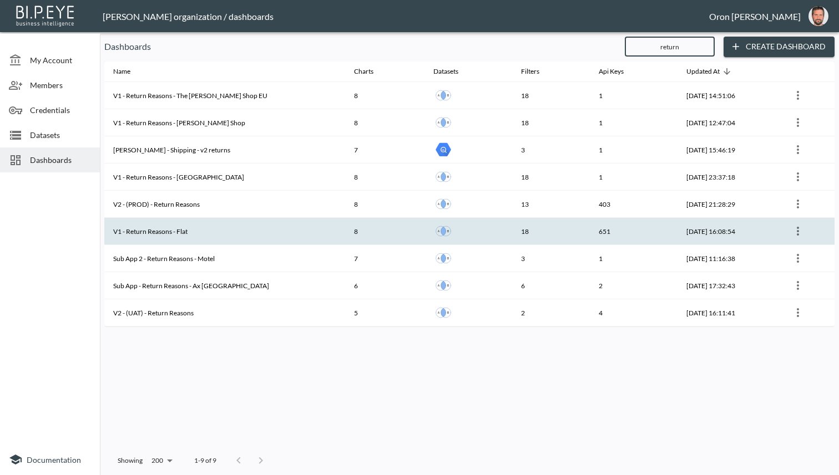
type input "return"
click at [196, 230] on th "V1 - Return Reasons - Flat" at bounding box center [224, 231] width 241 height 27
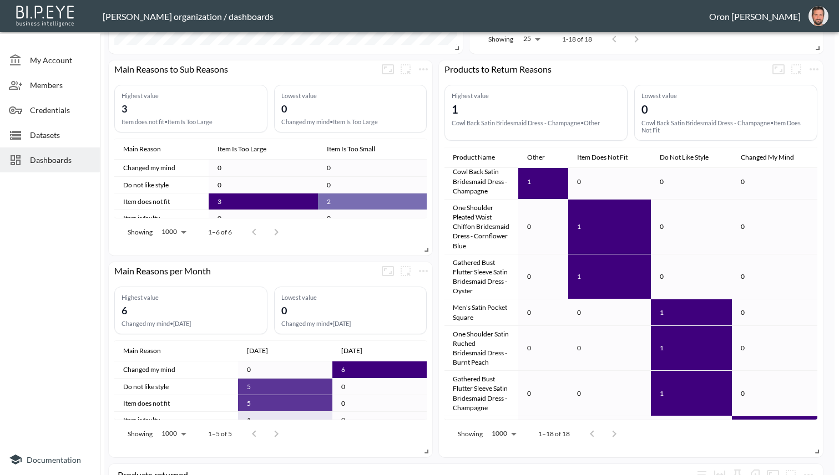
scroll to position [469, 0]
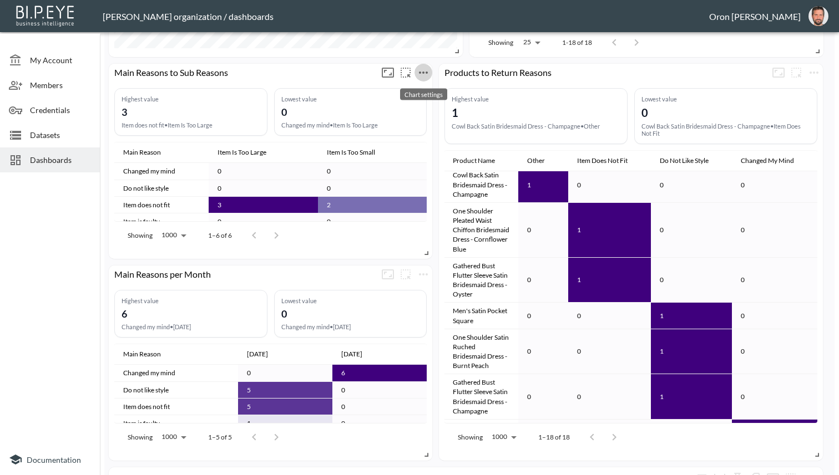
click at [421, 78] on button "more" at bounding box center [423, 73] width 18 height 18
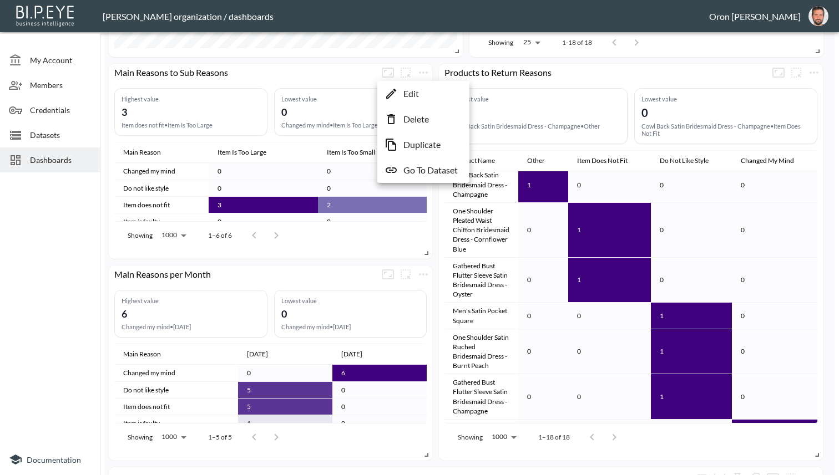
click at [417, 94] on p "Edit" at bounding box center [411, 93] width 16 height 13
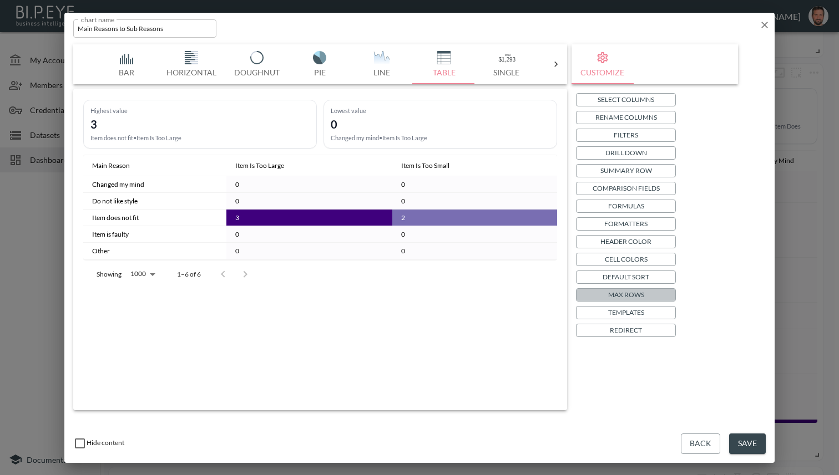
click at [627, 289] on button "Max Rows" at bounding box center [626, 295] width 100 height 13
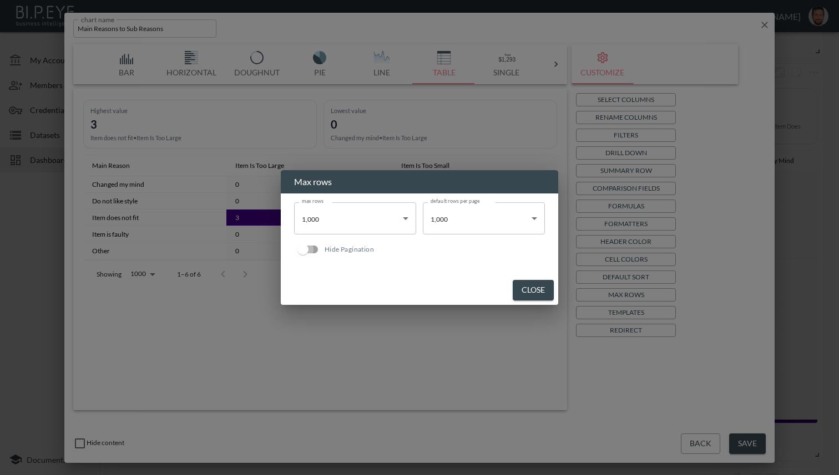
click at [317, 252] on input "Hide Pagination" at bounding box center [302, 249] width 63 height 21
checkbox input "true"
click at [534, 291] on button "Close" at bounding box center [533, 290] width 41 height 21
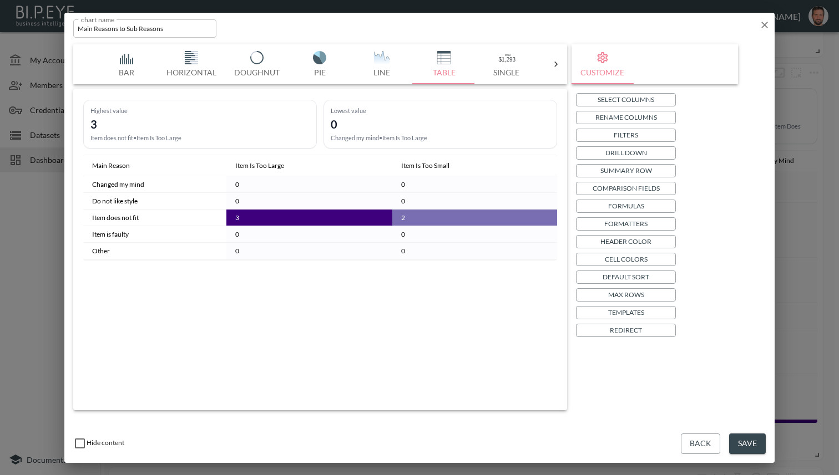
click at [627, 309] on p "Templates" at bounding box center [626, 313] width 36 height 12
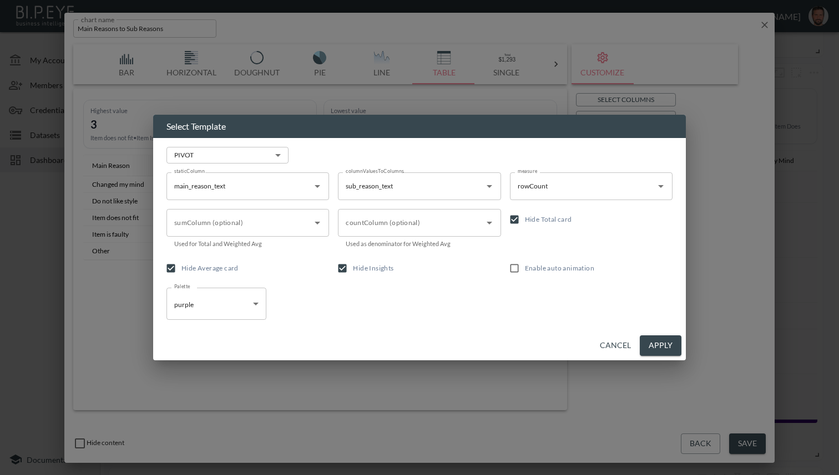
click at [372, 268] on span "Hide Insights" at bounding box center [373, 268] width 41 height 8
click at [353, 268] on input "Hide Insights" at bounding box center [342, 268] width 21 height 21
checkbox input "false"
click at [627, 343] on button "Apply" at bounding box center [661, 346] width 42 height 21
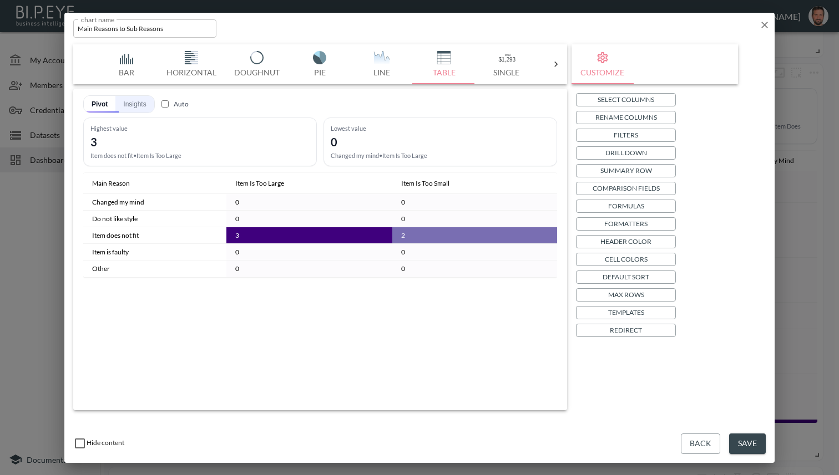
click at [131, 108] on button "Insights" at bounding box center [134, 104] width 38 height 17
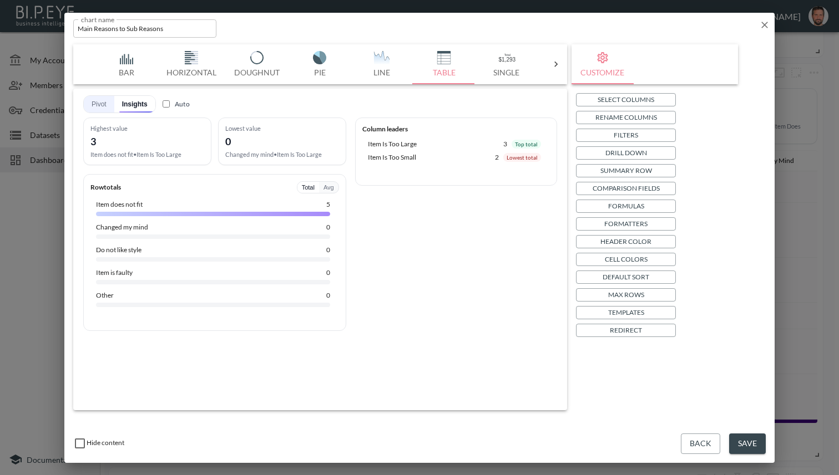
click at [99, 109] on button "Pivot" at bounding box center [99, 104] width 31 height 17
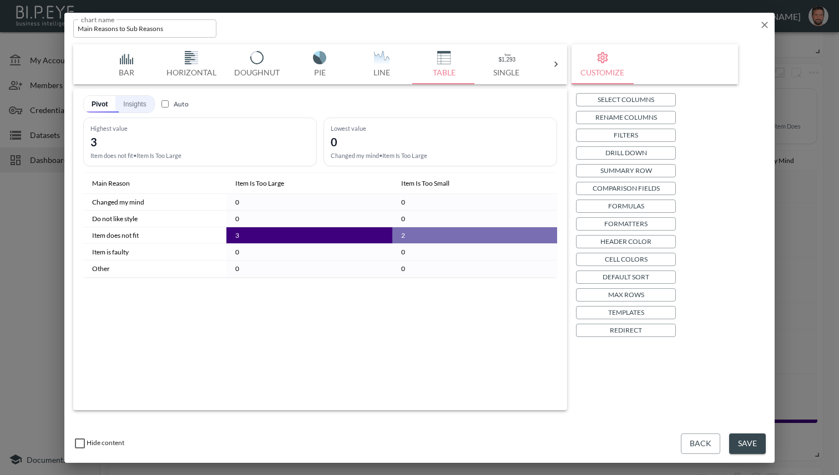
click at [131, 100] on button "Insights" at bounding box center [134, 104] width 38 height 17
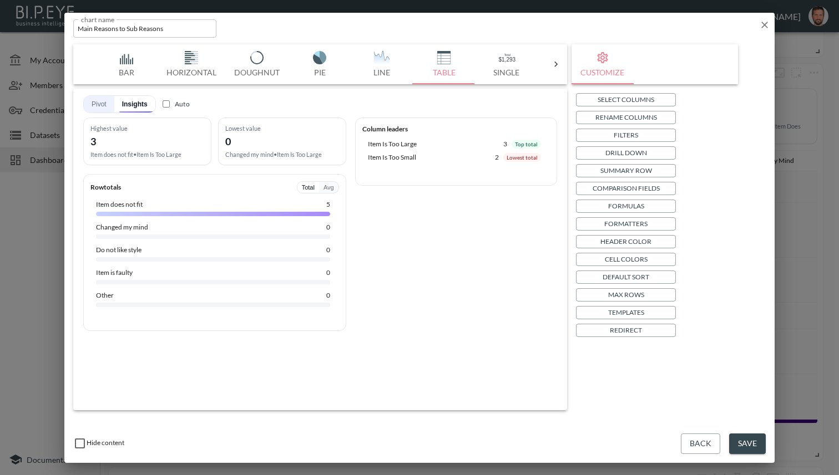
click at [102, 102] on button "Pivot" at bounding box center [99, 104] width 31 height 17
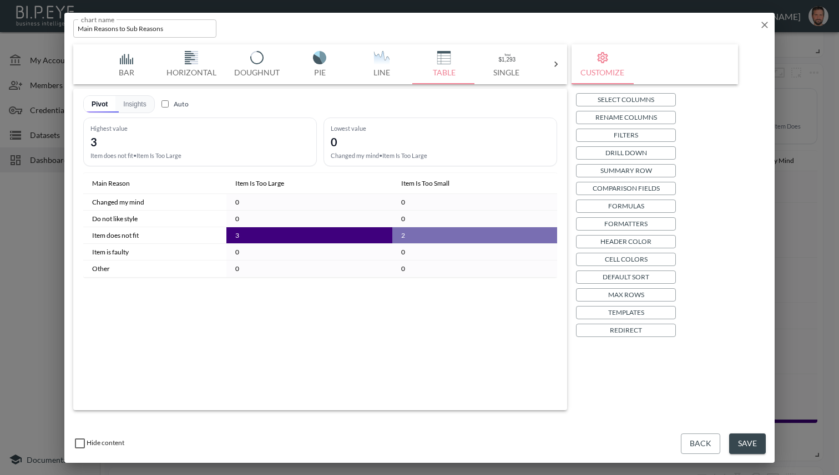
click at [627, 310] on p "Templates" at bounding box center [626, 313] width 36 height 12
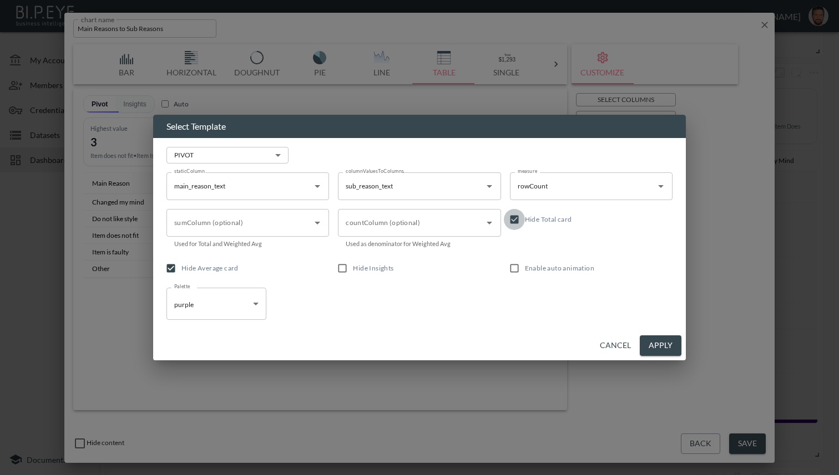
click at [515, 226] on input "Hide Total card" at bounding box center [514, 219] width 21 height 21
checkbox input "false"
click at [627, 351] on button "Apply" at bounding box center [661, 346] width 42 height 21
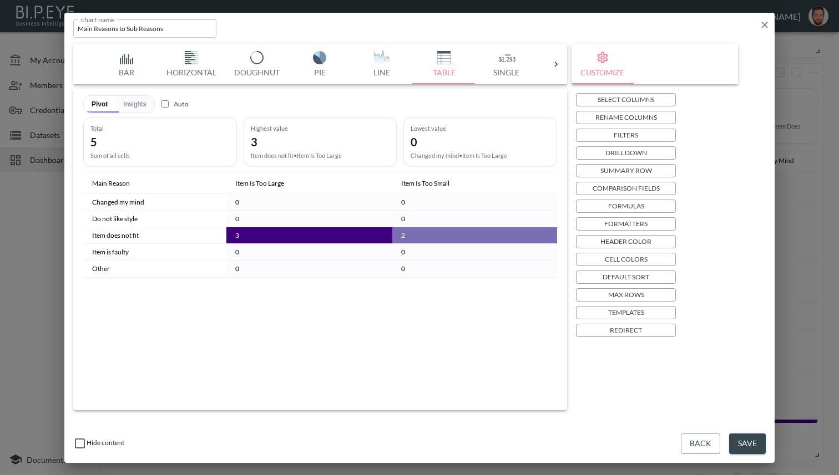
click at [627, 440] on button "Save" at bounding box center [747, 444] width 37 height 21
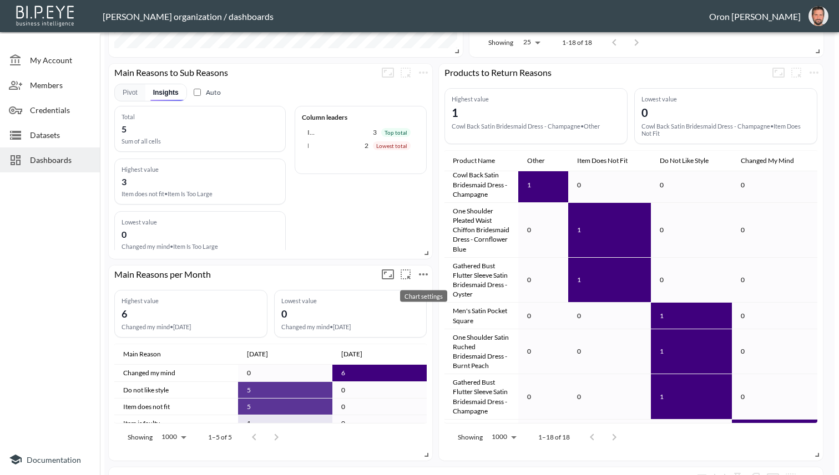
click at [423, 276] on icon "more" at bounding box center [423, 274] width 13 height 13
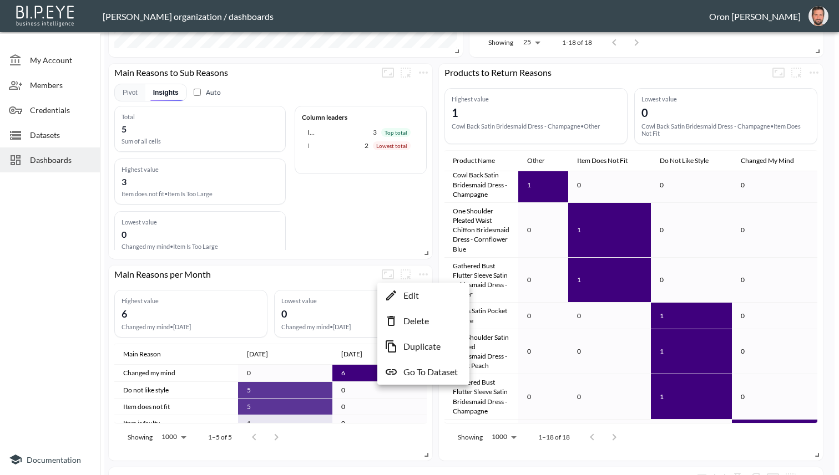
click at [416, 288] on li "Edit" at bounding box center [423, 296] width 87 height 20
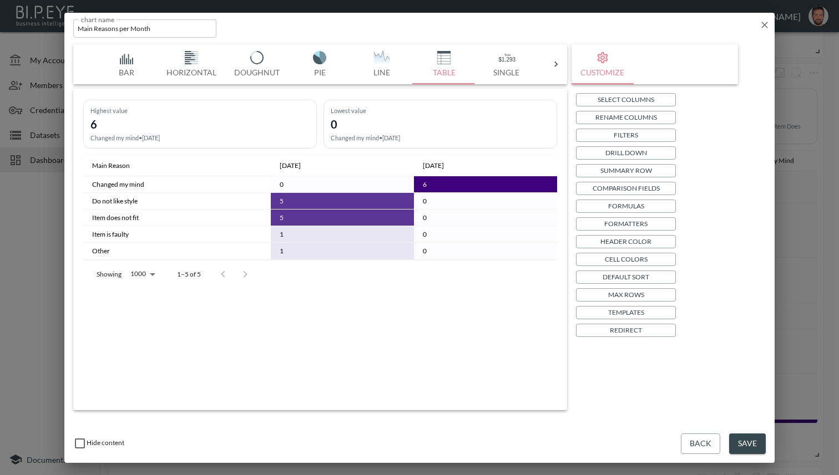
click at [627, 313] on p "Templates" at bounding box center [626, 313] width 36 height 12
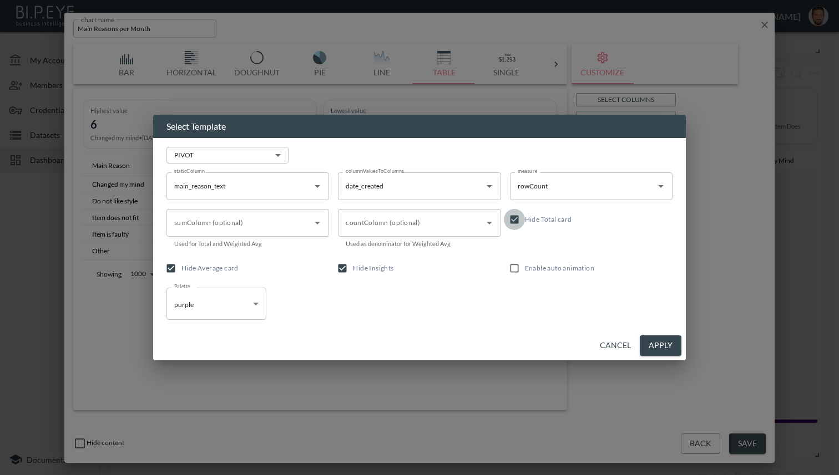
click at [524, 225] on input "Hide Total card" at bounding box center [514, 219] width 21 height 21
checkbox input "false"
click at [390, 270] on span "Hide Insights" at bounding box center [373, 268] width 41 height 8
click at [353, 270] on input "Hide Insights" at bounding box center [342, 268] width 21 height 21
checkbox input "false"
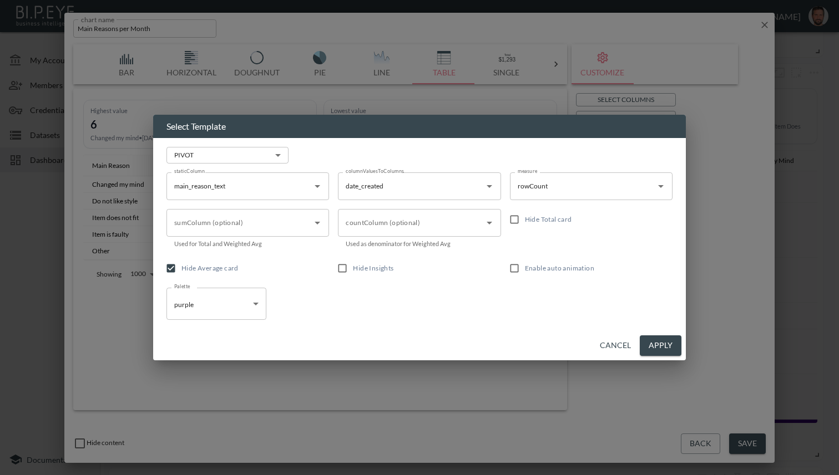
click at [627, 337] on button "Apply" at bounding box center [661, 346] width 42 height 21
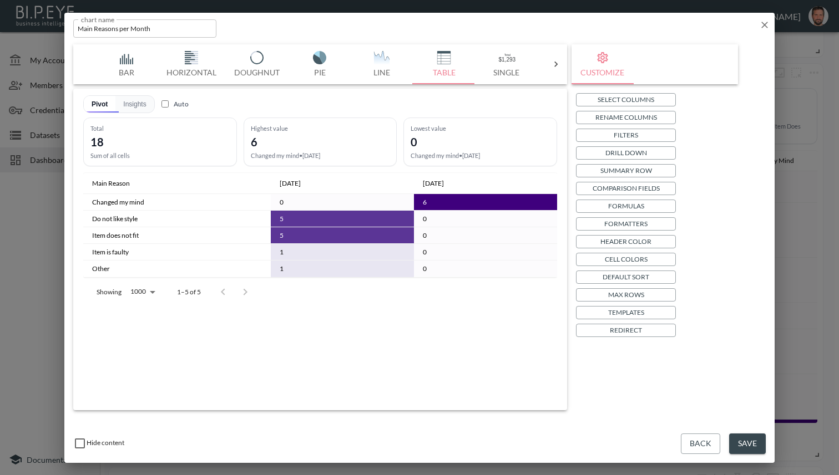
click at [627, 295] on p "Max Rows" at bounding box center [626, 295] width 36 height 12
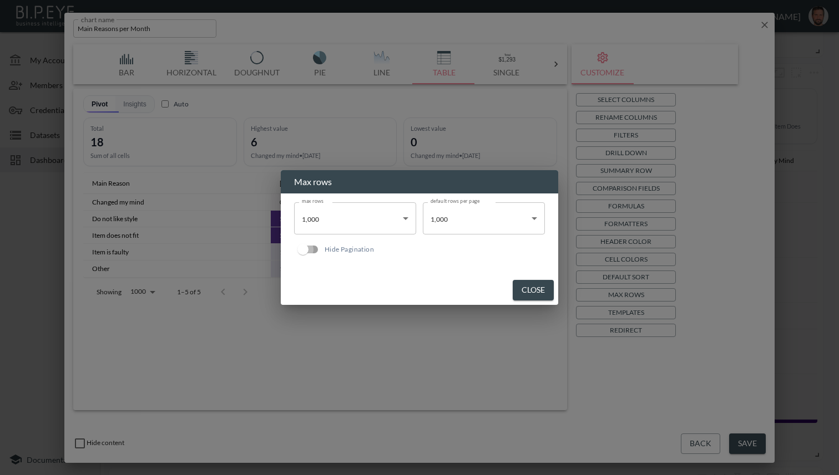
click at [305, 249] on input "Hide Pagination" at bounding box center [302, 249] width 63 height 21
checkbox input "true"
click at [536, 293] on button "Close" at bounding box center [533, 290] width 41 height 21
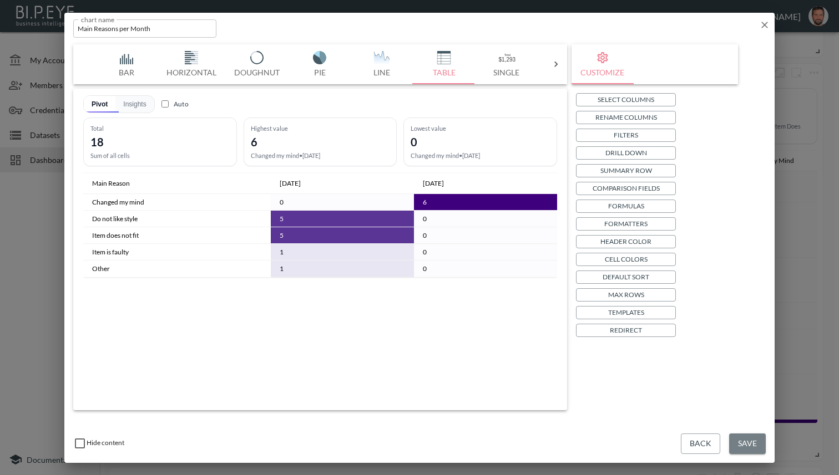
click at [627, 439] on button "Save" at bounding box center [747, 444] width 37 height 21
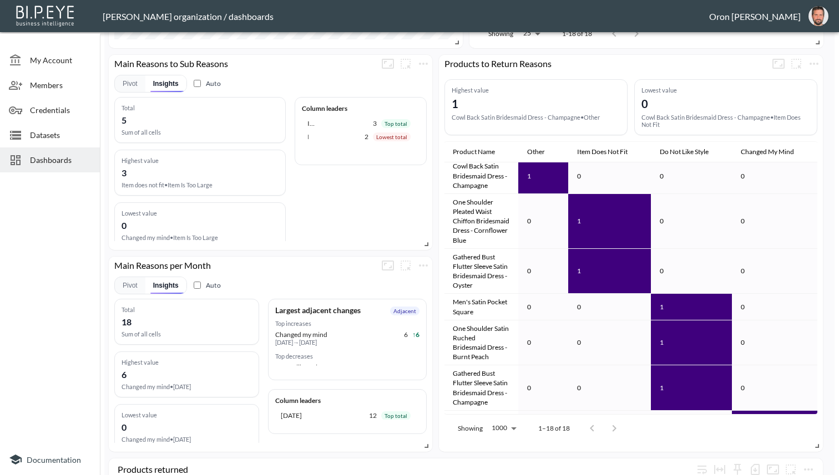
scroll to position [469, 0]
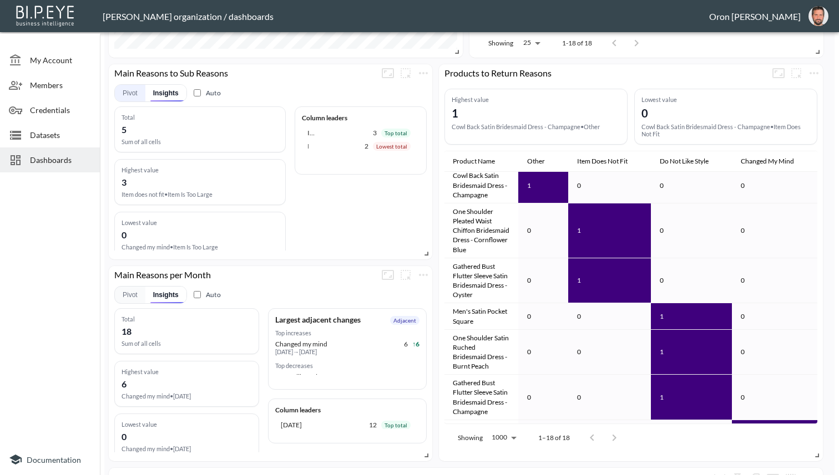
click at [130, 95] on button "Pivot" at bounding box center [130, 93] width 31 height 17
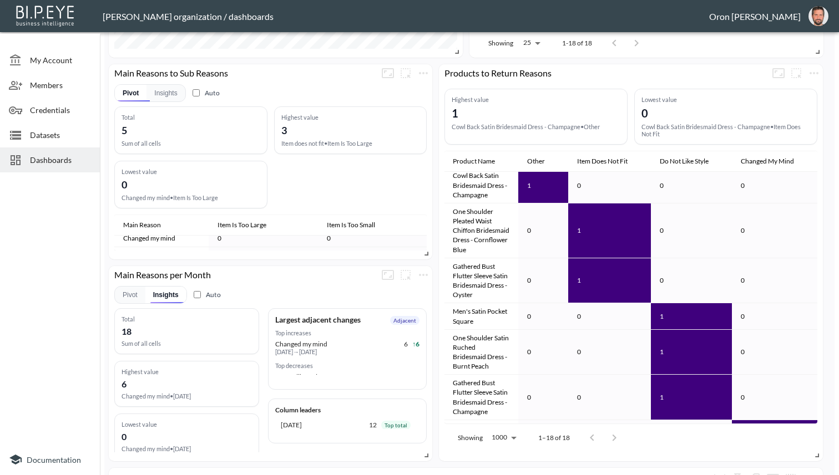
scroll to position [0, 0]
click at [423, 76] on icon "more" at bounding box center [423, 73] width 13 height 13
click at [413, 98] on p "Edit" at bounding box center [411, 94] width 16 height 13
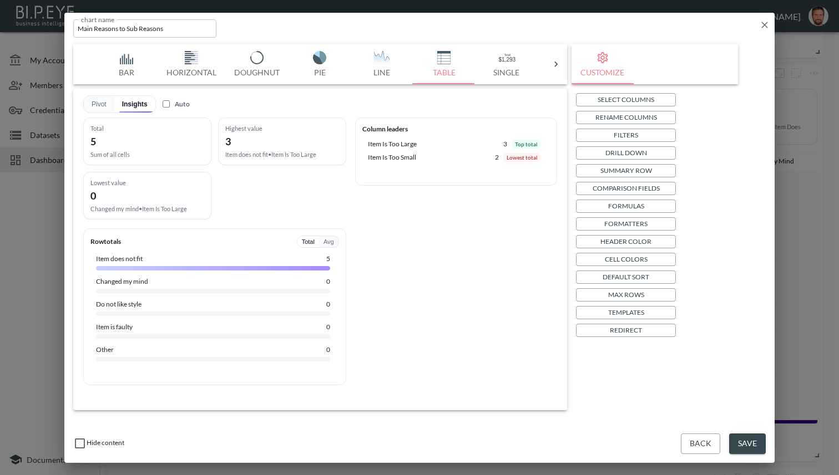
click at [627, 308] on p "Templates" at bounding box center [626, 313] width 36 height 12
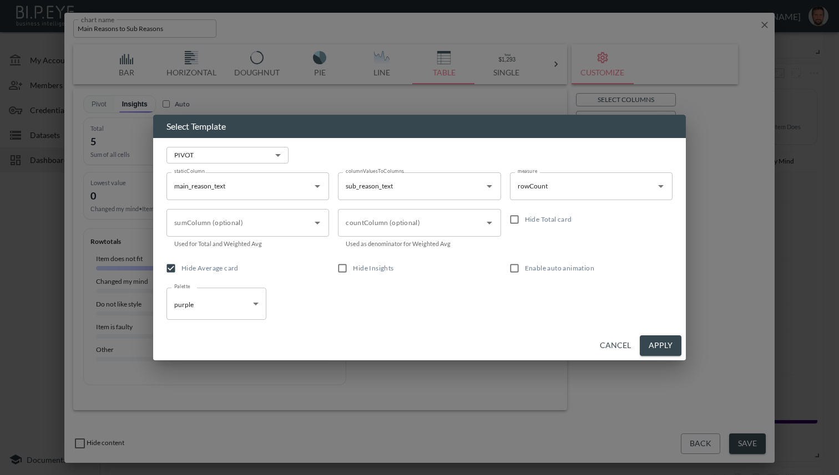
click at [529, 221] on span "Hide Total card" at bounding box center [548, 219] width 47 height 8
click at [525, 221] on input "Hide Total card" at bounding box center [514, 219] width 21 height 21
checkbox input "true"
click at [627, 347] on button "Apply" at bounding box center [661, 346] width 42 height 21
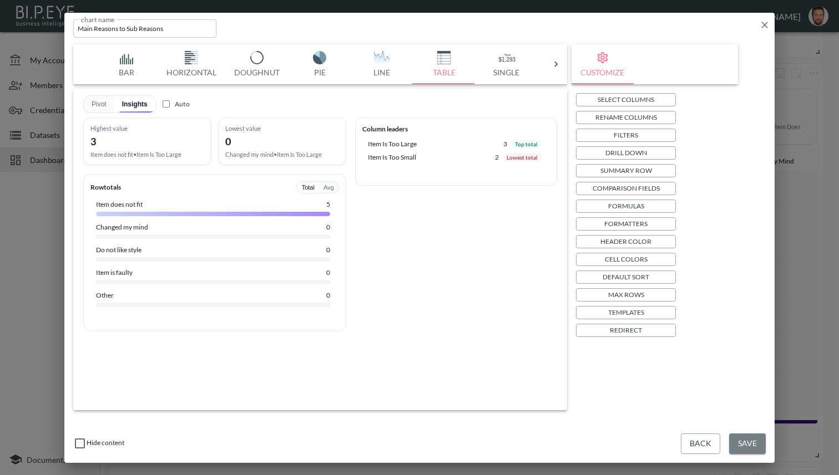
click at [627, 441] on button "Save" at bounding box center [747, 444] width 37 height 21
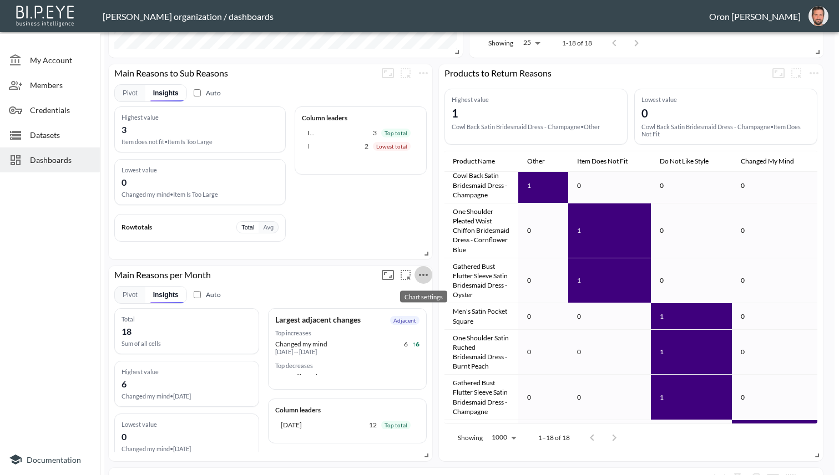
click at [429, 271] on icon "more" at bounding box center [423, 275] width 13 height 13
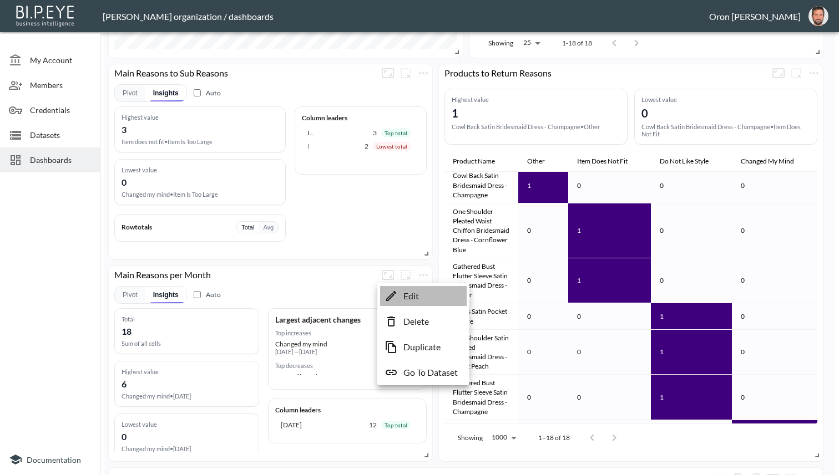
click at [420, 290] on li "Edit" at bounding box center [423, 296] width 87 height 20
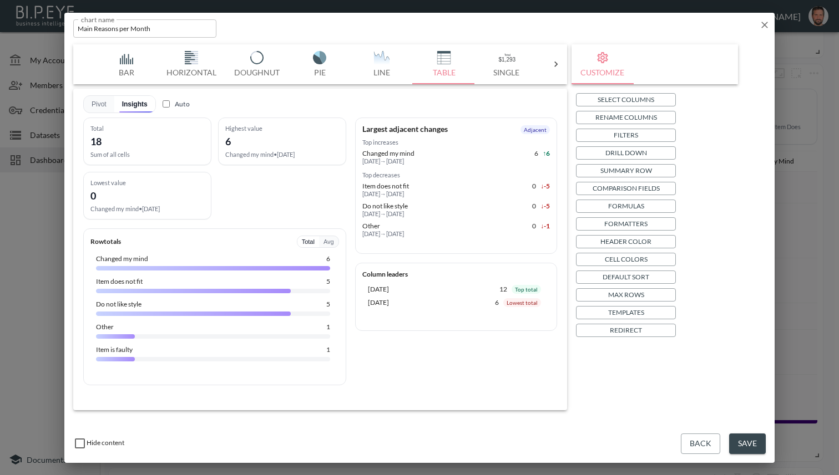
click at [615, 307] on p "Templates" at bounding box center [626, 313] width 36 height 12
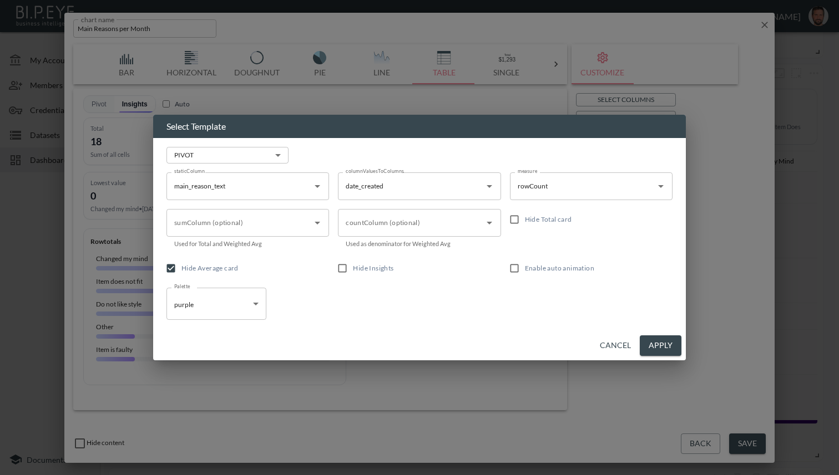
click at [559, 221] on span "Hide Total card" at bounding box center [548, 219] width 47 height 8
click at [525, 221] on input "Hide Total card" at bounding box center [514, 219] width 21 height 21
checkbox input "true"
click at [627, 336] on button "Apply" at bounding box center [661, 346] width 42 height 21
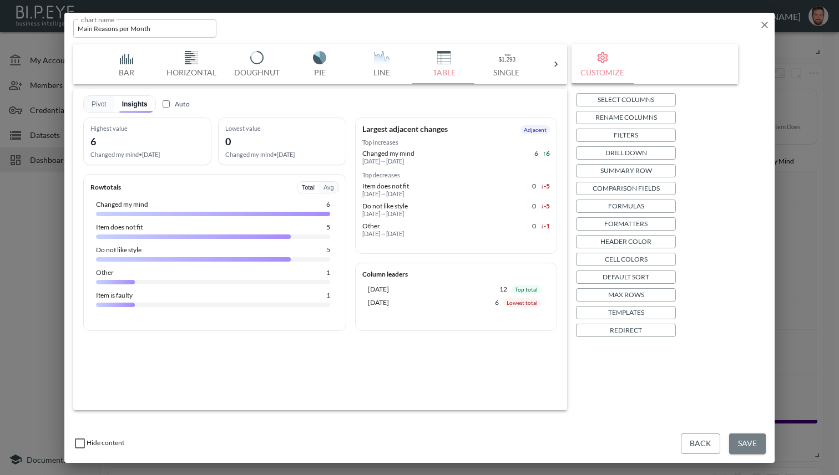
click at [627, 438] on button "Save" at bounding box center [747, 444] width 37 height 21
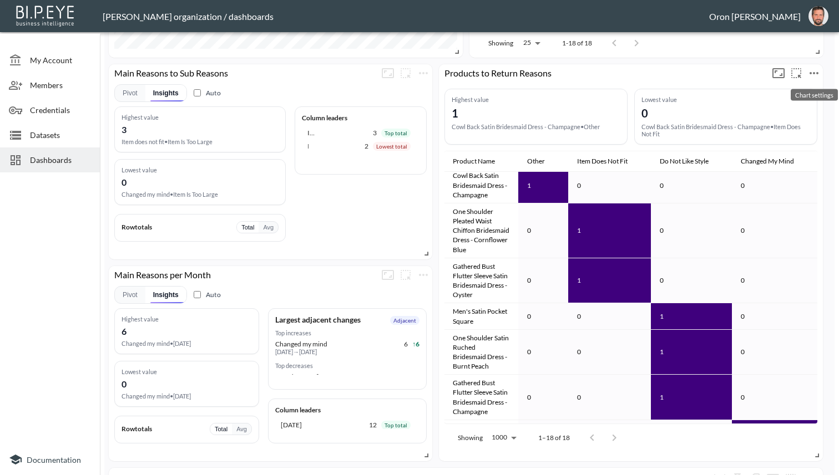
click at [627, 74] on icon "more" at bounding box center [813, 73] width 13 height 13
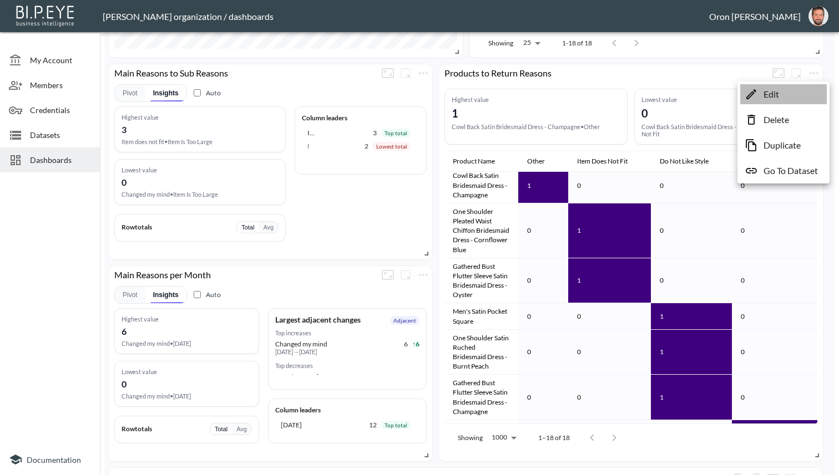
click at [627, 91] on li "Edit" at bounding box center [783, 94] width 87 height 20
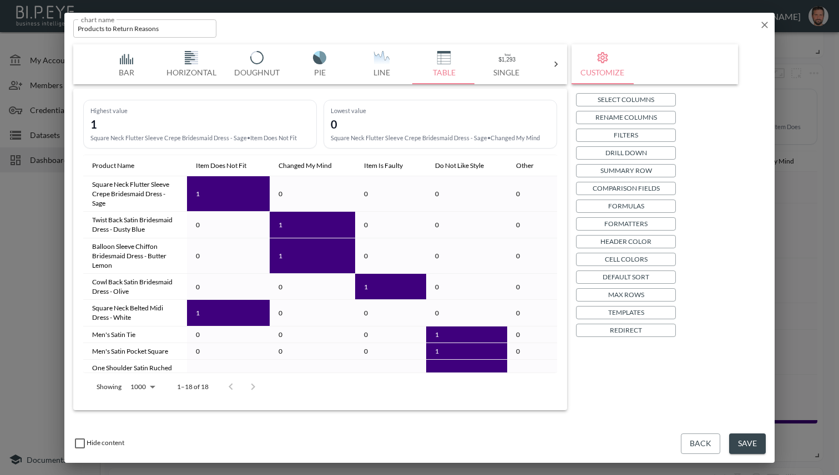
click at [627, 295] on button "Max Rows" at bounding box center [626, 295] width 100 height 13
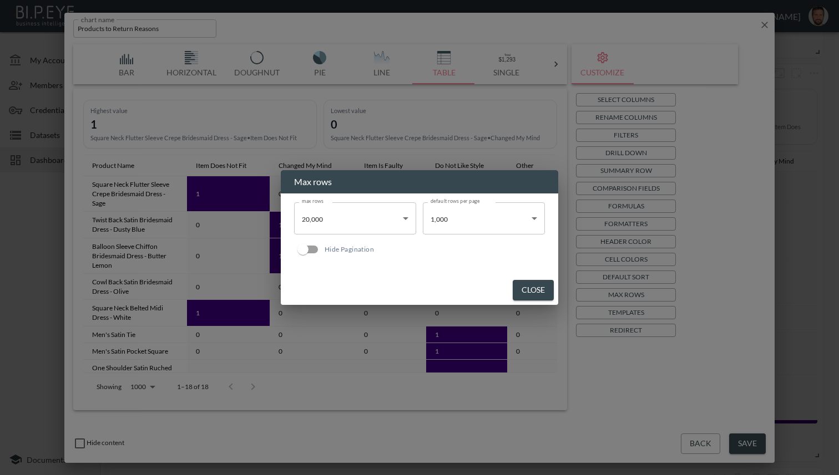
click at [445, 222] on body "BI.P.EYE, Interactive Analytics Dashboards - app [PERSON_NAME] organization / d…" at bounding box center [419, 237] width 839 height 475
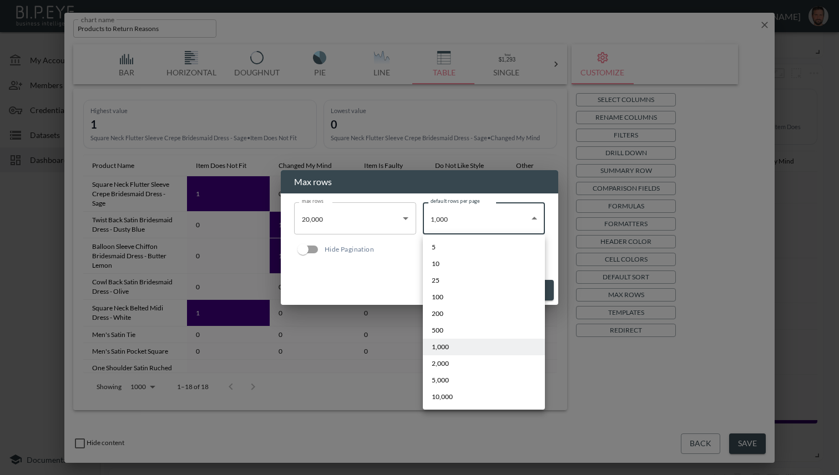
click at [449, 393] on span "10,000" at bounding box center [442, 397] width 21 height 10
type input "10000"
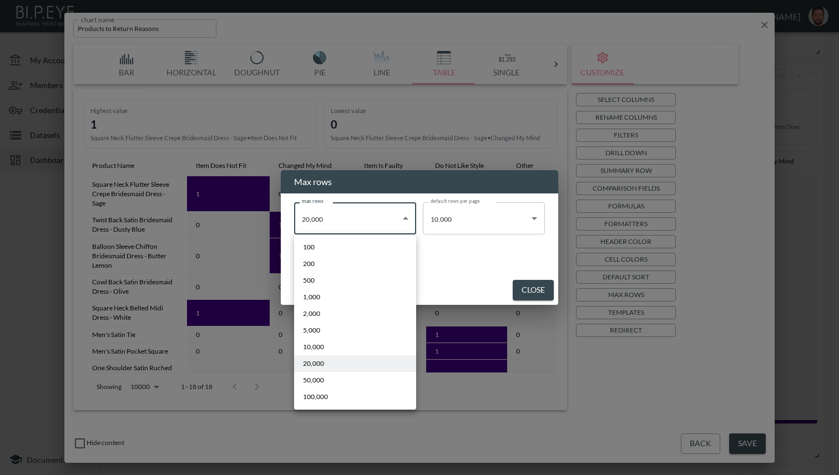
click at [372, 221] on body "BI.P.EYE, Interactive Analytics Dashboards - app [PERSON_NAME] organization / d…" at bounding box center [419, 237] width 839 height 475
click at [371, 384] on li "50,000" at bounding box center [355, 380] width 122 height 17
type input "50000"
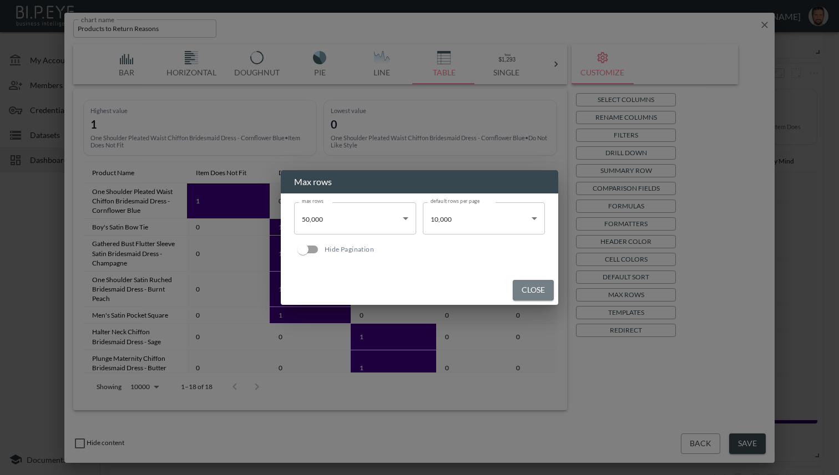
click at [534, 289] on button "Close" at bounding box center [533, 290] width 41 height 21
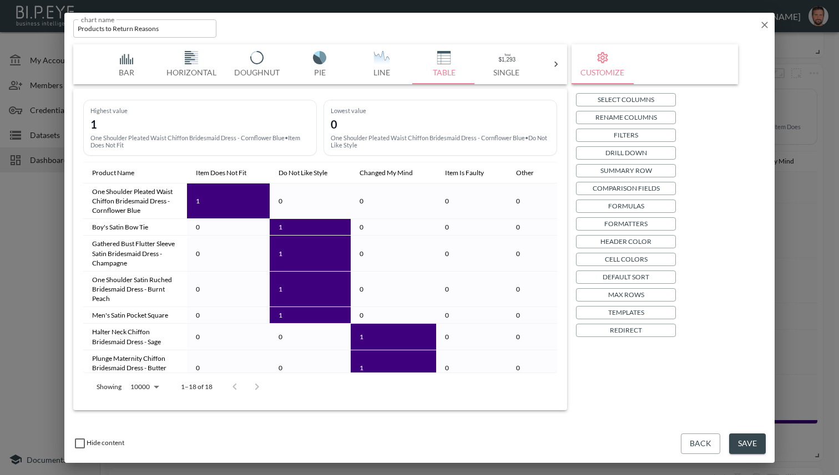
click at [627, 315] on button "Templates" at bounding box center [626, 312] width 100 height 13
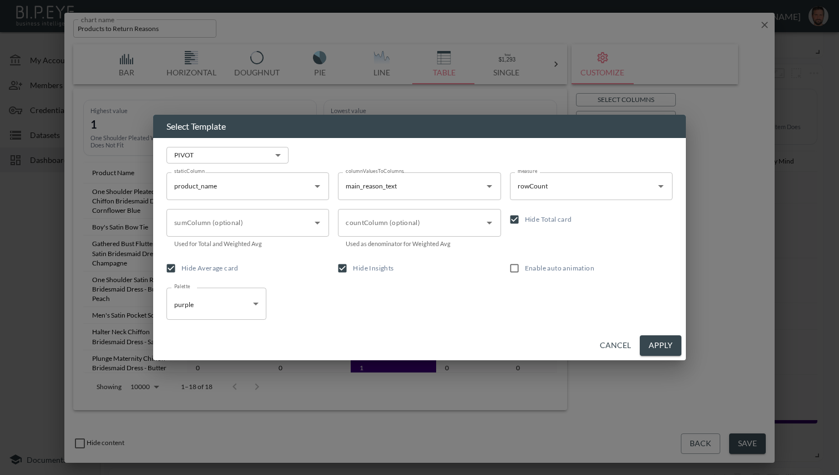
click at [549, 222] on span "Hide Total card" at bounding box center [548, 219] width 47 height 8
click at [525, 222] on input "Hide Total card" at bounding box center [514, 219] width 21 height 21
checkbox input "false"
click at [382, 274] on label "Hide Insights" at bounding box center [412, 268] width 160 height 21
click at [353, 274] on input "Hide Insights" at bounding box center [342, 268] width 21 height 21
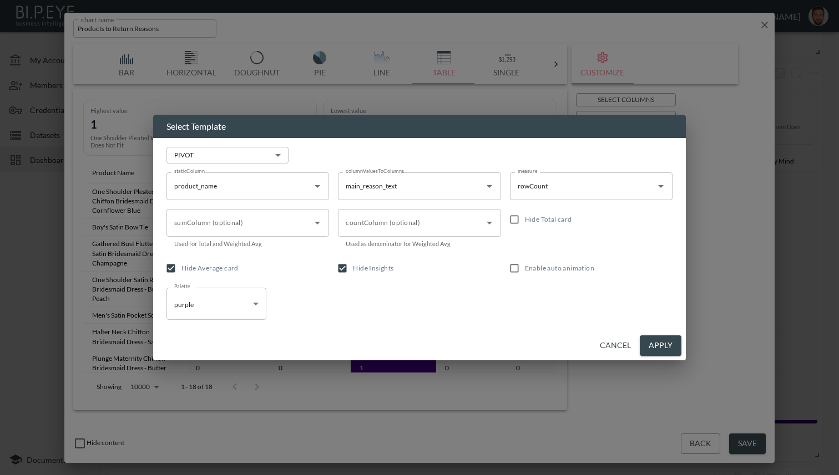
checkbox input "false"
click at [518, 270] on input "Enable auto animation" at bounding box center [514, 268] width 21 height 21
checkbox input "true"
click at [627, 340] on button "Apply" at bounding box center [661, 346] width 42 height 21
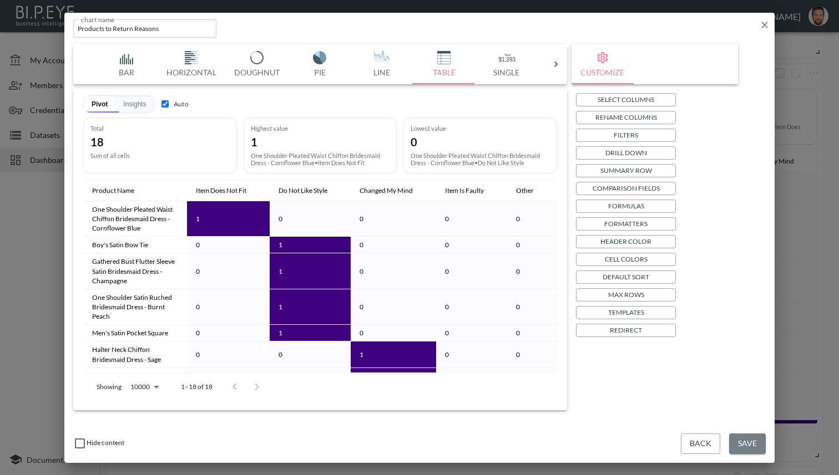
click at [627, 440] on button "Save" at bounding box center [747, 444] width 37 height 21
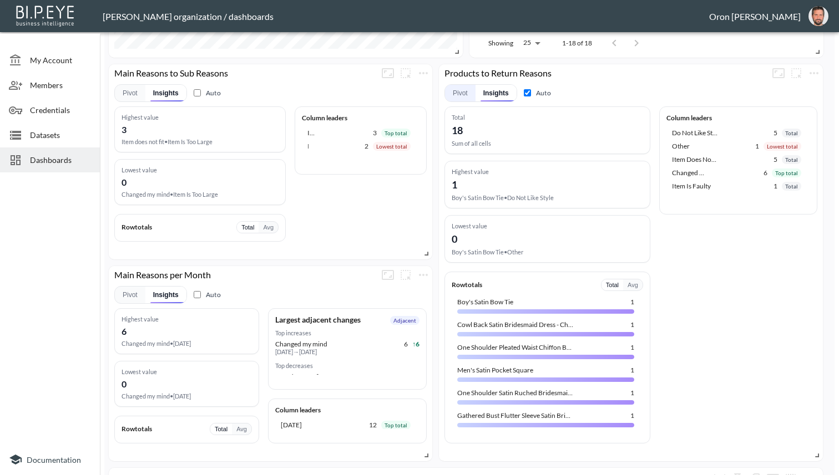
click at [458, 89] on button "Pivot" at bounding box center [460, 93] width 31 height 17
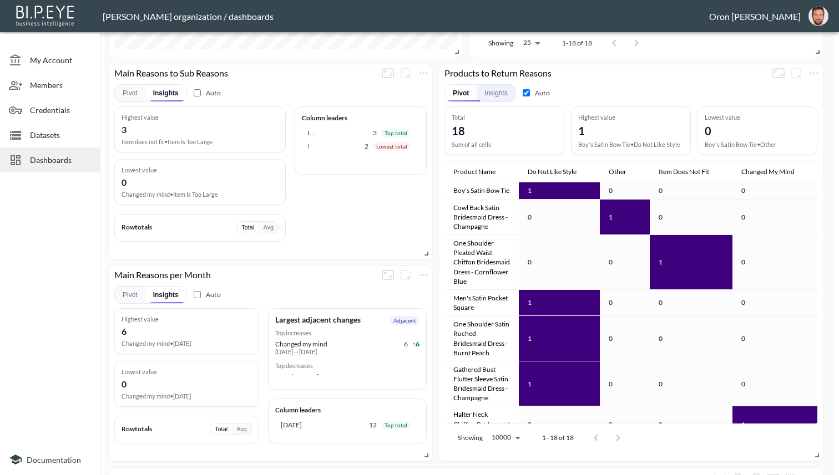
click at [493, 93] on button "Insights" at bounding box center [496, 93] width 38 height 17
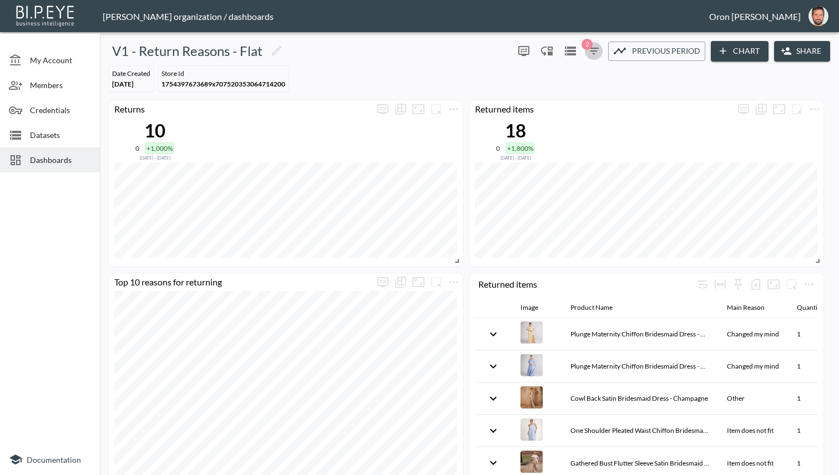
click at [586, 49] on span "2" at bounding box center [586, 44] width 11 height 11
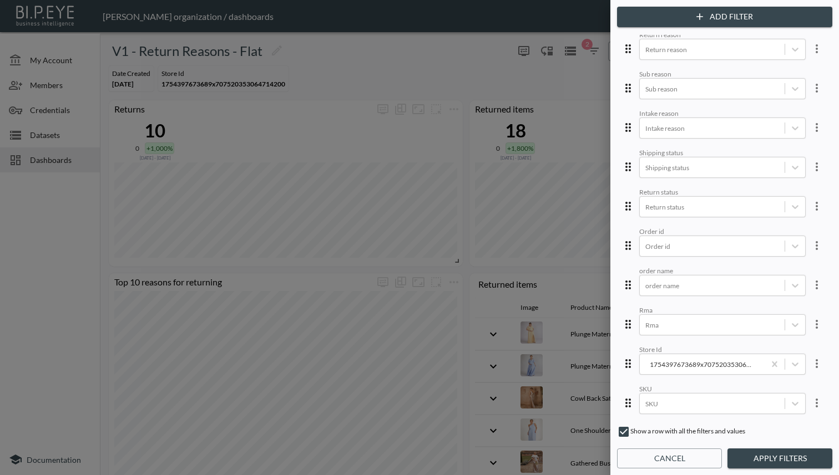
scroll to position [394, 0]
click at [627, 321] on div at bounding box center [712, 326] width 134 height 11
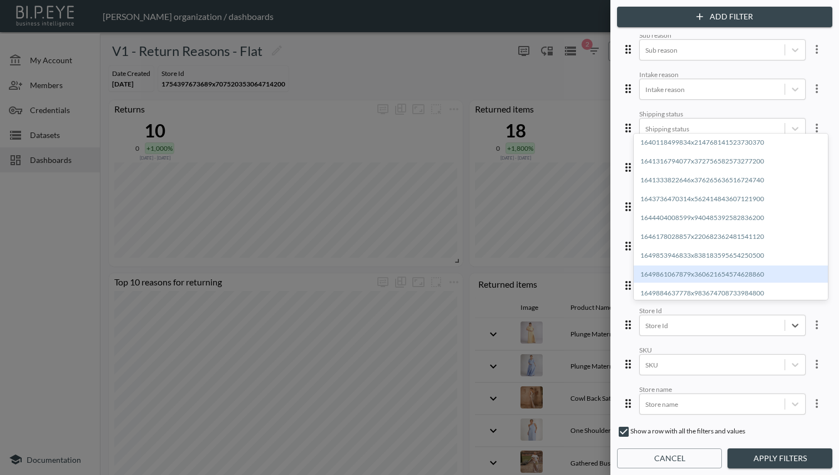
click at [627, 270] on div "1649861067879x360621654574628860" at bounding box center [731, 274] width 194 height 17
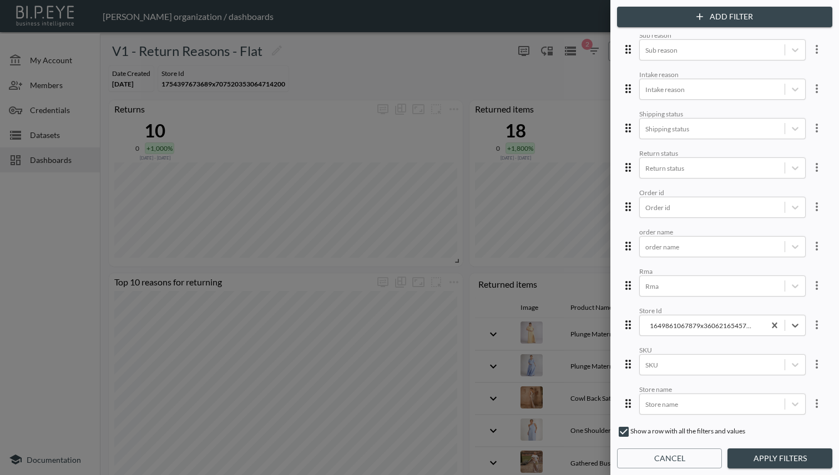
click at [627, 456] on button "Apply Filters" at bounding box center [779, 459] width 105 height 21
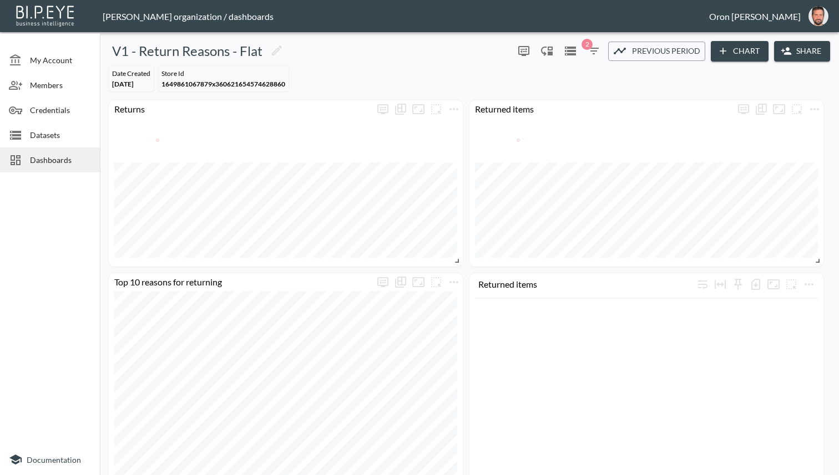
click at [597, 52] on icon "button" at bounding box center [593, 50] width 13 height 13
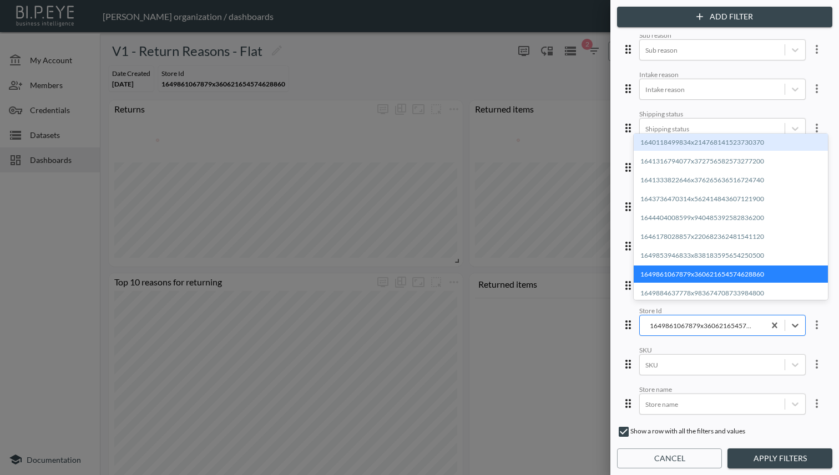
click at [627, 321] on div "1649861067879x360621654574628860" at bounding box center [702, 326] width 114 height 11
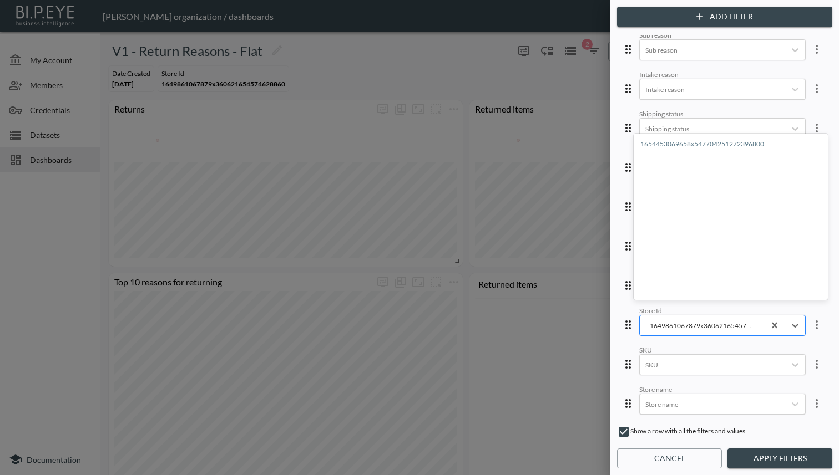
scroll to position [375, 0]
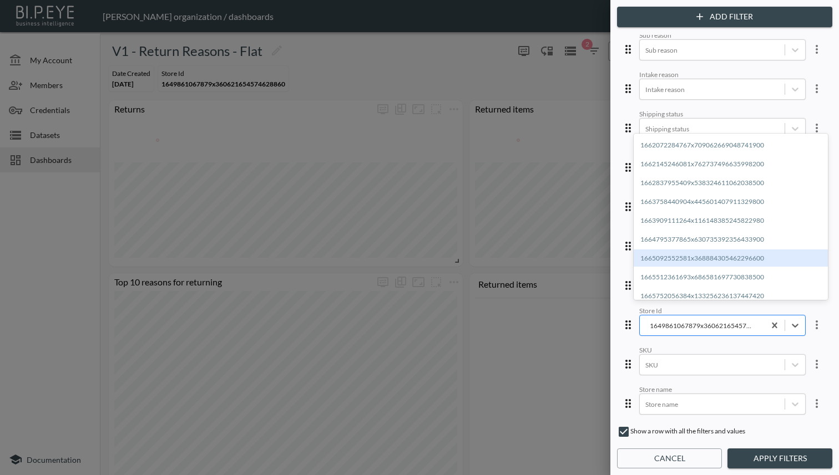
click at [627, 255] on div "1665092552581x368884305462296600" at bounding box center [731, 258] width 194 height 17
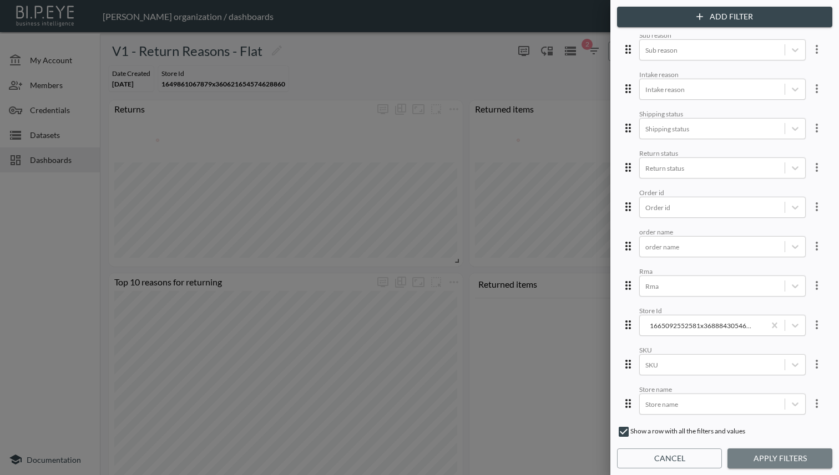
click at [627, 468] on button "Apply Filters" at bounding box center [779, 459] width 105 height 21
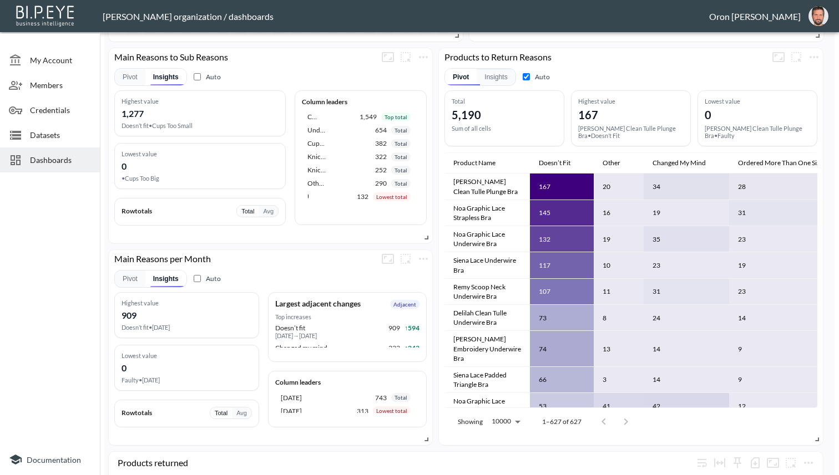
scroll to position [486, 0]
click at [495, 77] on button "Insights" at bounding box center [496, 76] width 38 height 17
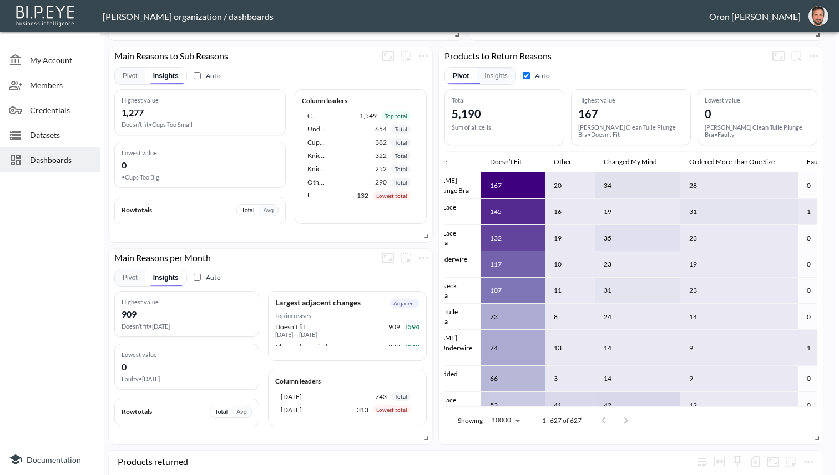
scroll to position [0, 0]
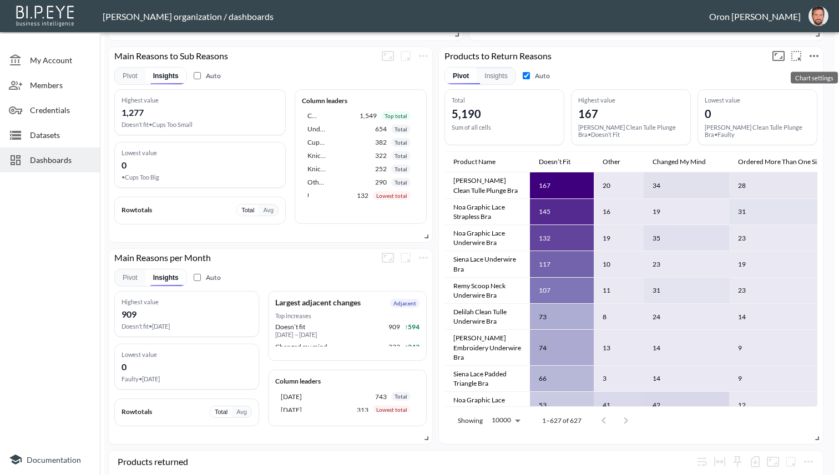
click at [627, 56] on icon "more" at bounding box center [813, 55] width 13 height 13
click at [627, 76] on li "Edit" at bounding box center [783, 77] width 87 height 20
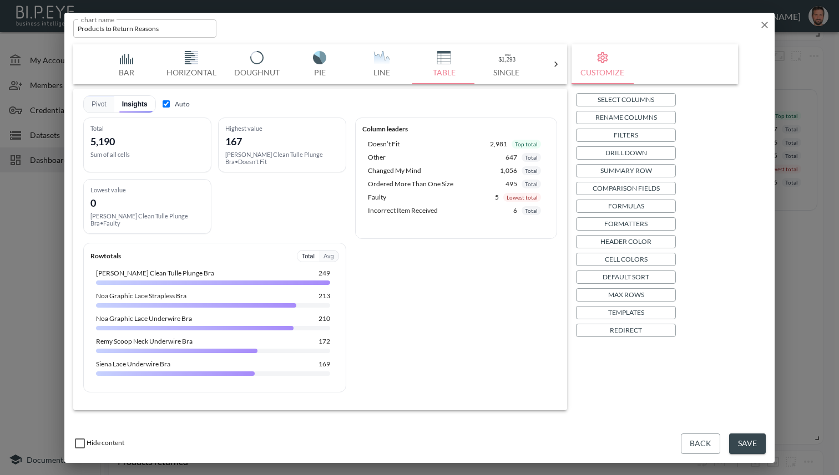
click at [627, 310] on p "Templates" at bounding box center [626, 313] width 36 height 12
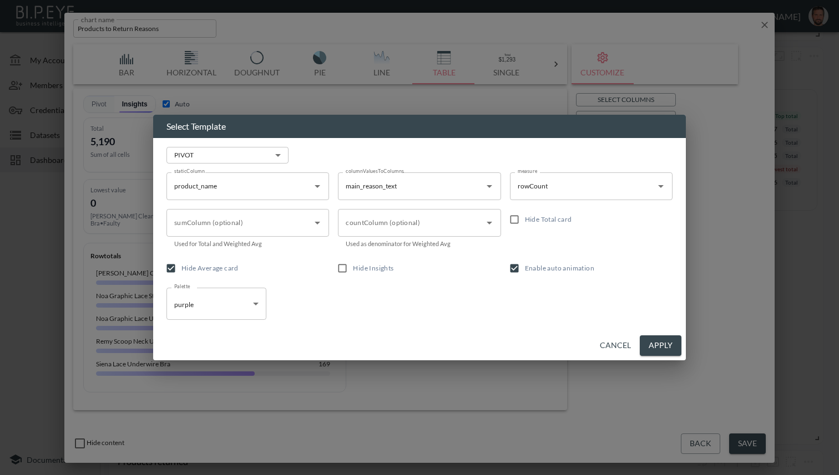
click at [618, 338] on button "Cancel" at bounding box center [615, 346] width 40 height 21
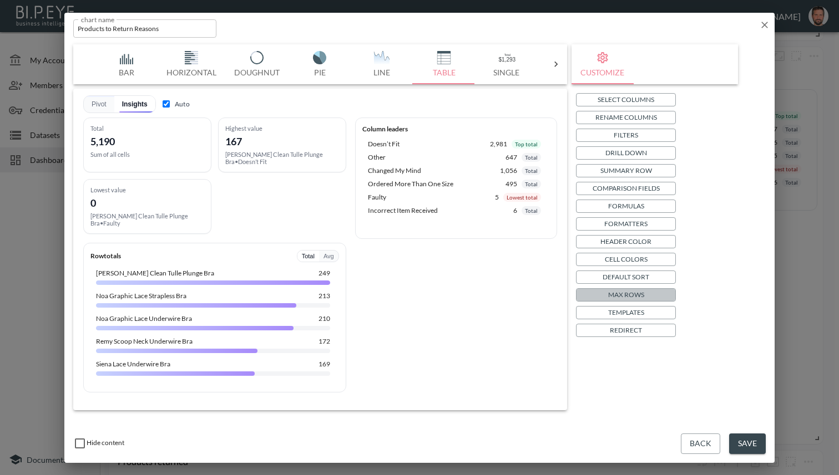
click at [627, 293] on button "Max Rows" at bounding box center [626, 295] width 100 height 13
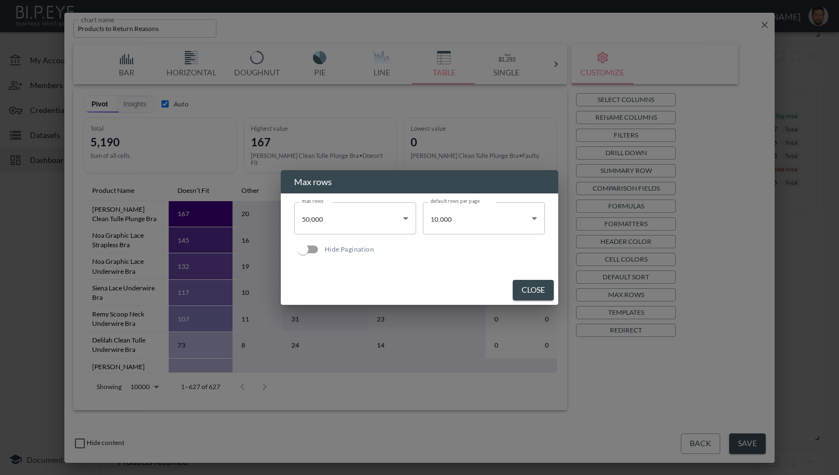
click at [318, 253] on input "Hide Pagination" at bounding box center [302, 249] width 63 height 21
checkbox input "true"
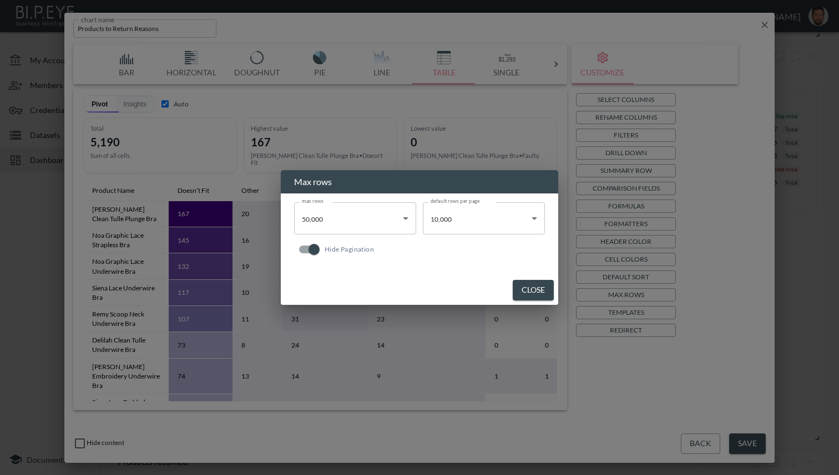
click at [529, 291] on button "Close" at bounding box center [533, 290] width 41 height 21
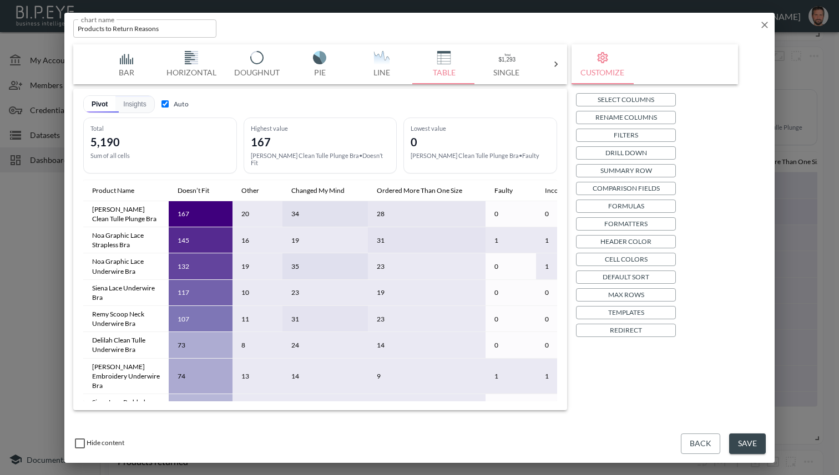
click at [627, 446] on button "Save" at bounding box center [747, 444] width 37 height 21
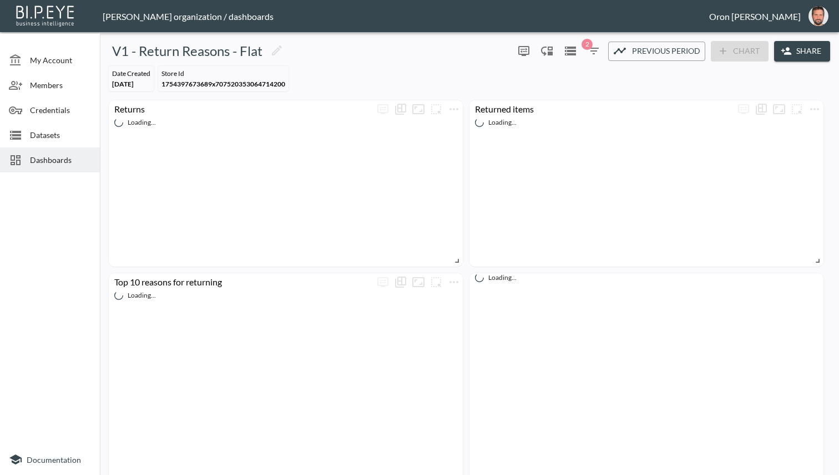
click at [591, 50] on icon "button" at bounding box center [593, 50] width 13 height 13
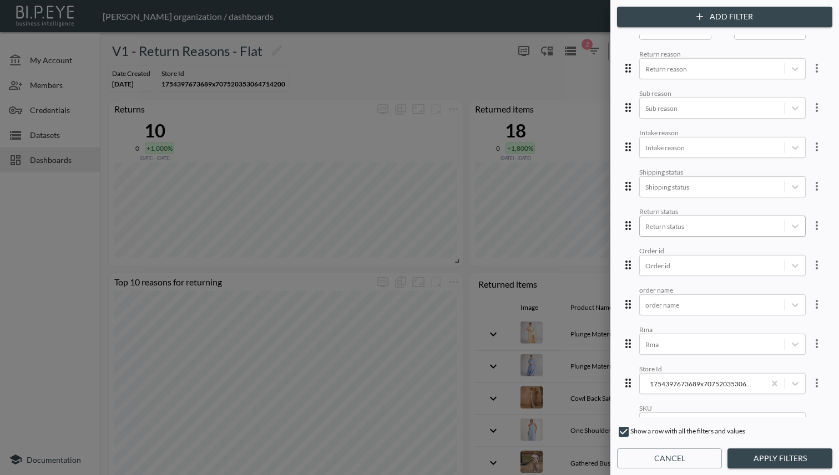
scroll to position [394, 0]
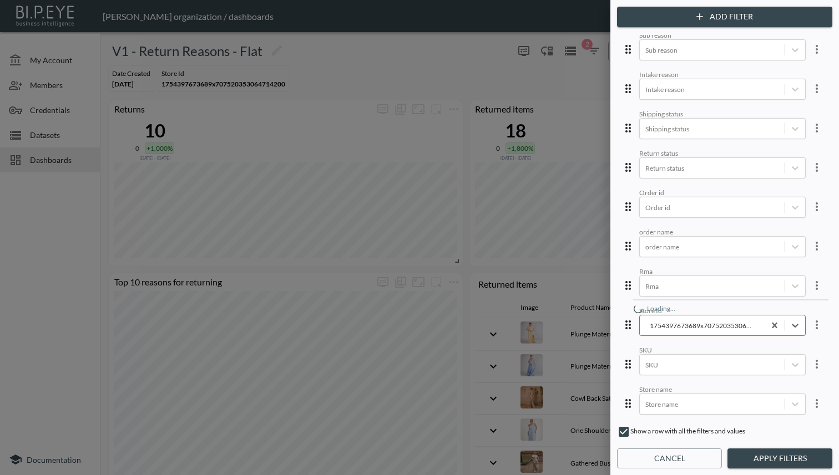
click at [713, 321] on div "1754397673689x707520353064714200" at bounding box center [702, 326] width 114 height 11
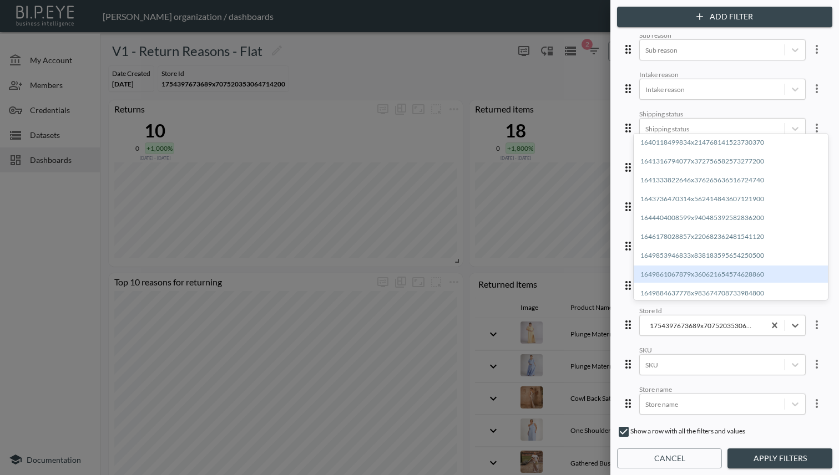
click at [706, 280] on div "1649861067879x360621654574628860" at bounding box center [731, 274] width 194 height 17
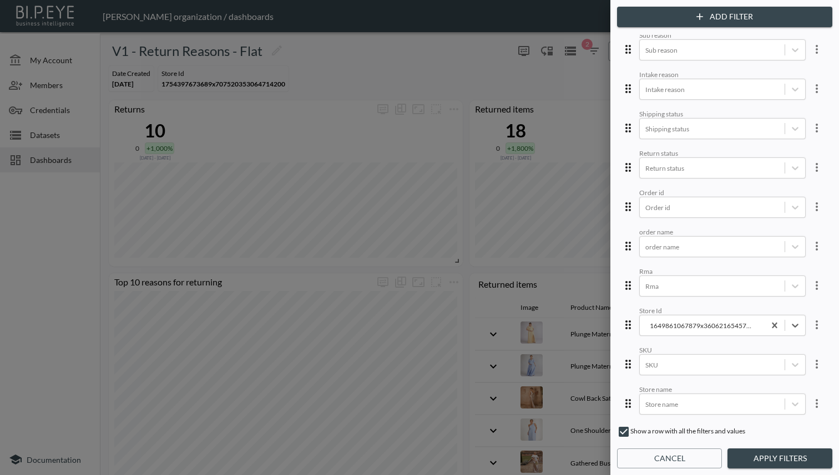
click at [762, 448] on div "Add Filter date_created Day Month From Date [DATE] From Date – To Date To Date …" at bounding box center [724, 237] width 229 height 475
click at [766, 455] on button "Apply Filters" at bounding box center [779, 459] width 105 height 21
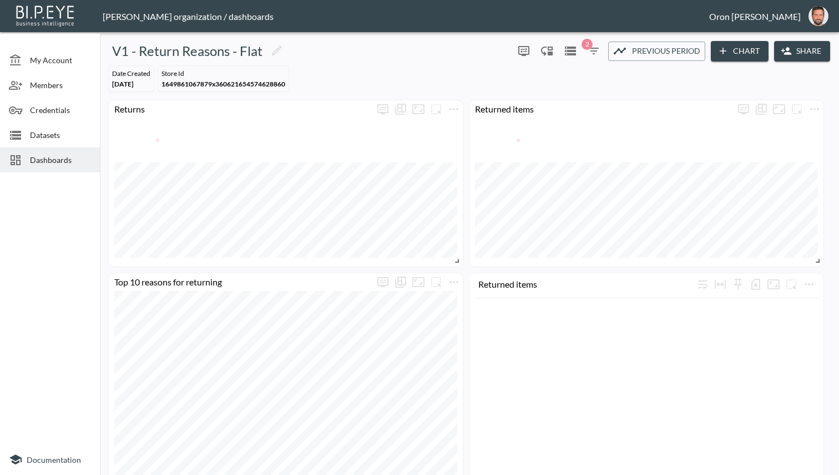
click at [591, 52] on icon "button" at bounding box center [593, 50] width 13 height 13
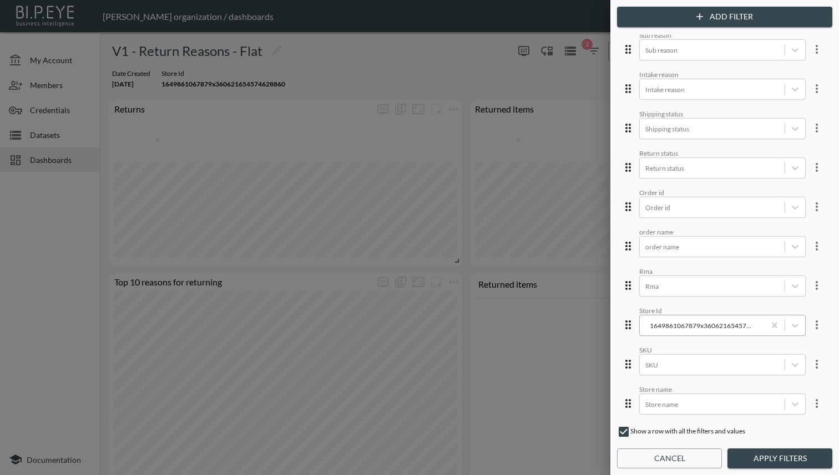
click at [688, 321] on div "1649861067879x360621654574628860" at bounding box center [702, 326] width 114 height 11
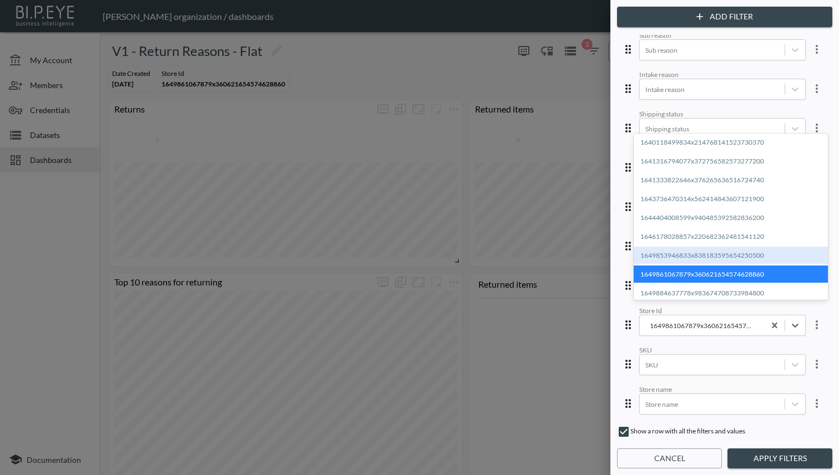
click at [681, 251] on div "1649853946833x838183595654250500" at bounding box center [731, 255] width 194 height 17
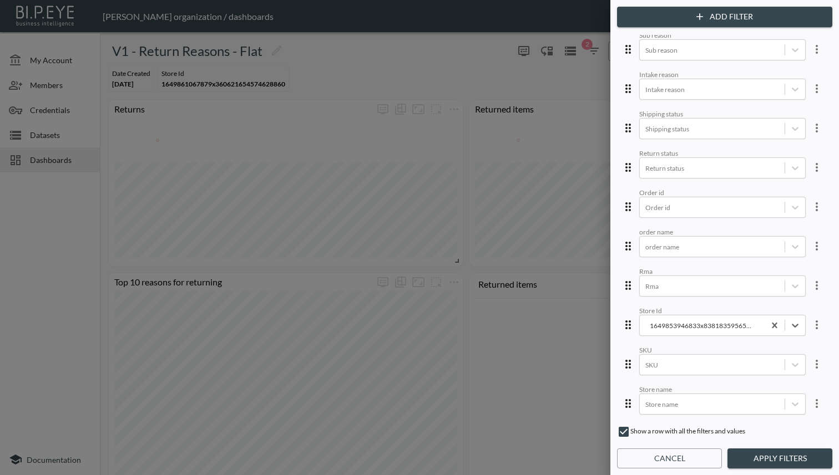
click at [760, 460] on button "Apply Filters" at bounding box center [779, 459] width 105 height 21
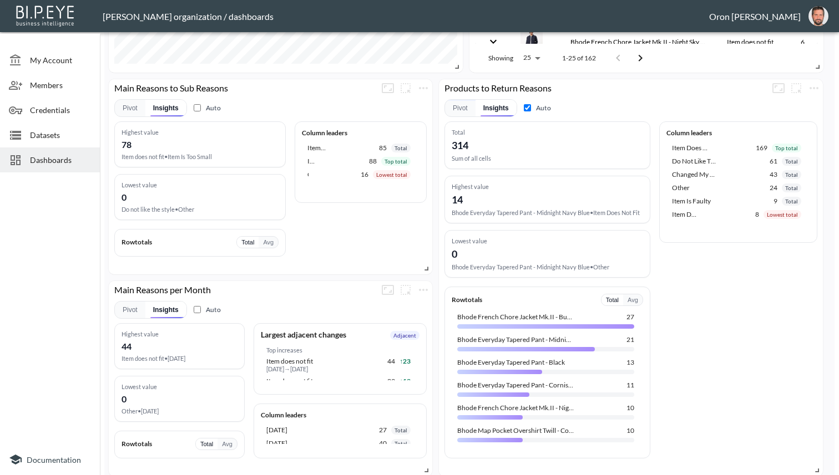
scroll to position [442, 0]
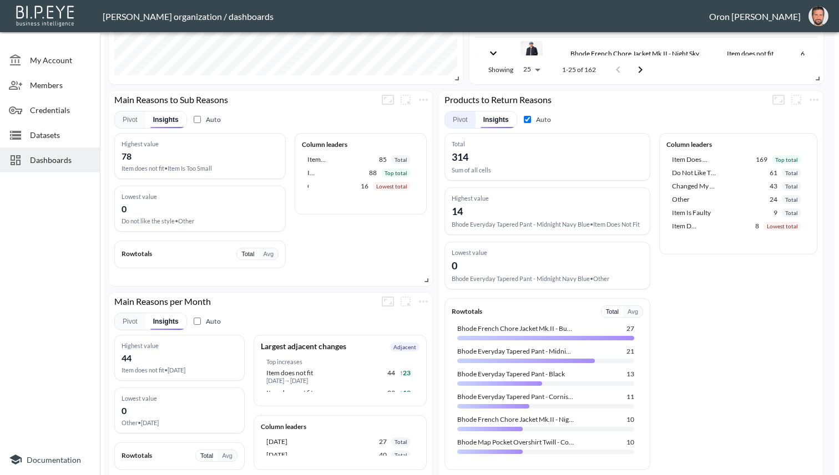
click at [469, 119] on button "Pivot" at bounding box center [460, 120] width 31 height 17
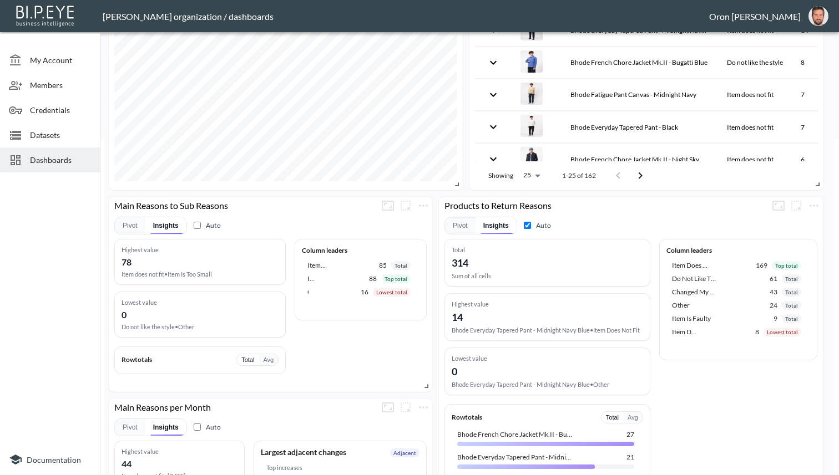
scroll to position [338, 0]
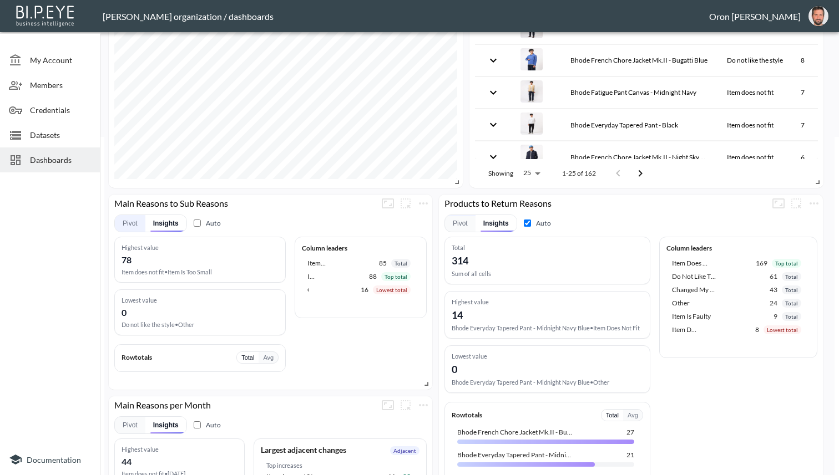
click at [131, 219] on button "Pivot" at bounding box center [130, 223] width 31 height 17
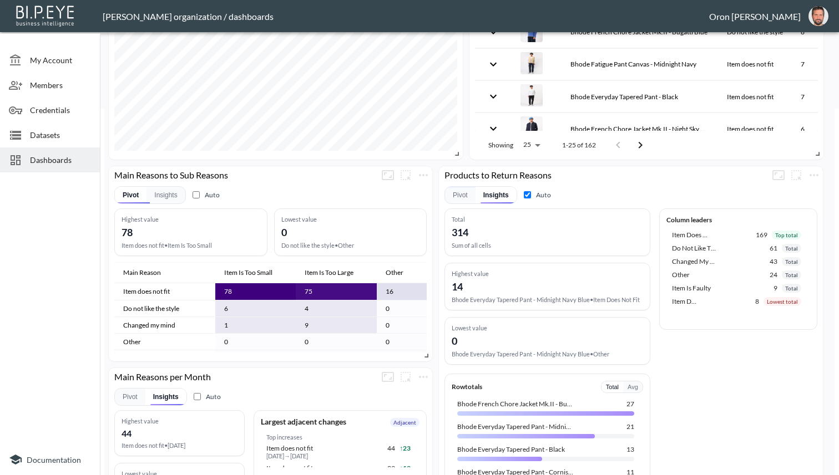
scroll to position [381, 0]
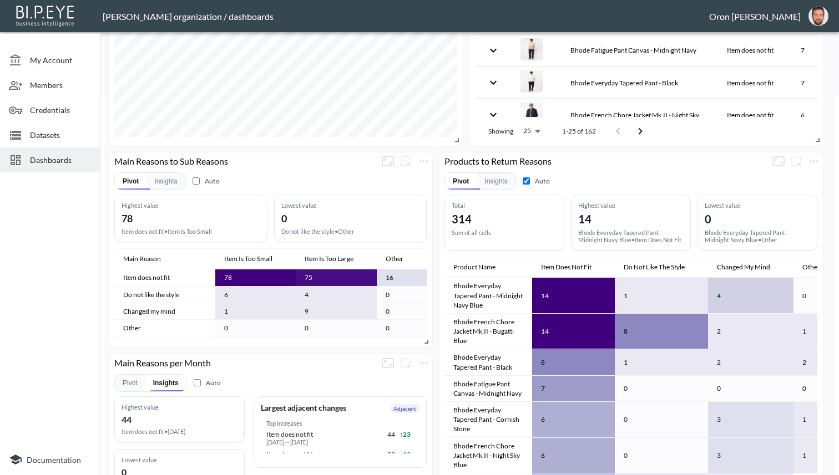
click at [450, 170] on div "Pivot Insights Auto Total 314 Sum of all cells Highest value 14 Bhode Everyday …" at bounding box center [630, 355] width 373 height 371
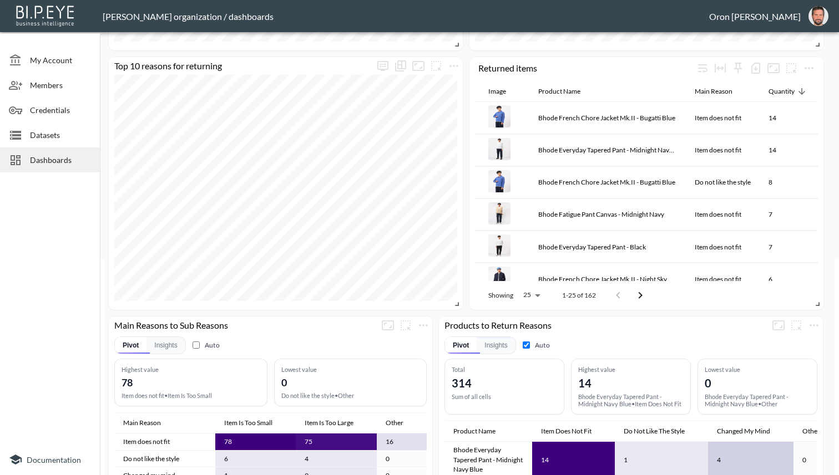
scroll to position [216, 0]
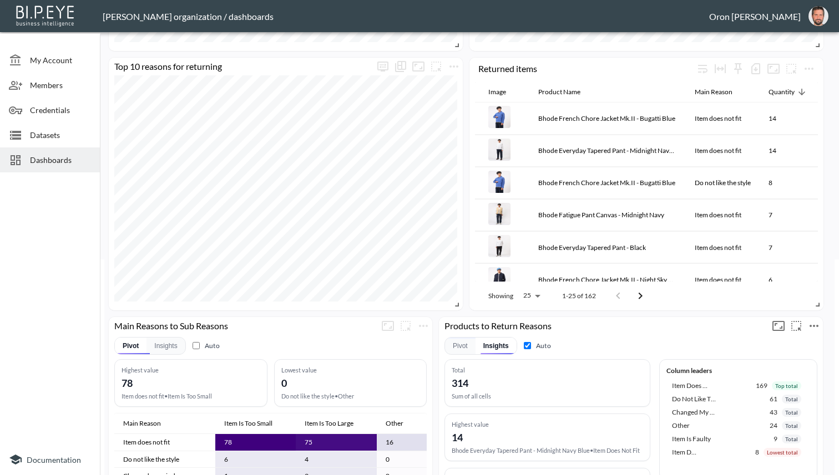
click at [811, 325] on icon "more" at bounding box center [813, 326] width 9 height 2
click at [796, 343] on li "Edit" at bounding box center [783, 347] width 87 height 20
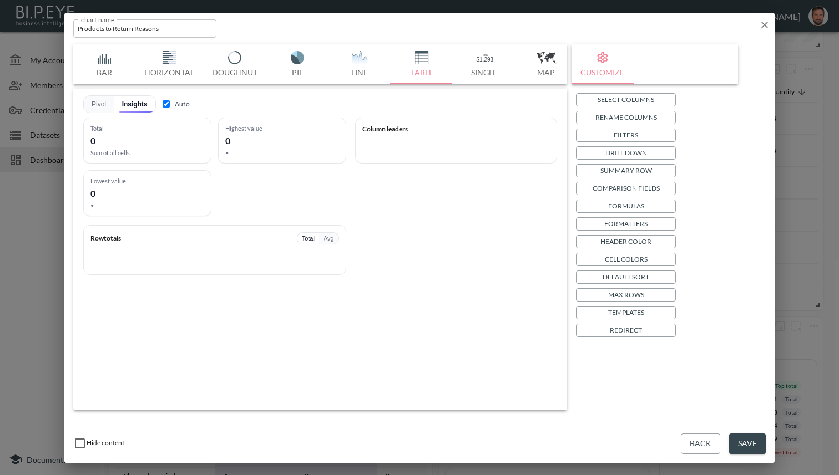
checkbox input "true"
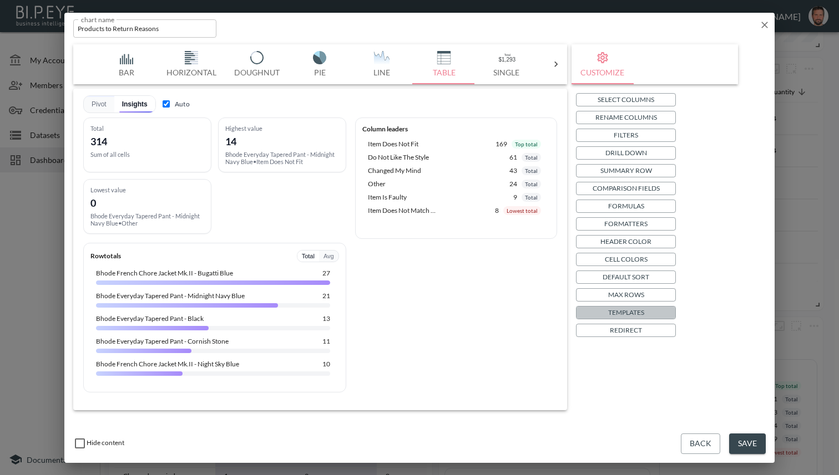
click at [652, 316] on button "Templates" at bounding box center [626, 312] width 100 height 13
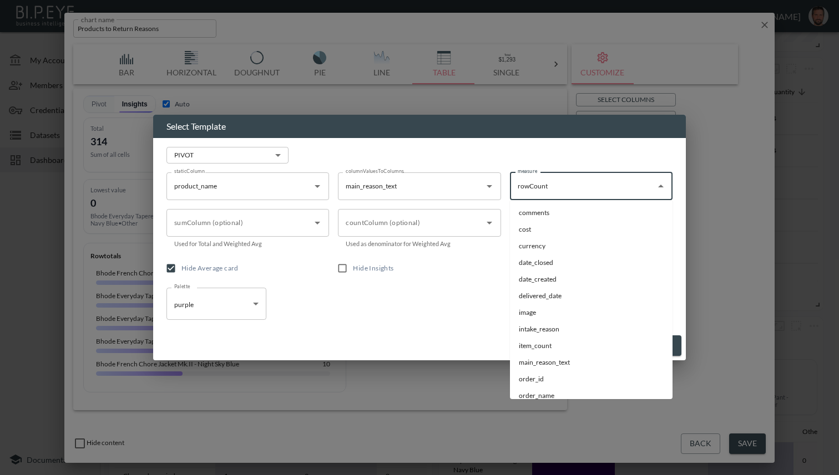
click at [587, 191] on input "rowCount" at bounding box center [583, 187] width 136 height 18
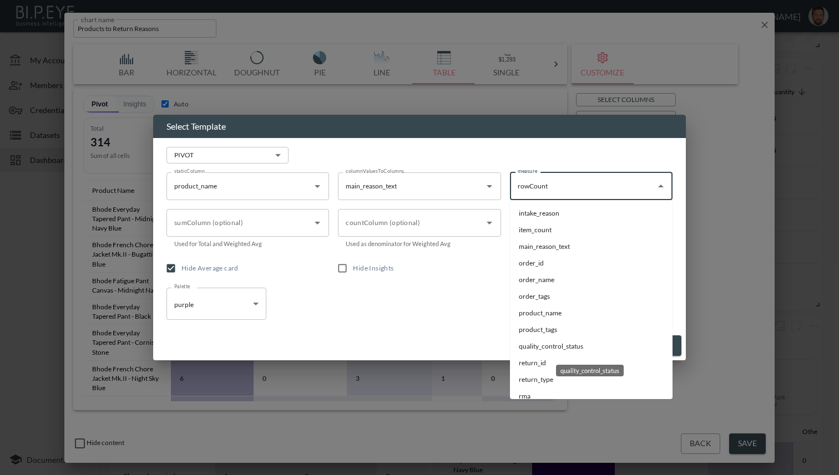
scroll to position [114, 0]
click at [554, 235] on li "item_count" at bounding box center [591, 232] width 163 height 17
type input "item_count"
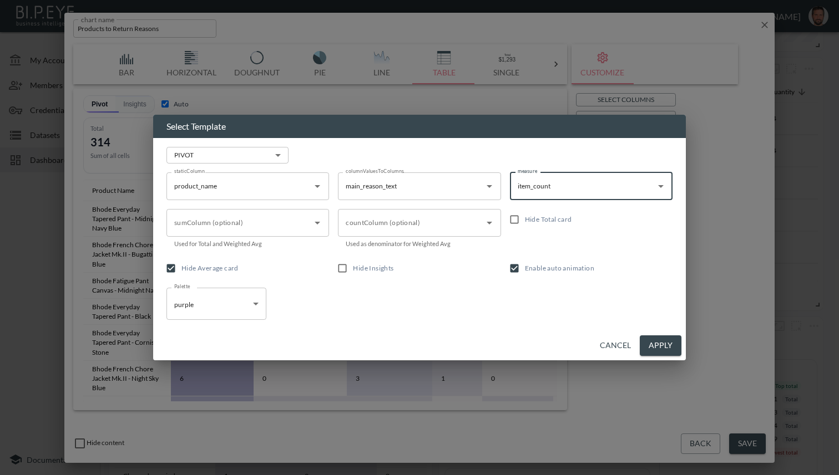
click at [654, 342] on button "Apply" at bounding box center [661, 346] width 42 height 21
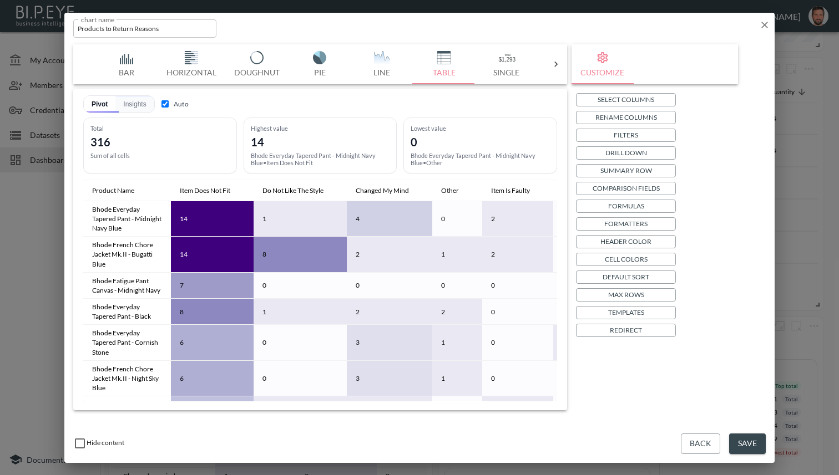
click at [742, 444] on button "Save" at bounding box center [747, 444] width 37 height 21
